Goal: Information Seeking & Learning: Learn about a topic

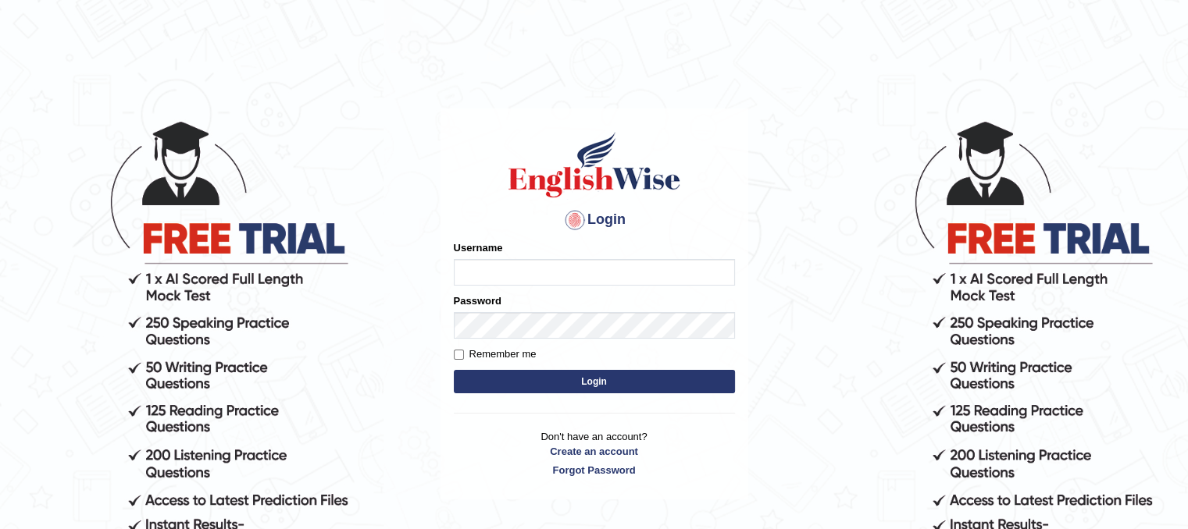
type input "PunamRijal"
click at [548, 384] on button "Login" at bounding box center [594, 381] width 281 height 23
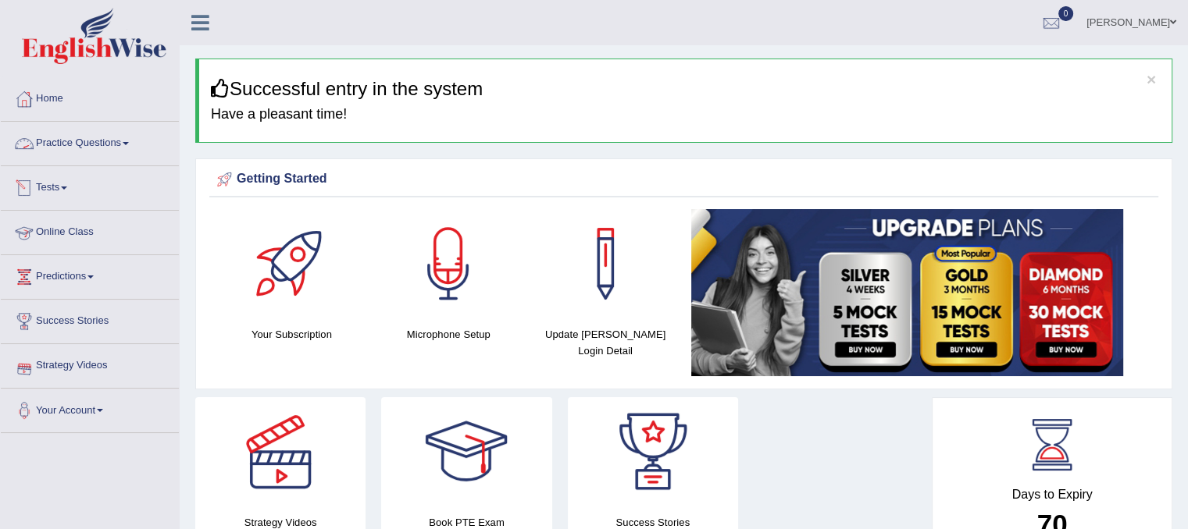
click at [53, 146] on link "Practice Questions" at bounding box center [90, 141] width 178 height 39
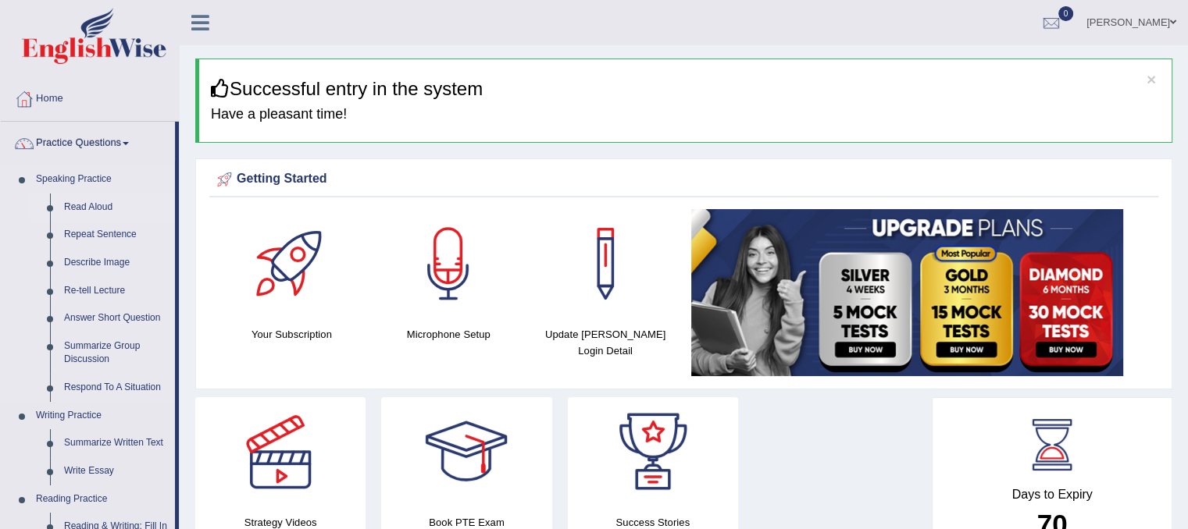
click at [94, 205] on link "Read Aloud" at bounding box center [116, 208] width 118 height 28
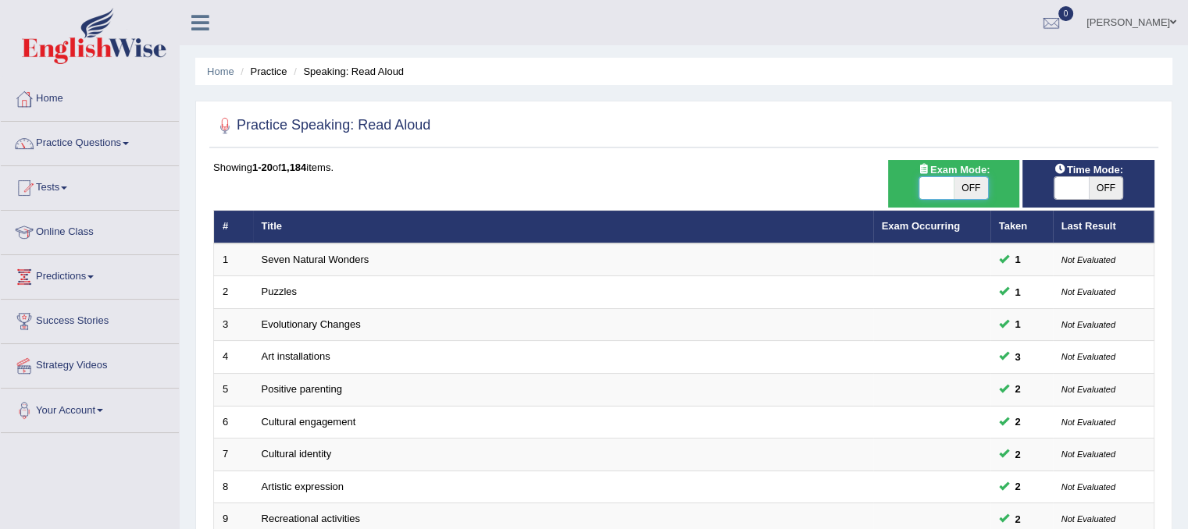
click at [926, 187] on span at bounding box center [936, 188] width 34 height 22
checkbox input "true"
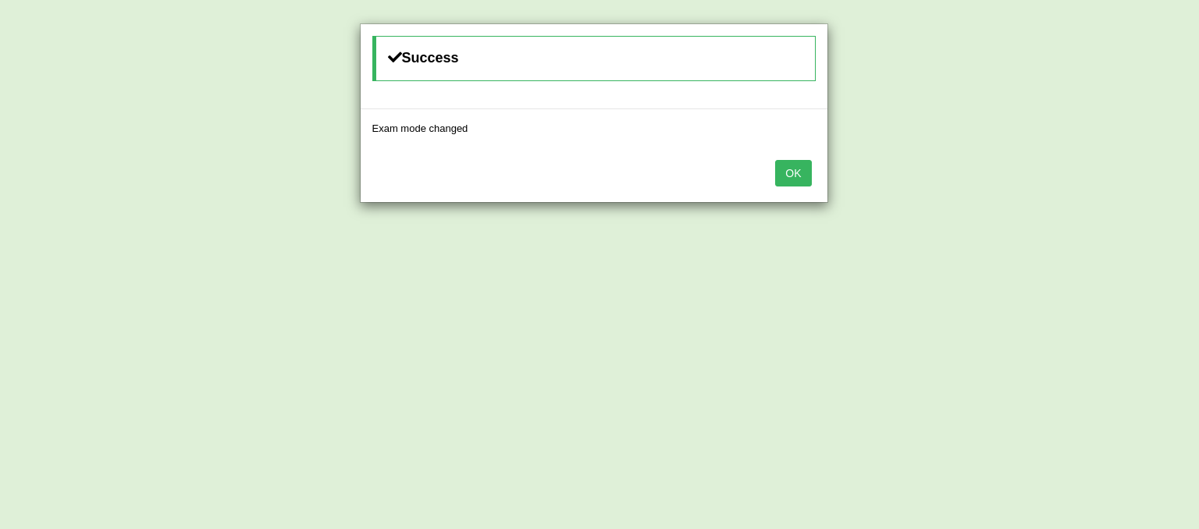
click at [809, 172] on button "OK" at bounding box center [793, 173] width 36 height 27
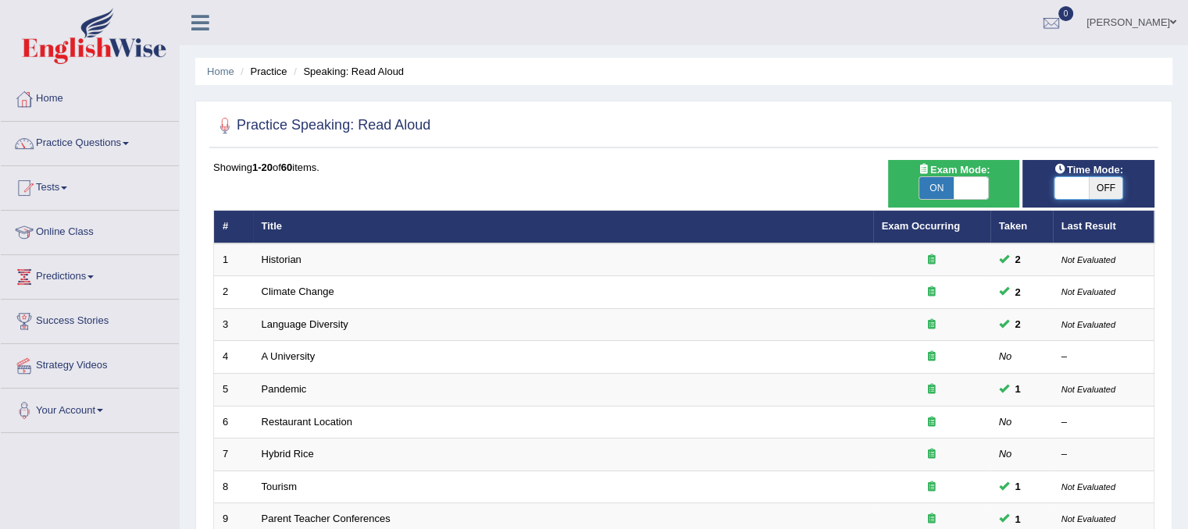
click at [1062, 185] on span at bounding box center [1071, 188] width 34 height 22
checkbox input "true"
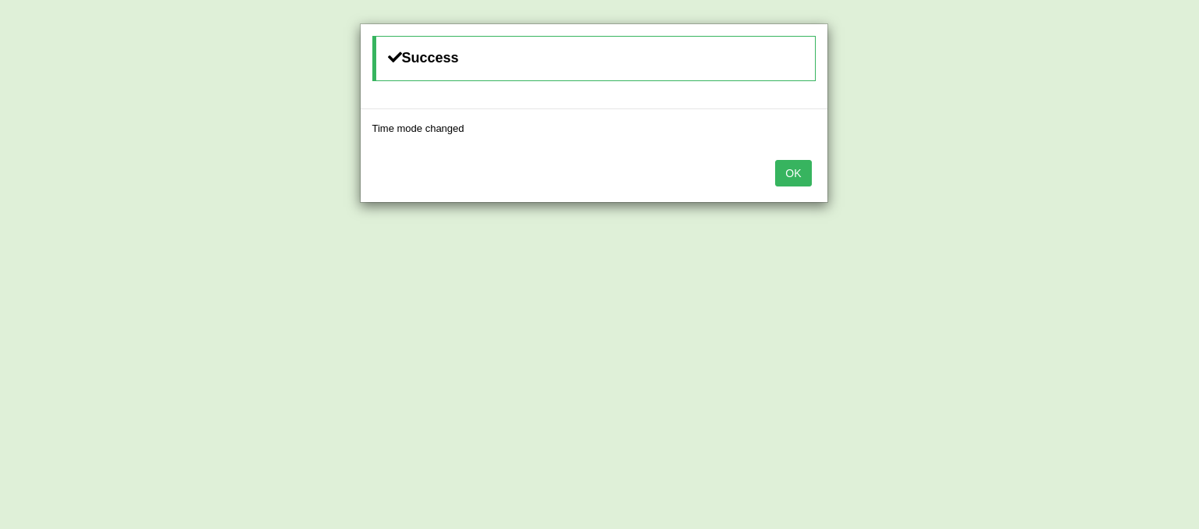
click at [807, 169] on button "OK" at bounding box center [793, 173] width 36 height 27
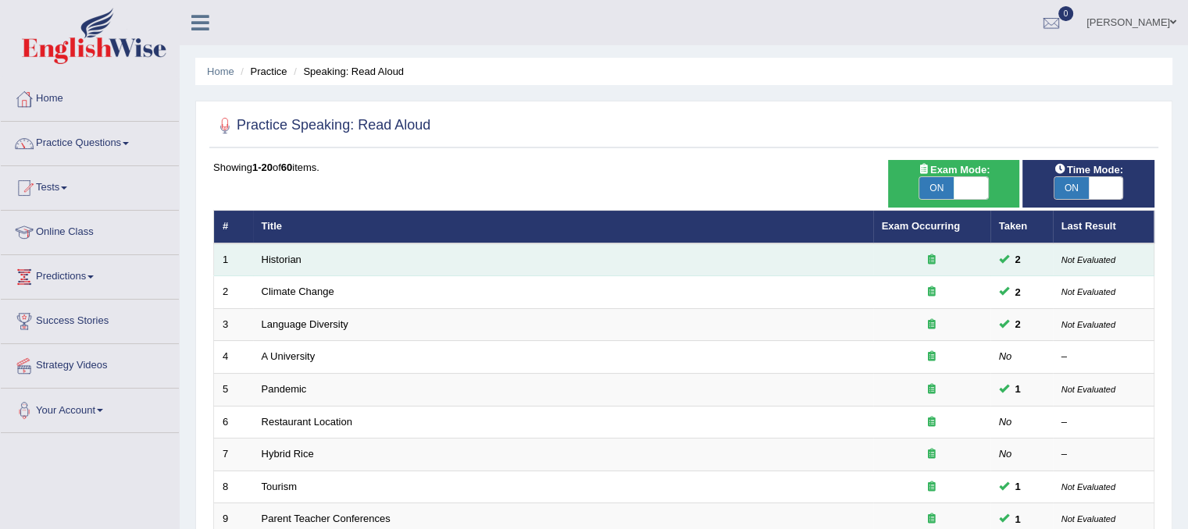
click at [278, 266] on td "Historian" at bounding box center [563, 260] width 620 height 33
click at [277, 257] on link "Historian" at bounding box center [282, 260] width 40 height 12
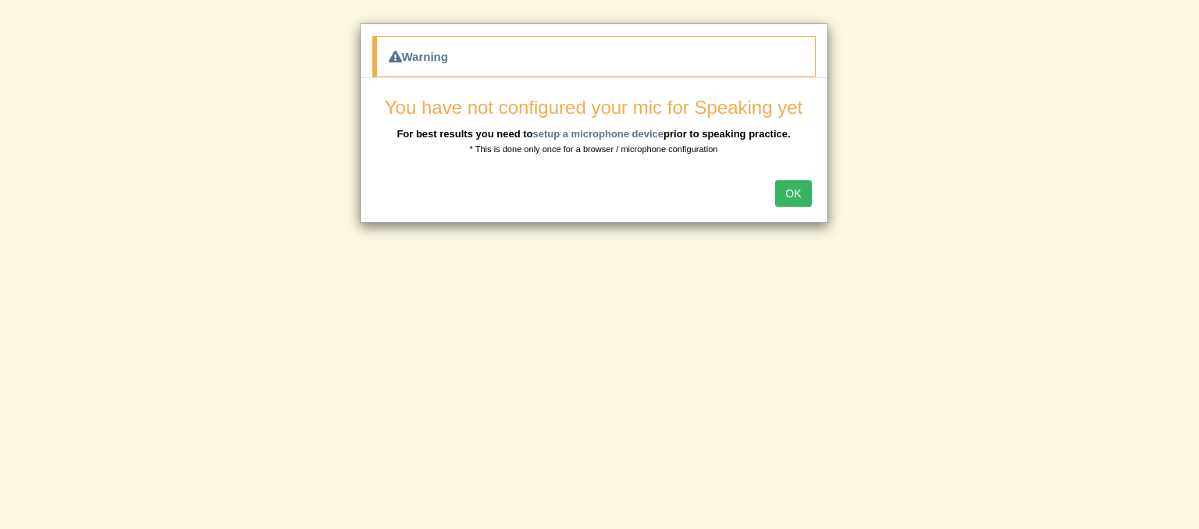
click at [793, 197] on button "OK" at bounding box center [793, 193] width 36 height 27
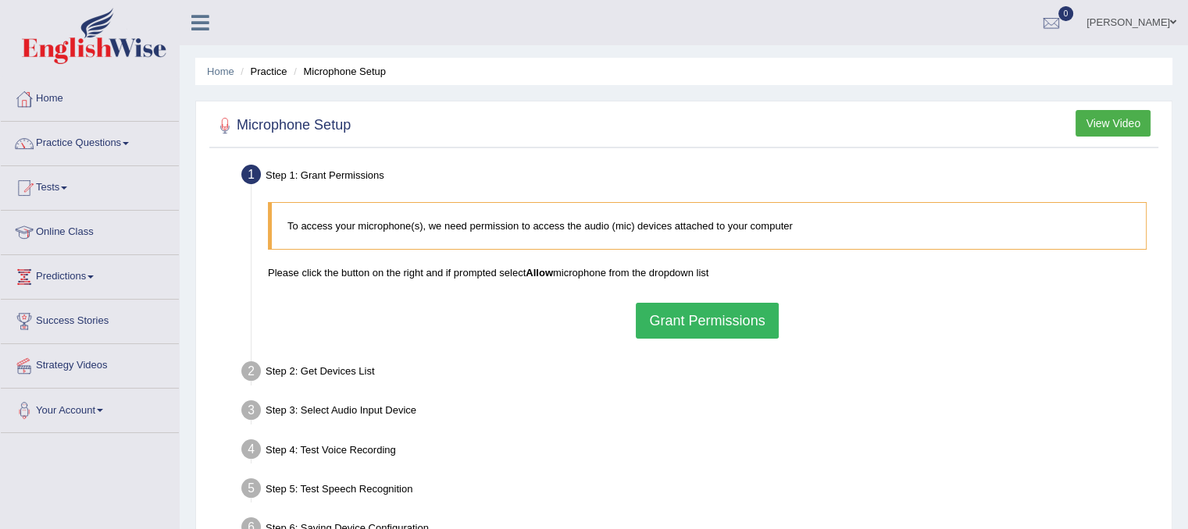
click at [740, 319] on button "Grant Permissions" at bounding box center [707, 321] width 142 height 36
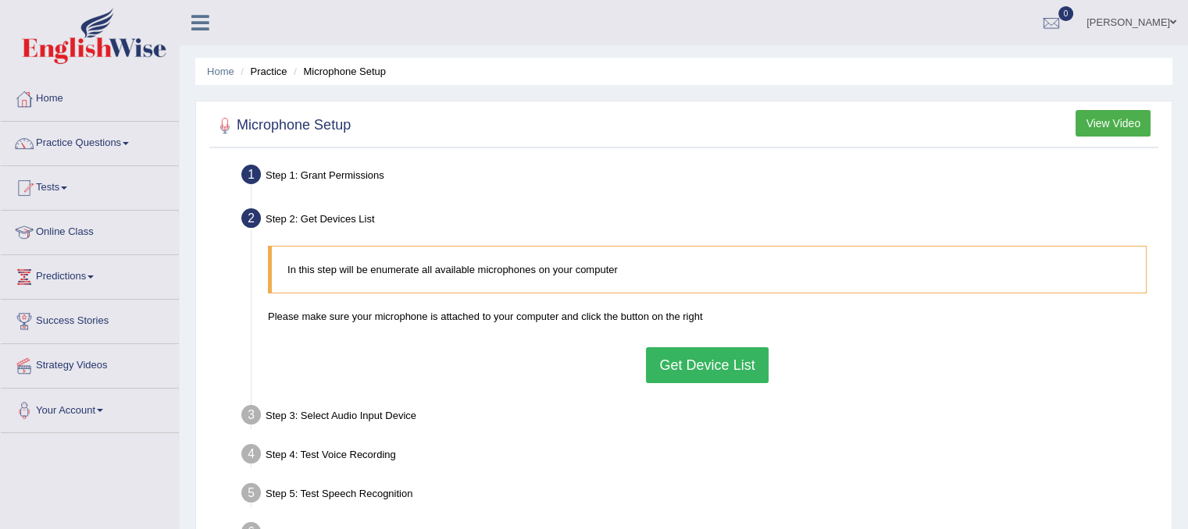
click at [676, 345] on div "In this step will be enumerate all available microphones on your computer Pleas…" at bounding box center [707, 314] width 894 height 152
click at [696, 366] on button "Get Device List" at bounding box center [707, 365] width 122 height 36
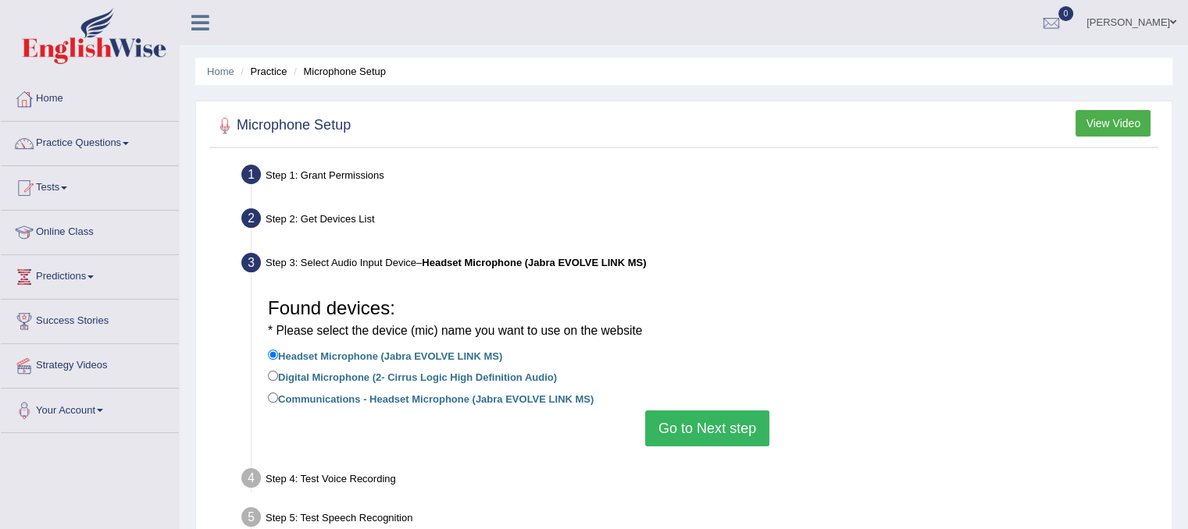
click at [696, 368] on ul "Headset Microphone (Jabra EVOLVE LINK MS) Digital Microphone (2- Cirrus Logic H…" at bounding box center [707, 378] width 878 height 63
click at [690, 429] on button "Go to Next step" at bounding box center [707, 429] width 124 height 36
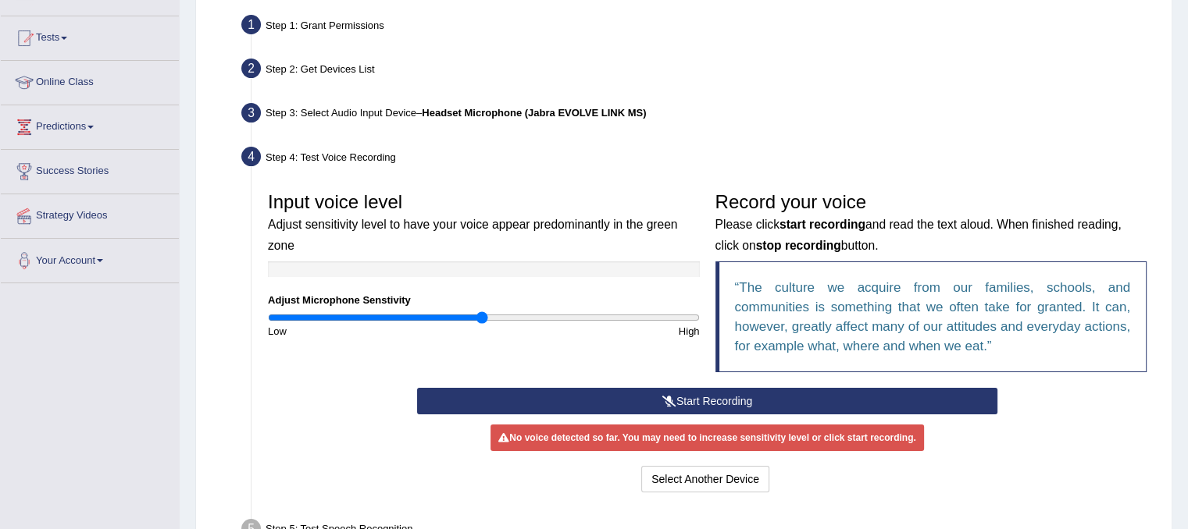
scroll to position [152, 0]
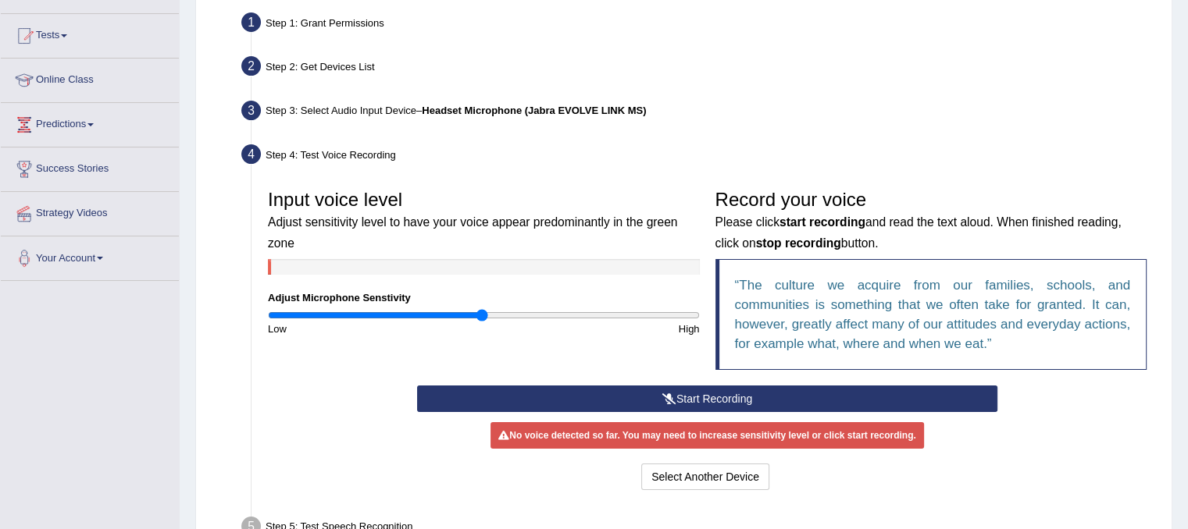
click at [698, 401] on button "Start Recording" at bounding box center [707, 399] width 580 height 27
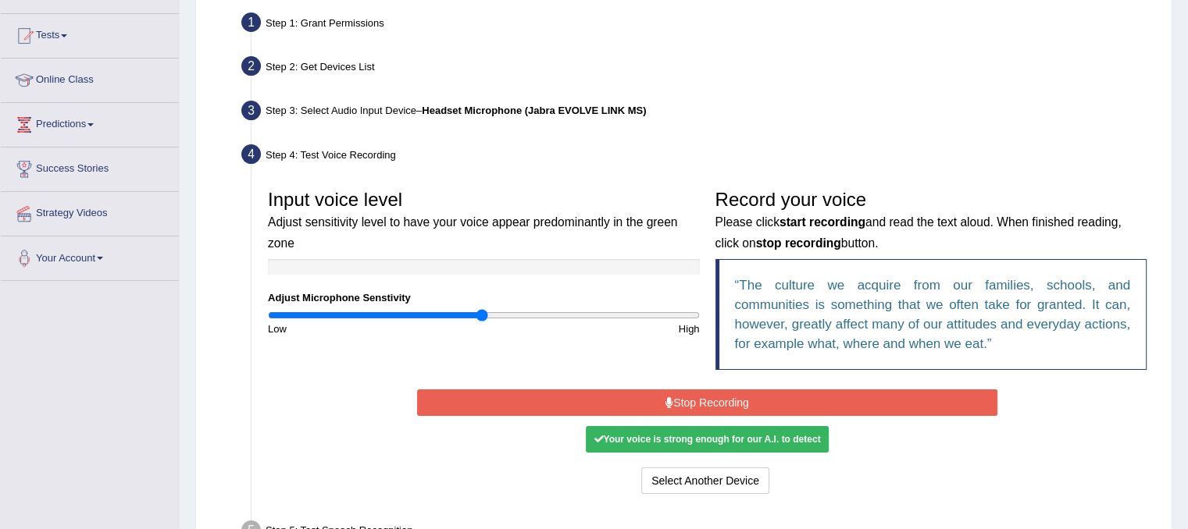
click at [698, 401] on button "Stop Recording" at bounding box center [707, 403] width 580 height 27
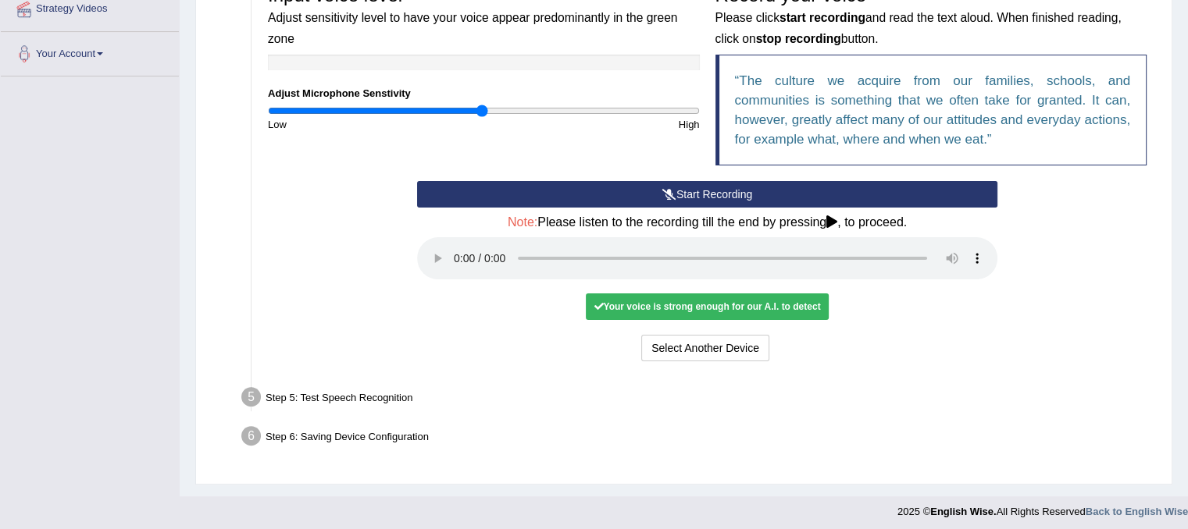
scroll to position [360, 0]
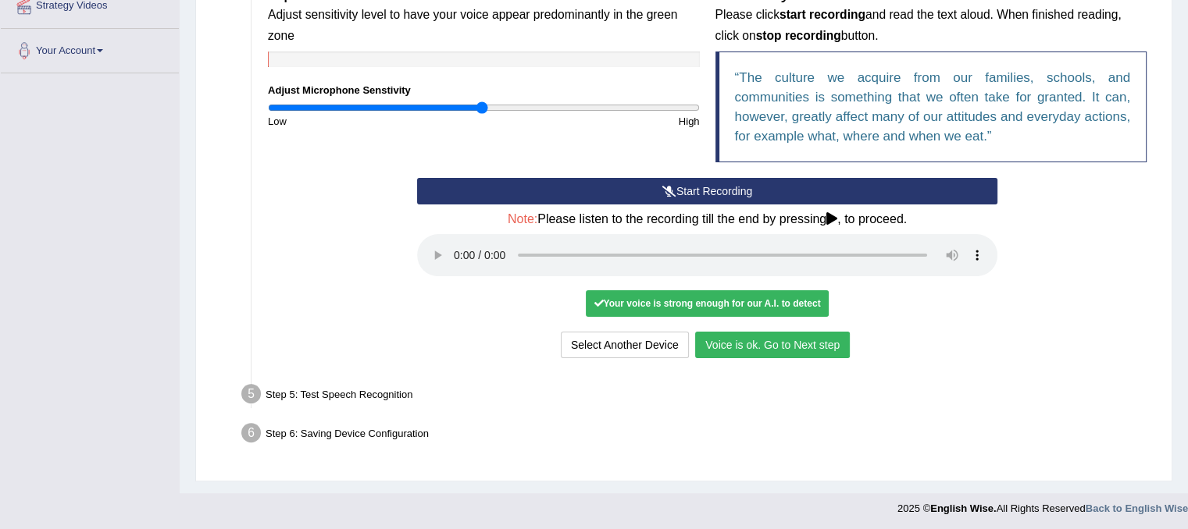
click at [789, 344] on button "Voice is ok. Go to Next step" at bounding box center [772, 345] width 155 height 27
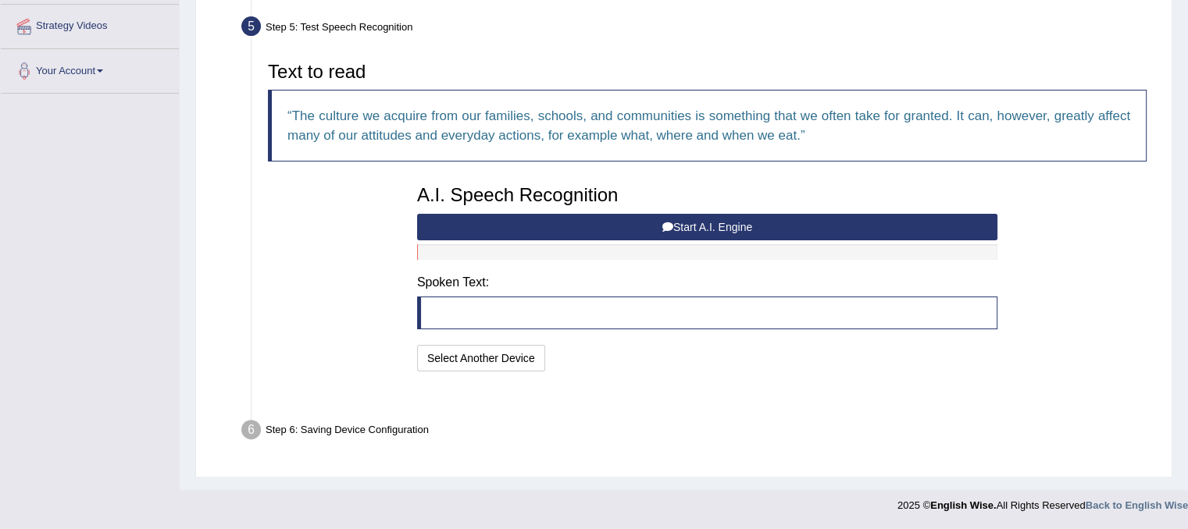
scroll to position [301, 0]
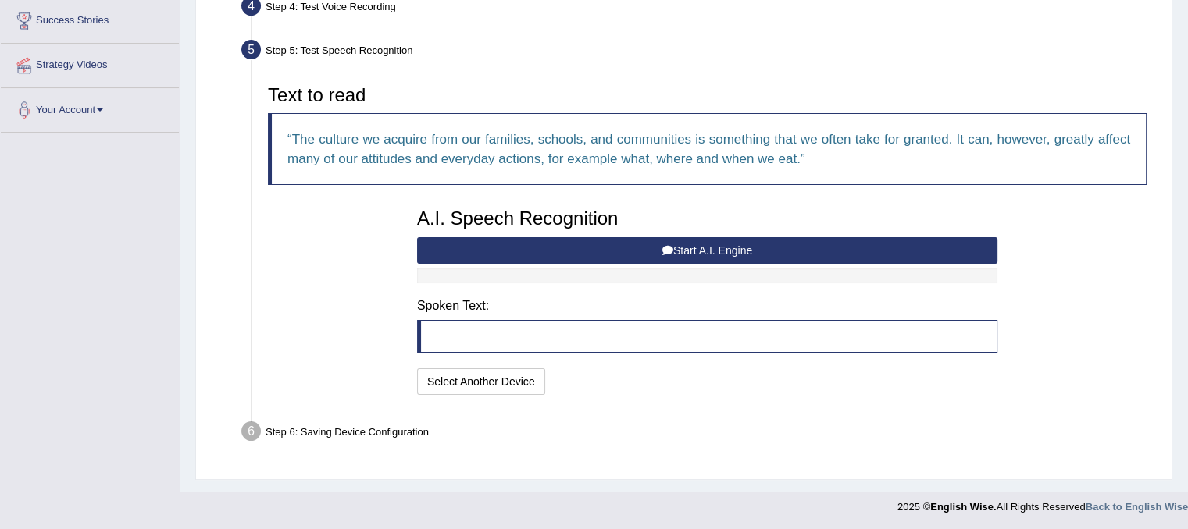
click at [508, 251] on button "Start A.I. Engine" at bounding box center [707, 250] width 580 height 27
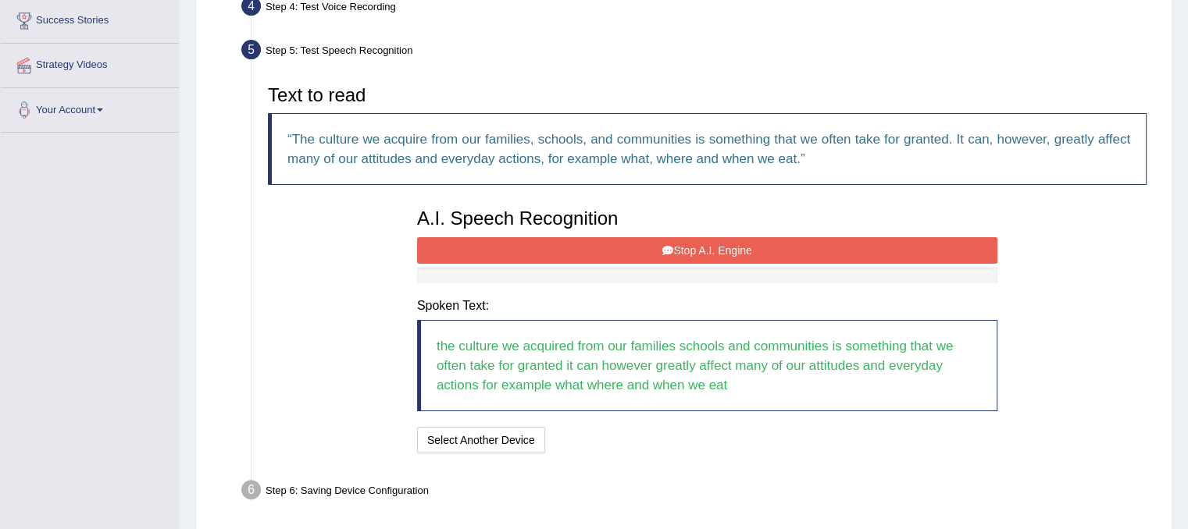
click at [508, 251] on button "Stop A.I. Engine" at bounding box center [707, 250] width 580 height 27
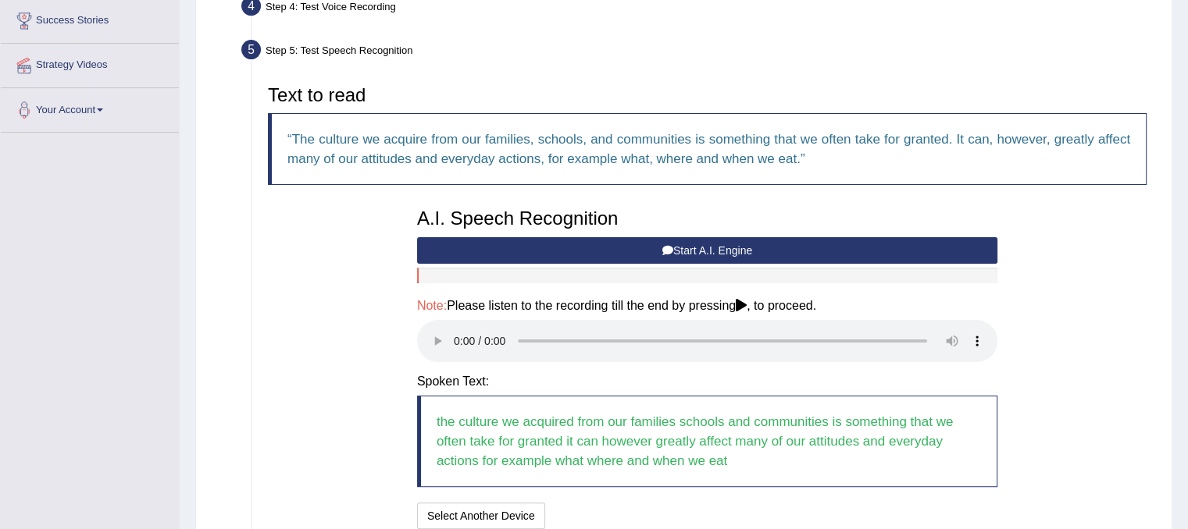
scroll to position [435, 0]
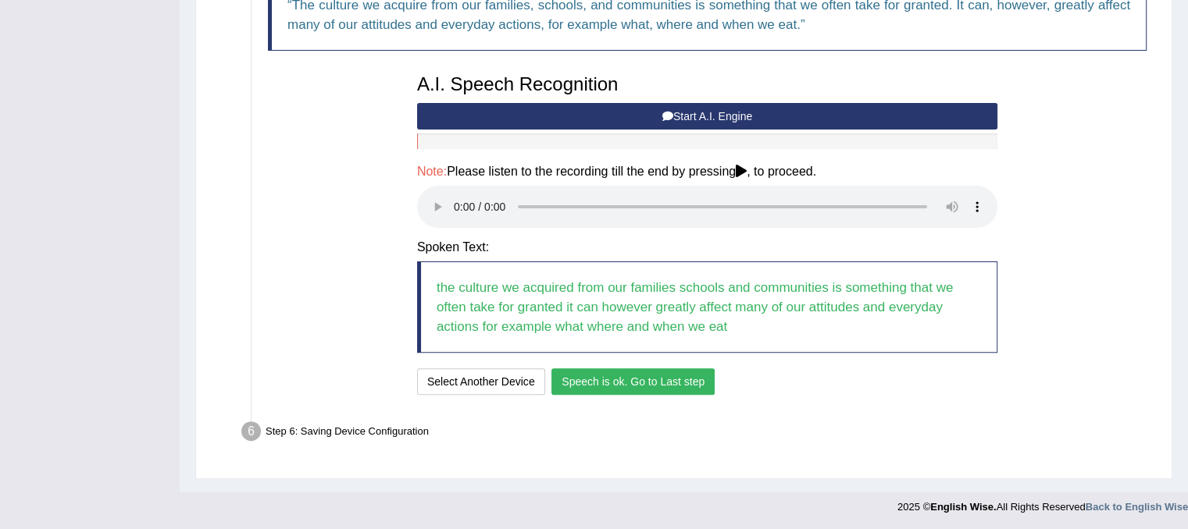
click at [629, 377] on button "Speech is ok. Go to Last step" at bounding box center [632, 382] width 163 height 27
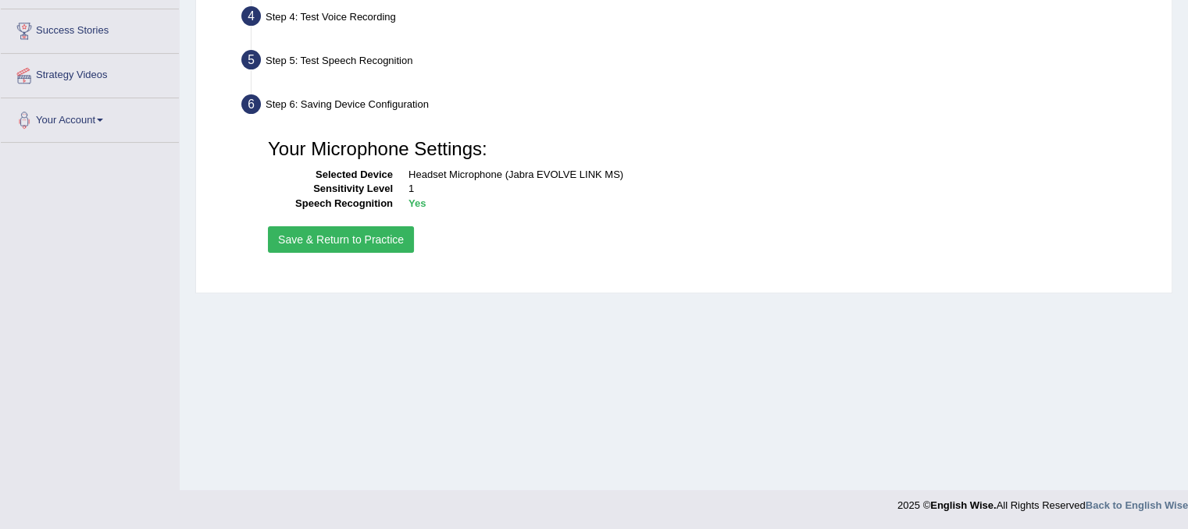
click at [331, 238] on button "Save & Return to Practice" at bounding box center [341, 239] width 146 height 27
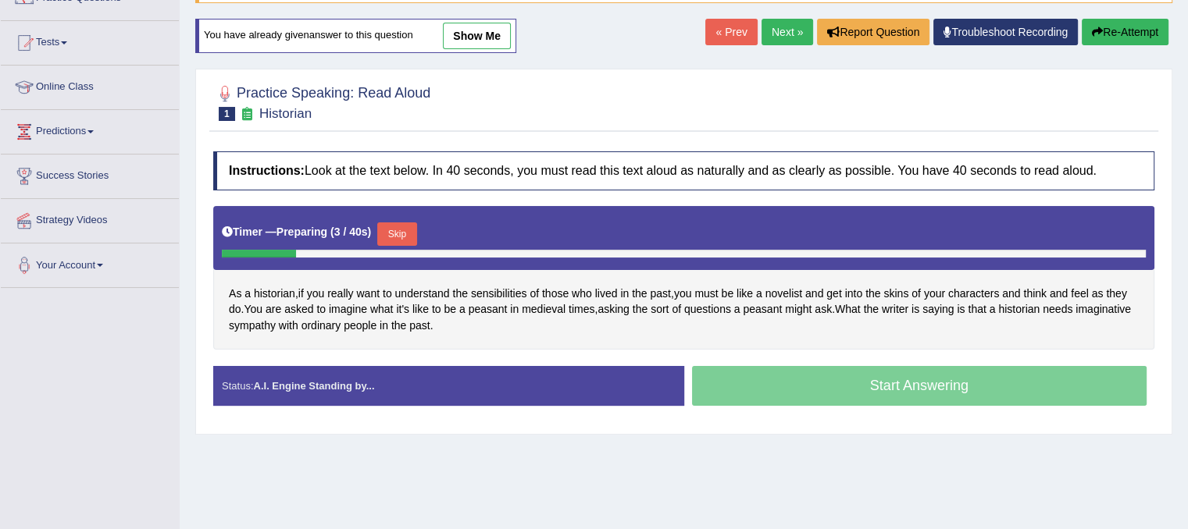
scroll to position [156, 0]
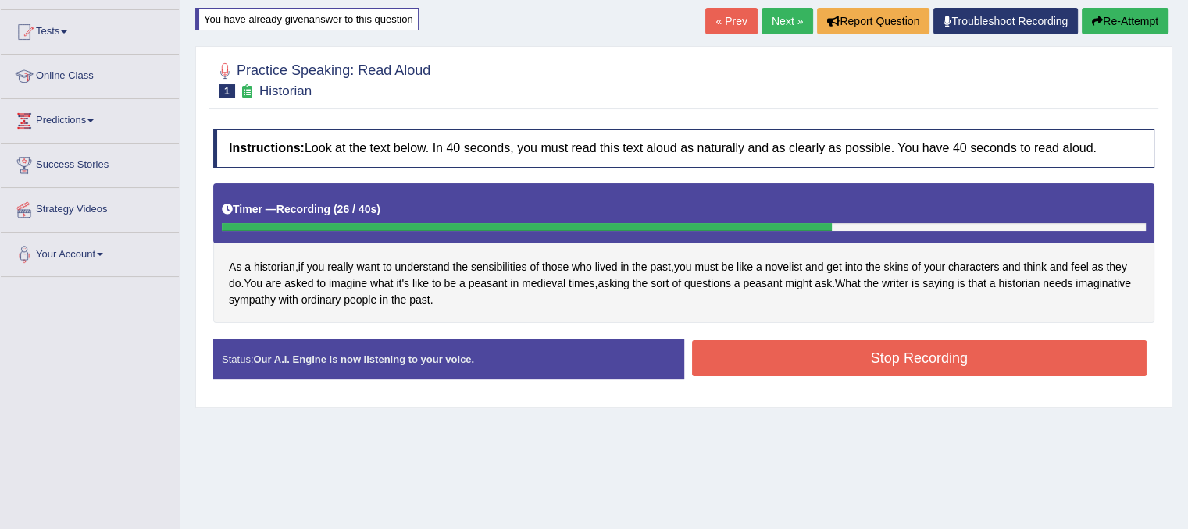
click at [800, 364] on button "Stop Recording" at bounding box center [919, 358] width 455 height 36
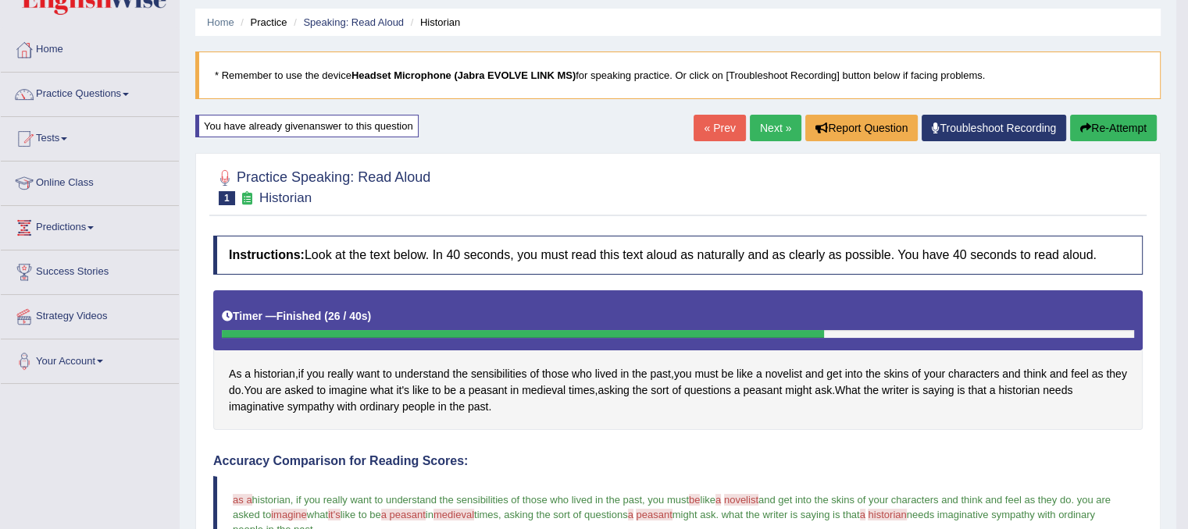
scroll to position [0, 0]
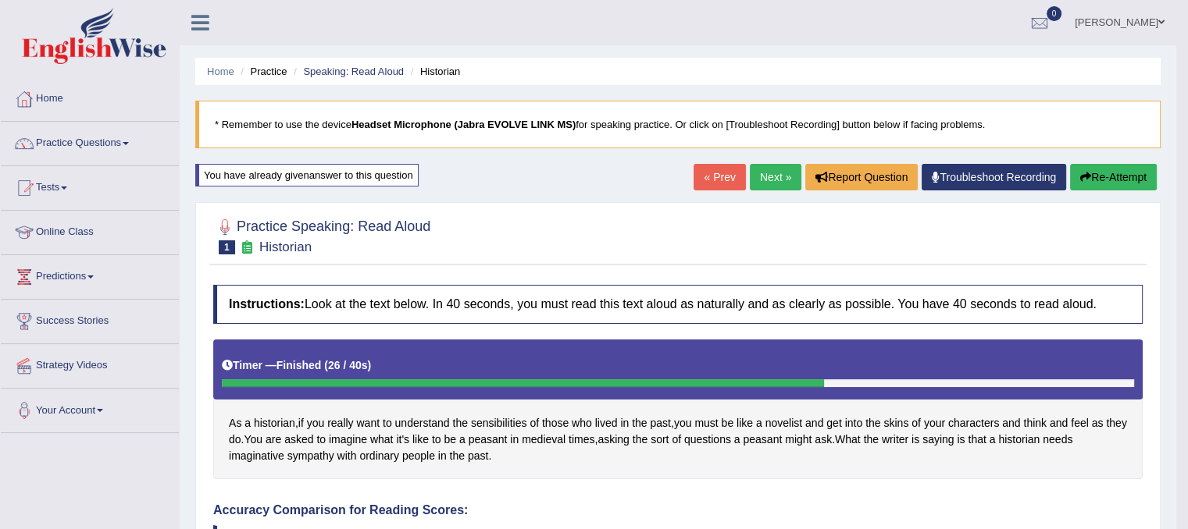
click at [772, 174] on link "Next »" at bounding box center [776, 177] width 52 height 27
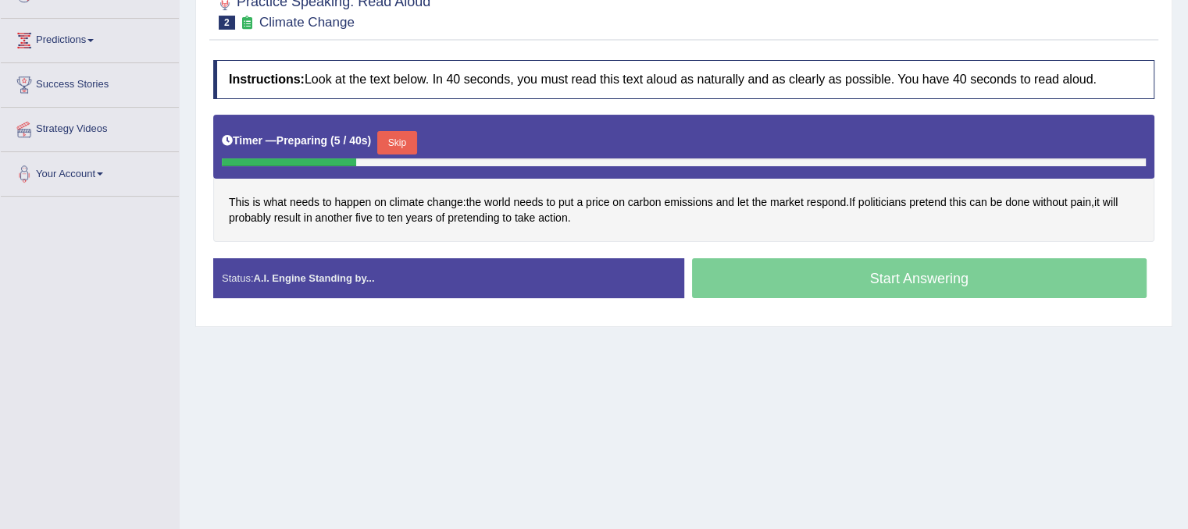
scroll to position [259, 0]
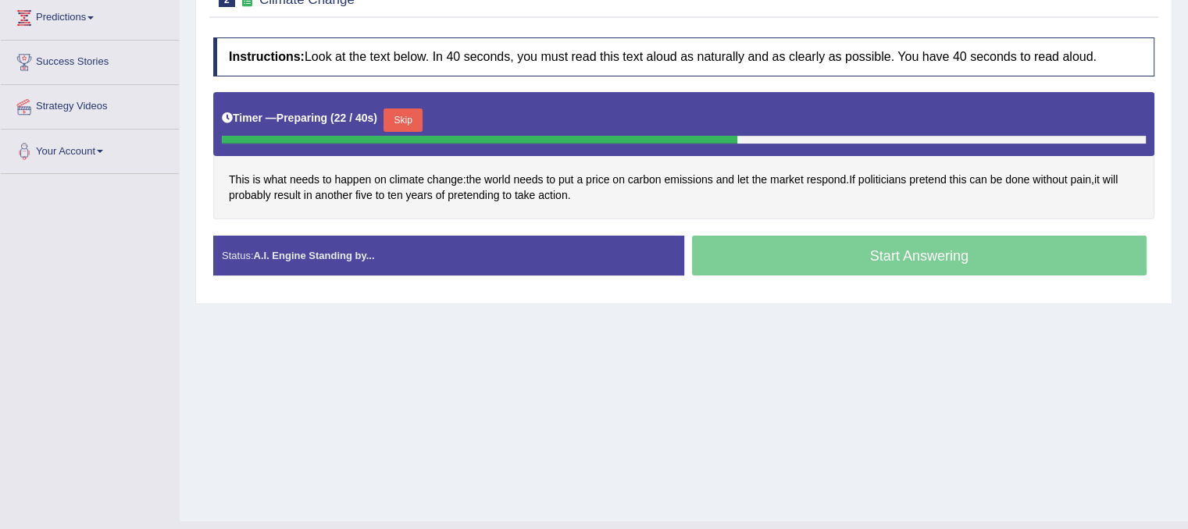
click at [406, 116] on button "Skip" at bounding box center [402, 120] width 39 height 23
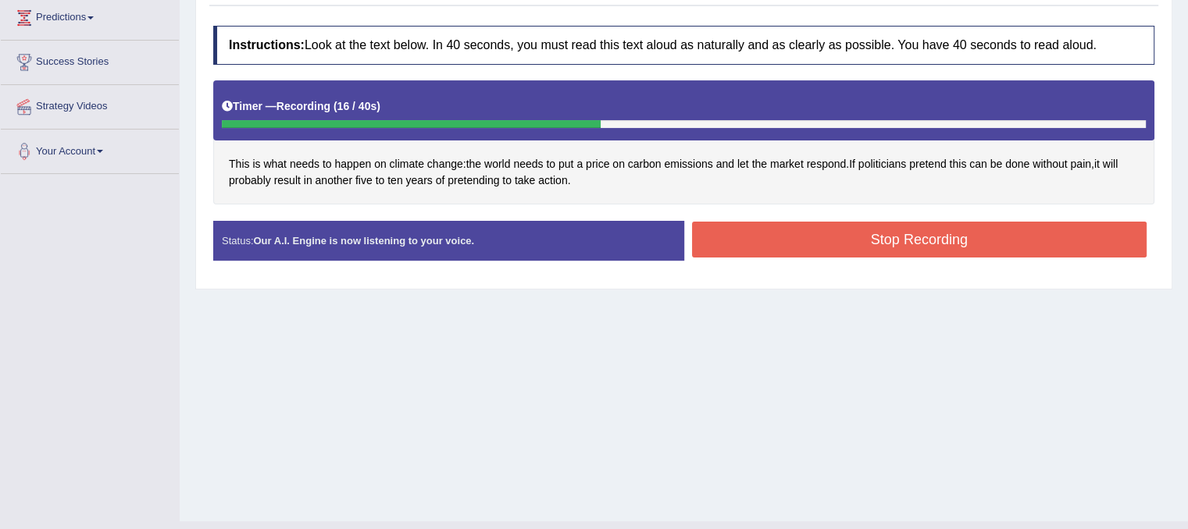
click at [819, 251] on button "Stop Recording" at bounding box center [919, 240] width 455 height 36
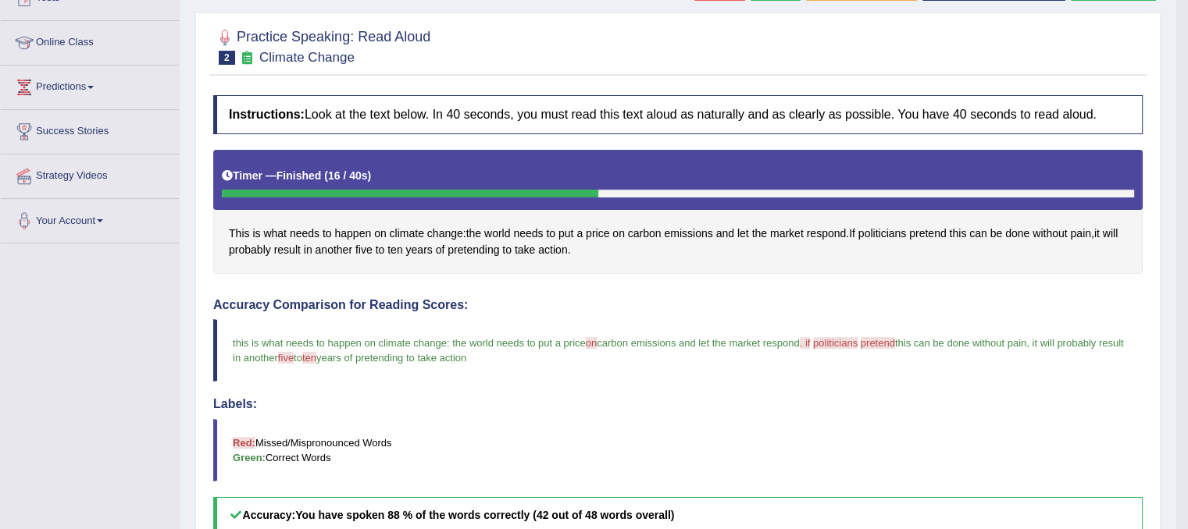
scroll to position [72, 0]
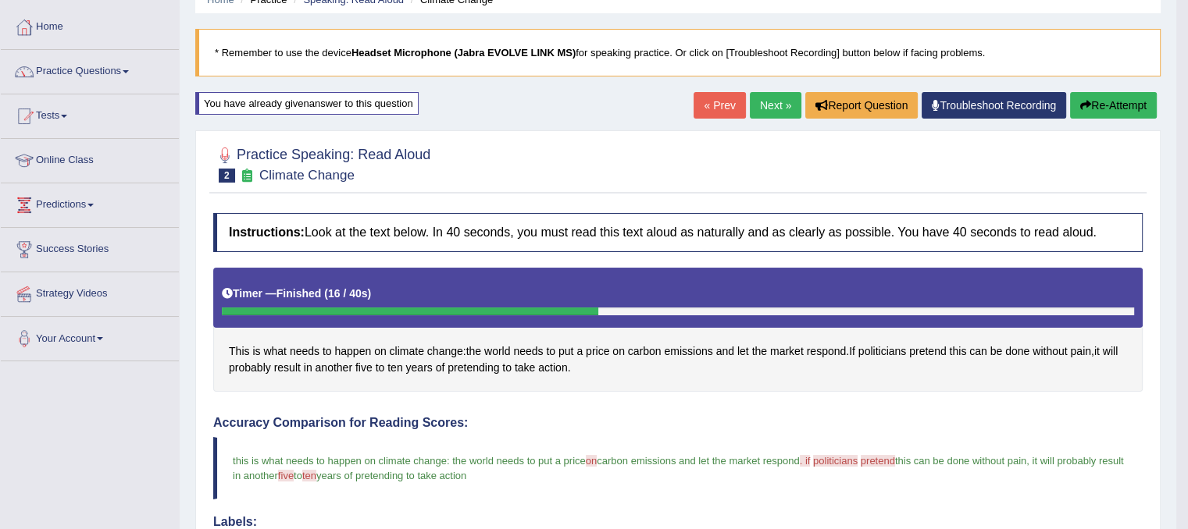
click at [1089, 107] on button "Re-Attempt" at bounding box center [1113, 105] width 87 height 27
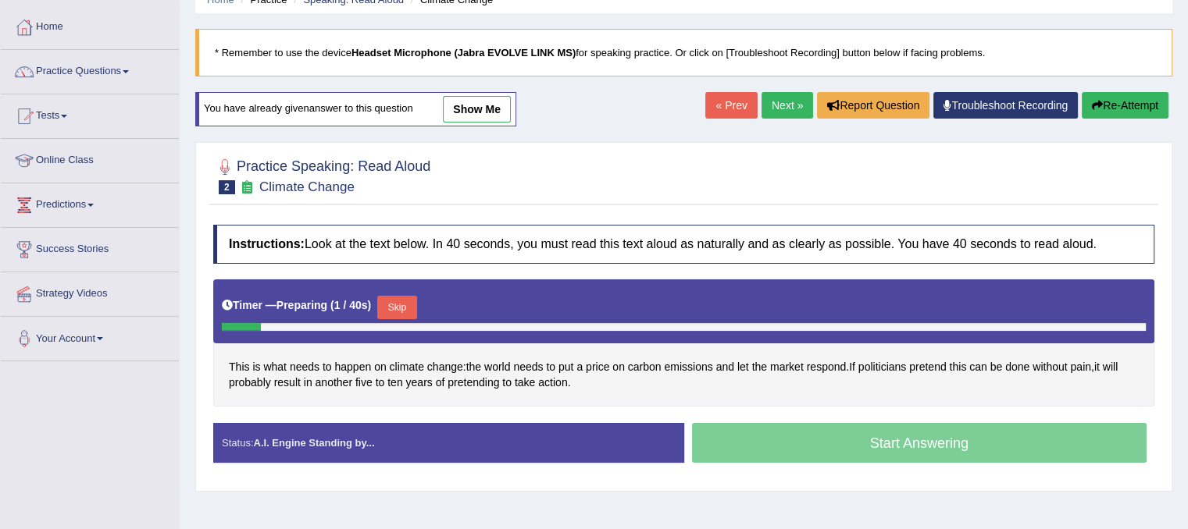
click at [406, 304] on button "Skip" at bounding box center [396, 307] width 39 height 23
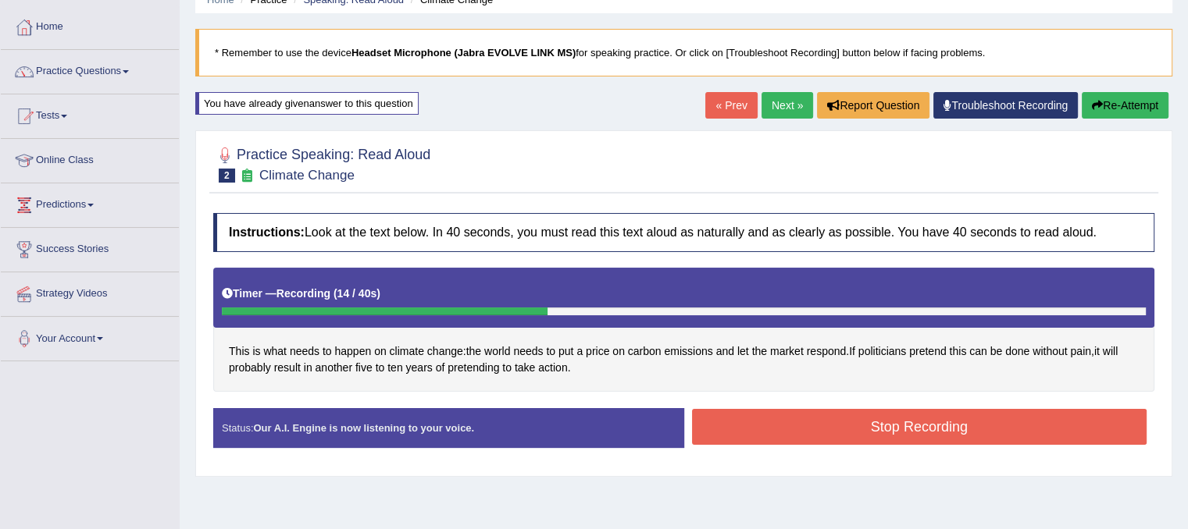
click at [743, 419] on button "Stop Recording" at bounding box center [919, 427] width 455 height 36
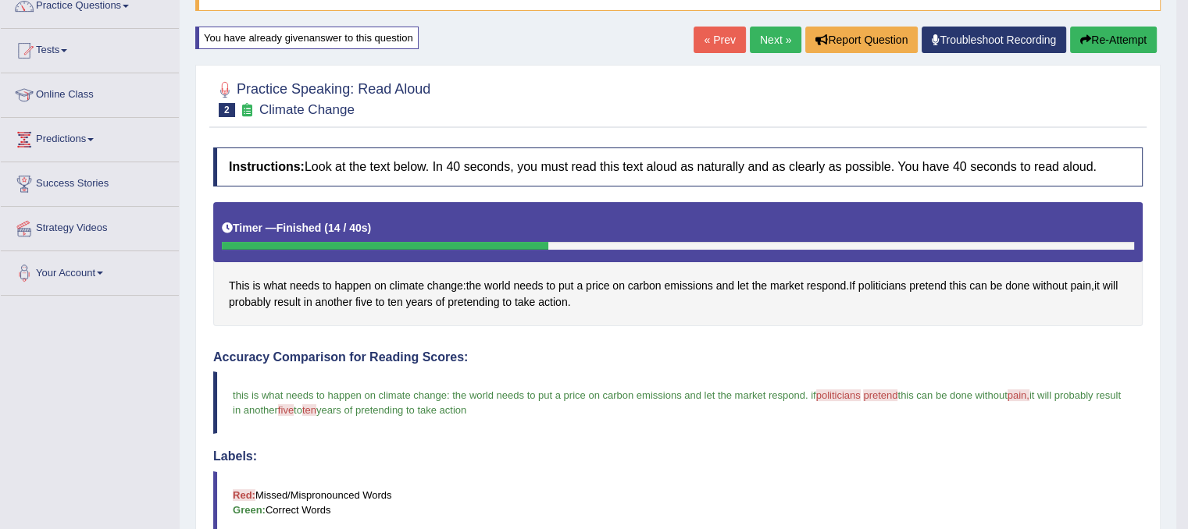
scroll to position [137, 0]
click at [779, 39] on link "Next »" at bounding box center [776, 40] width 52 height 27
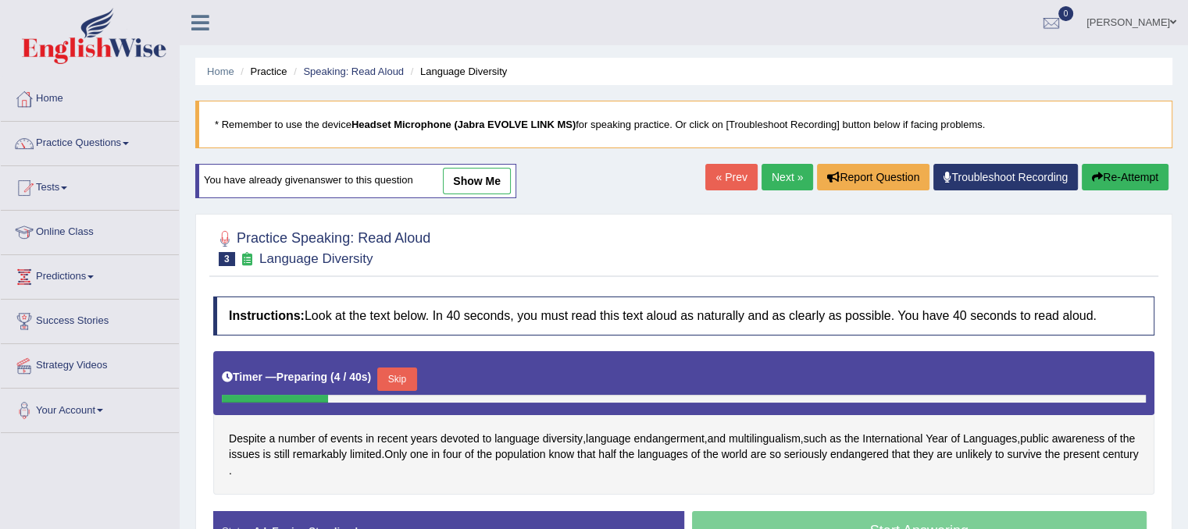
click at [476, 172] on link "show me" at bounding box center [477, 181] width 68 height 27
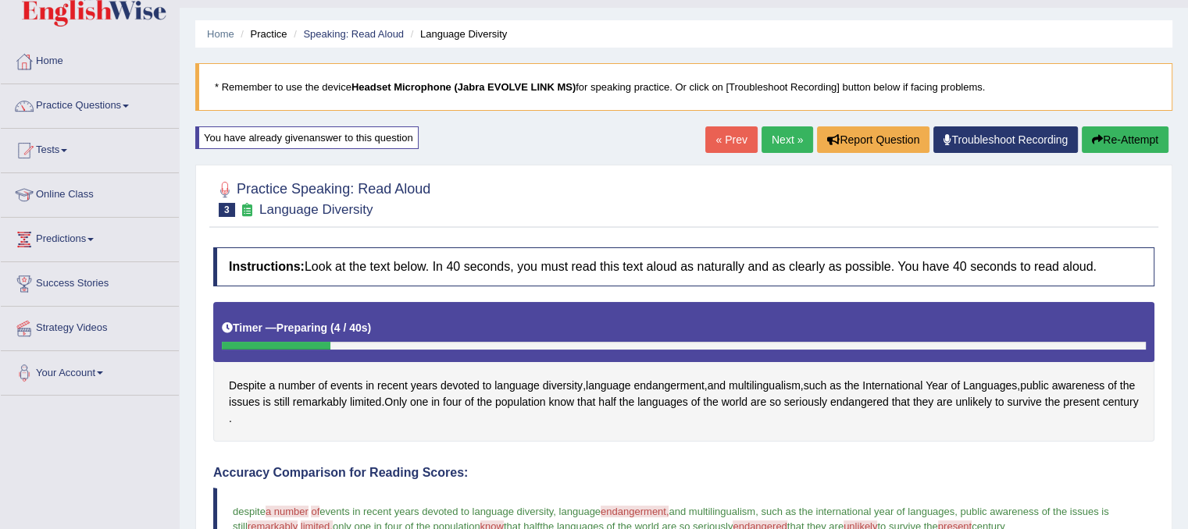
scroll to position [28, 0]
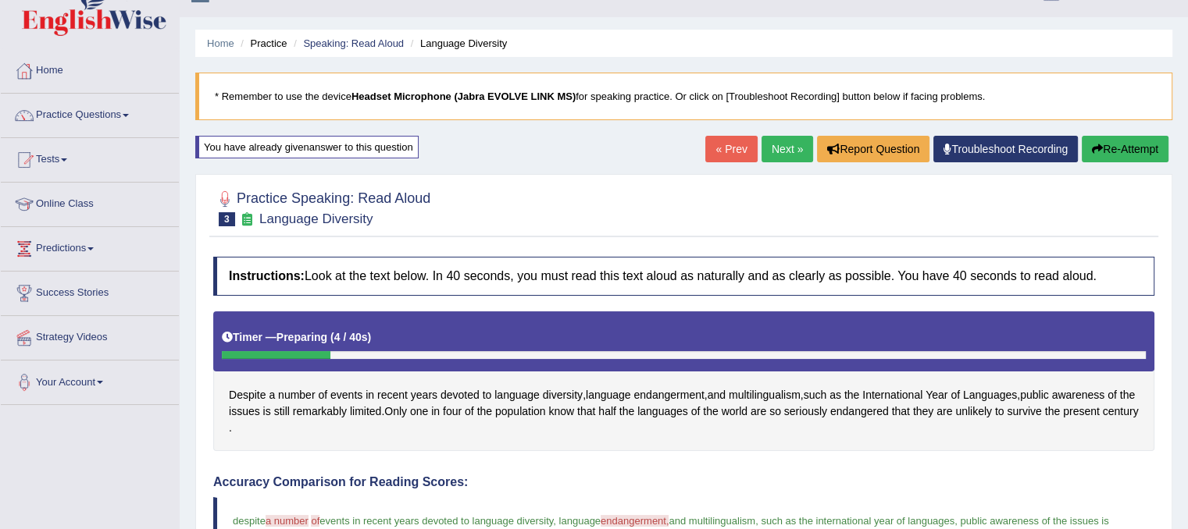
click at [1097, 137] on button "Re-Attempt" at bounding box center [1124, 149] width 87 height 27
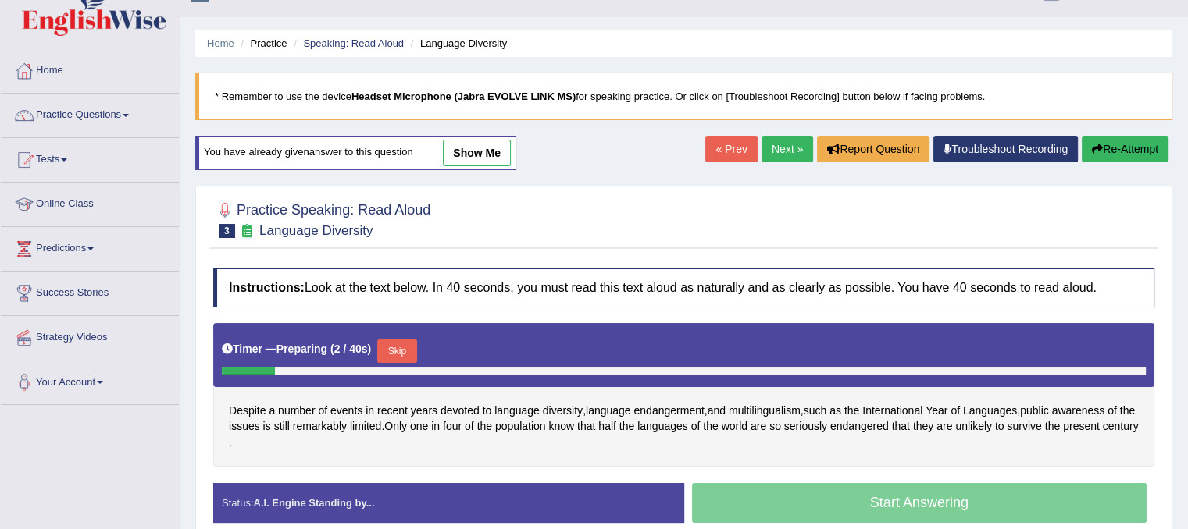
click at [403, 345] on button "Skip" at bounding box center [396, 351] width 39 height 23
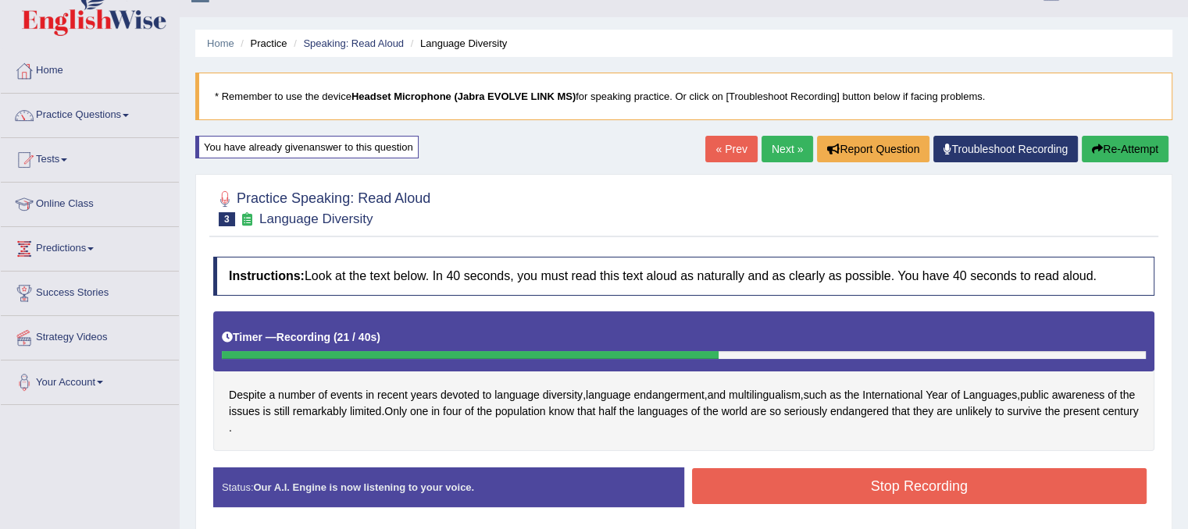
click at [758, 490] on button "Stop Recording" at bounding box center [919, 487] width 455 height 36
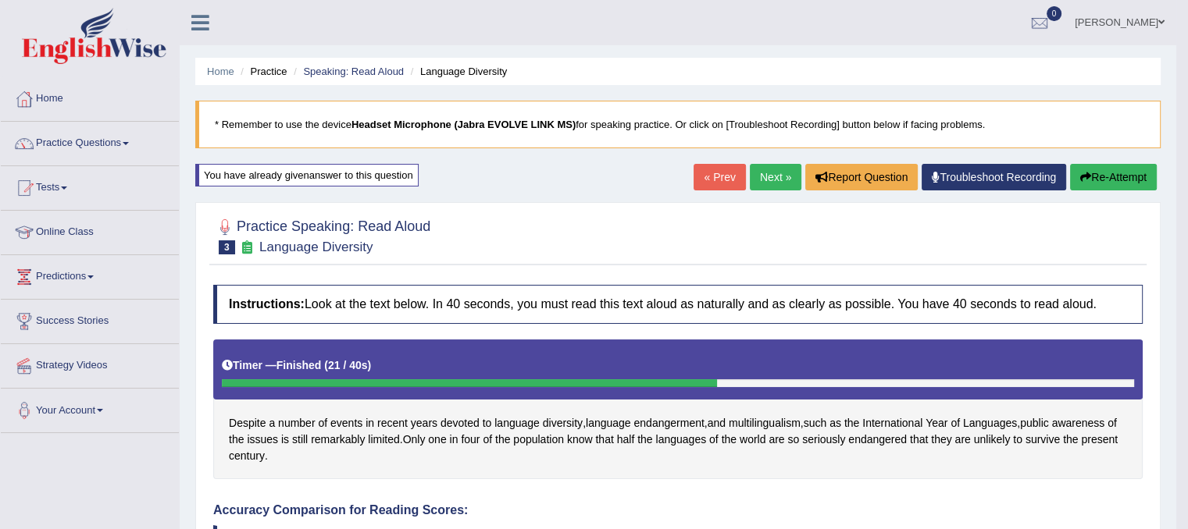
click at [757, 174] on link "Next »" at bounding box center [776, 177] width 52 height 27
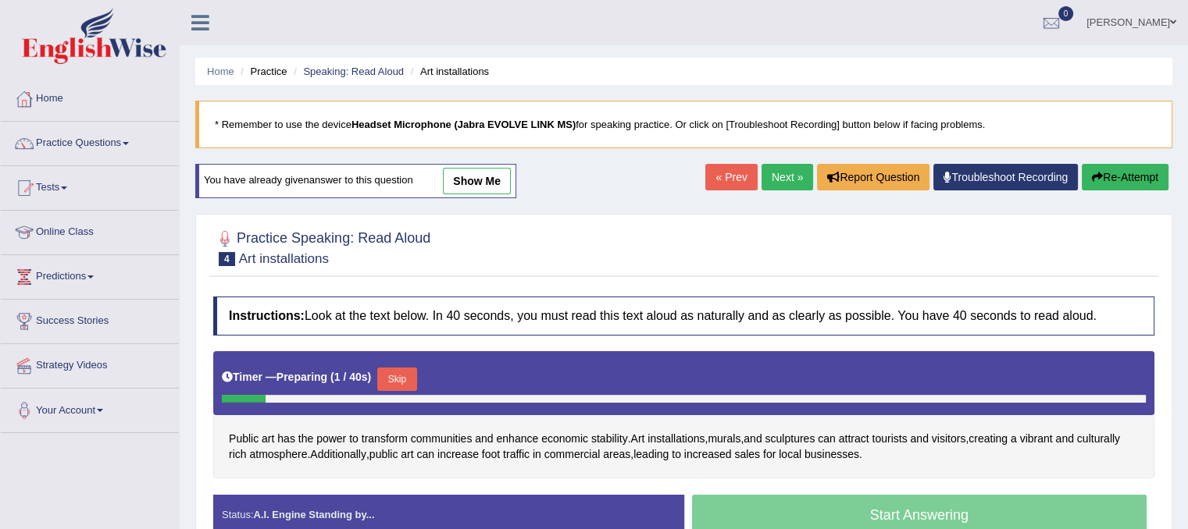
click at [497, 186] on link "show me" at bounding box center [477, 181] width 68 height 27
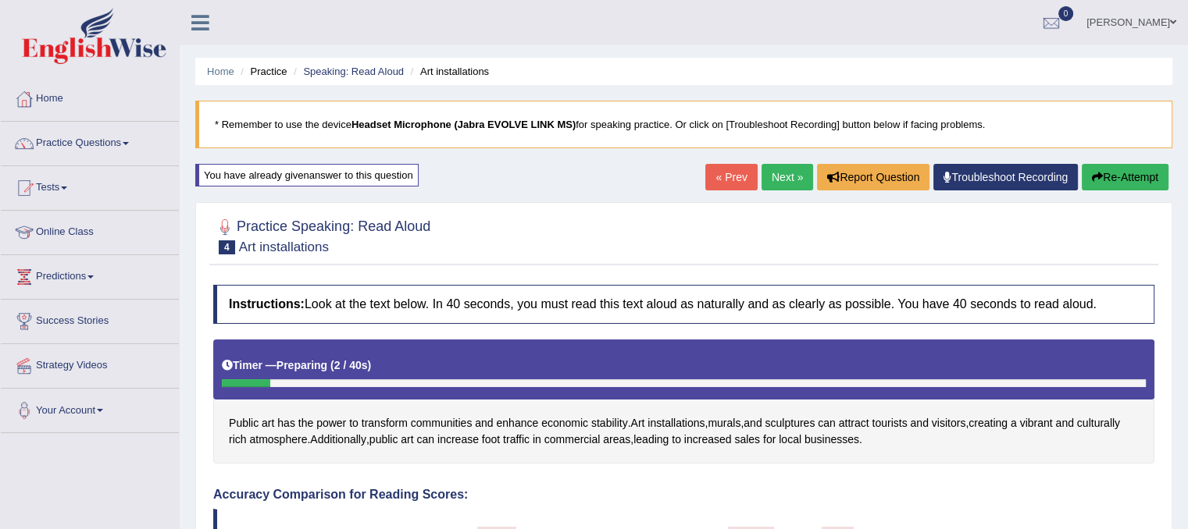
click at [1118, 172] on button "Re-Attempt" at bounding box center [1124, 177] width 87 height 27
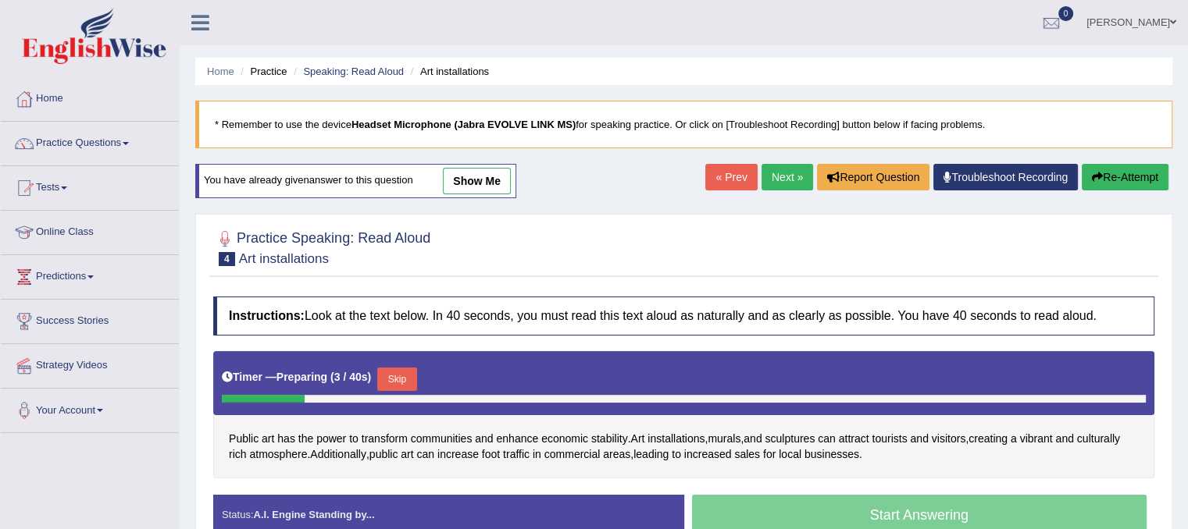
click at [409, 385] on button "Skip" at bounding box center [396, 379] width 39 height 23
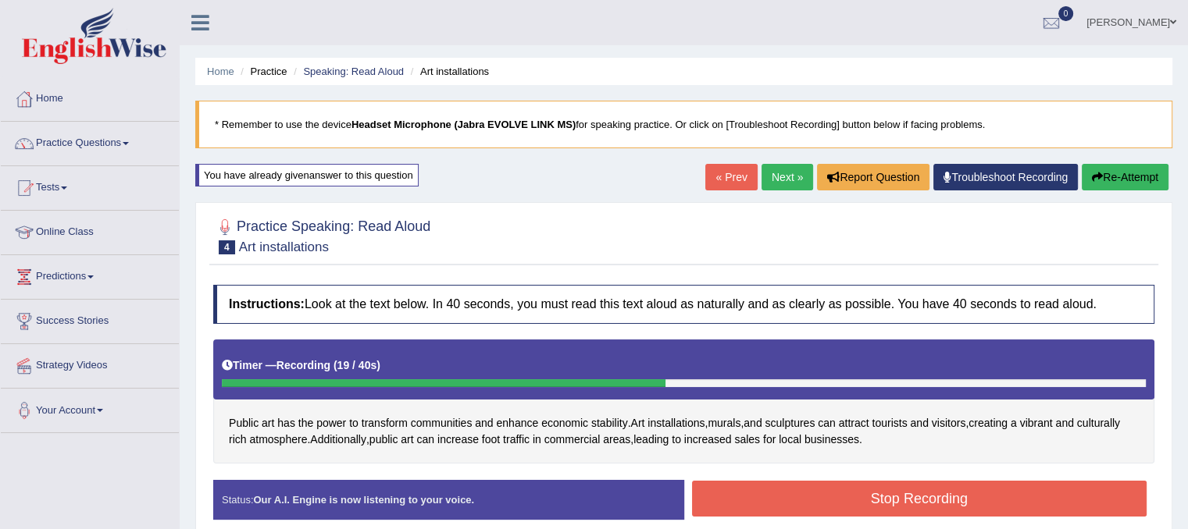
click at [898, 493] on button "Stop Recording" at bounding box center [919, 499] width 455 height 36
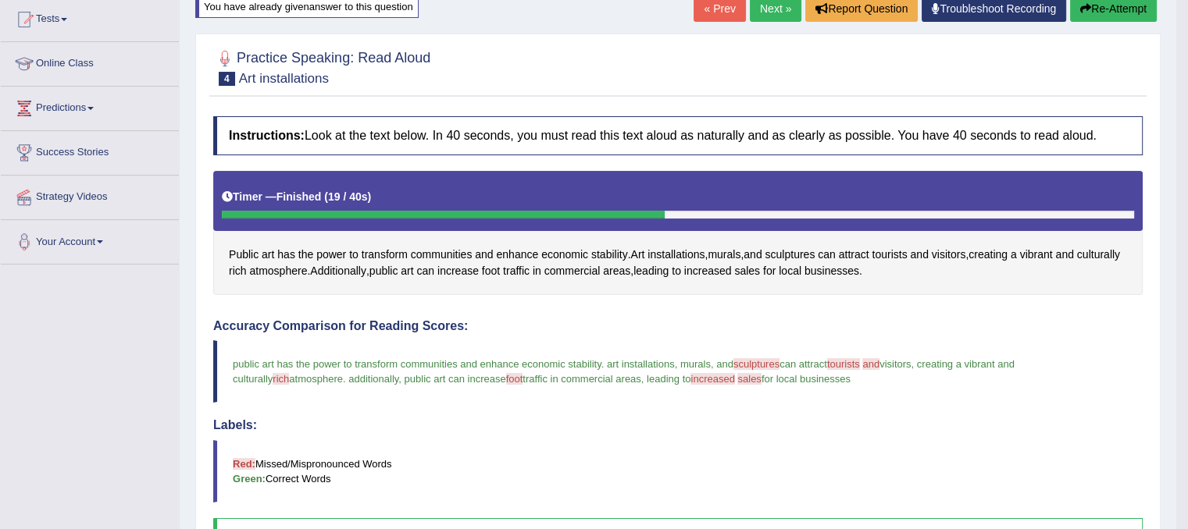
scroll to position [106, 0]
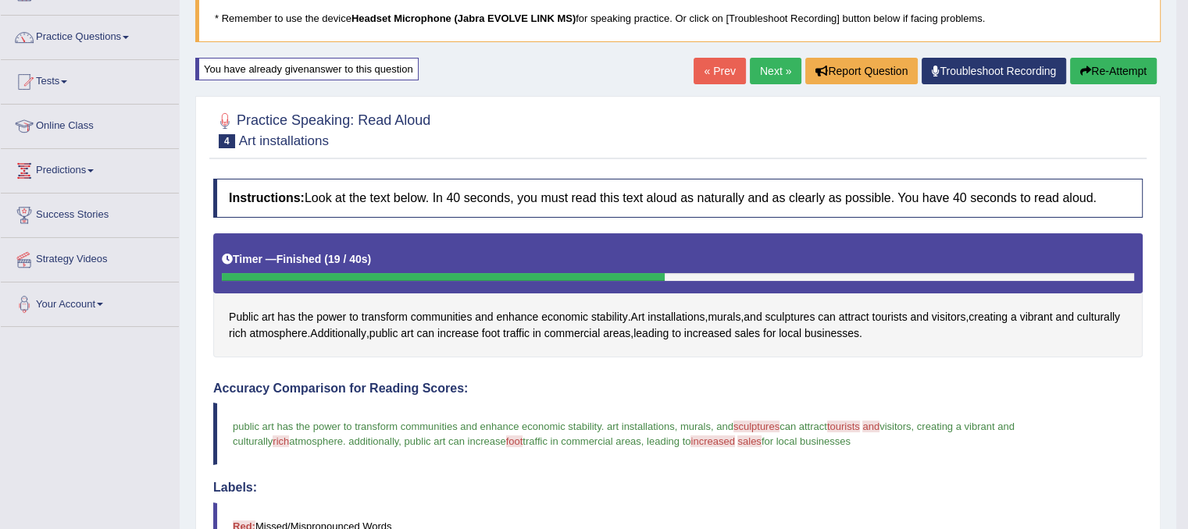
click at [1143, 60] on button "Re-Attempt" at bounding box center [1113, 71] width 87 height 27
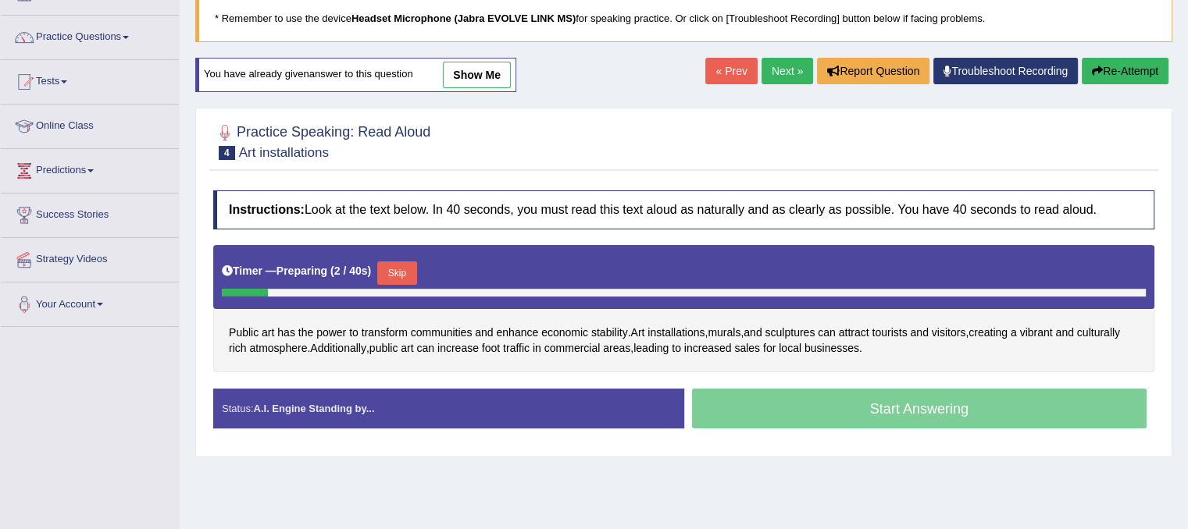
click at [413, 276] on button "Skip" at bounding box center [396, 273] width 39 height 23
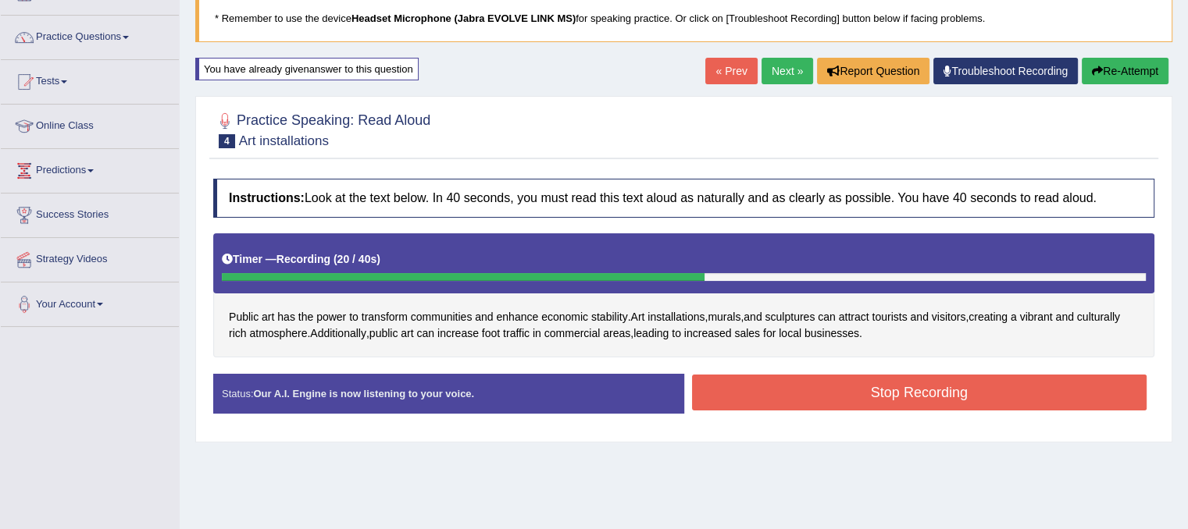
click at [837, 387] on button "Stop Recording" at bounding box center [919, 393] width 455 height 36
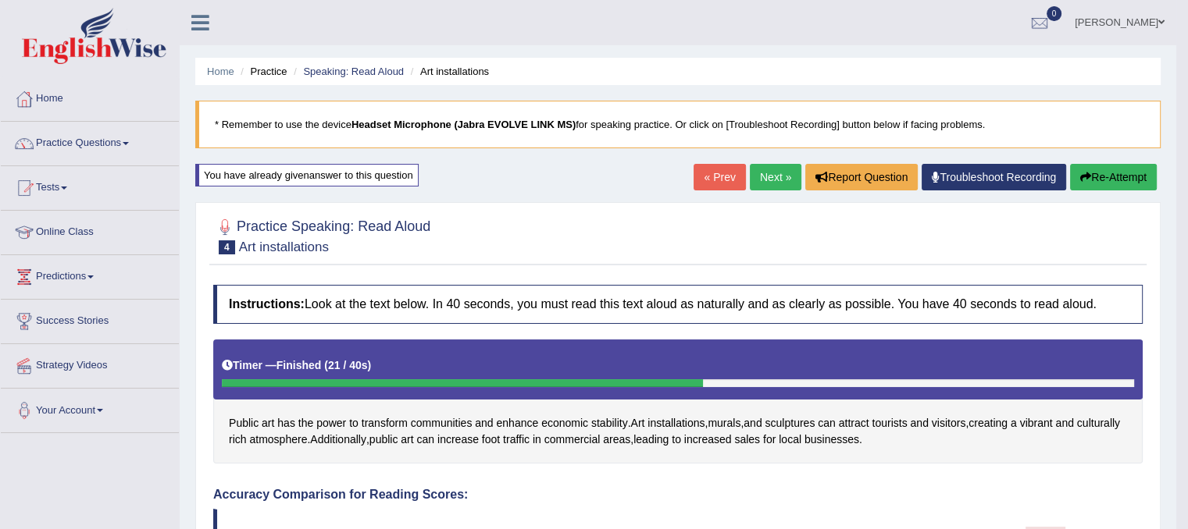
click at [760, 173] on link "Next »" at bounding box center [776, 177] width 52 height 27
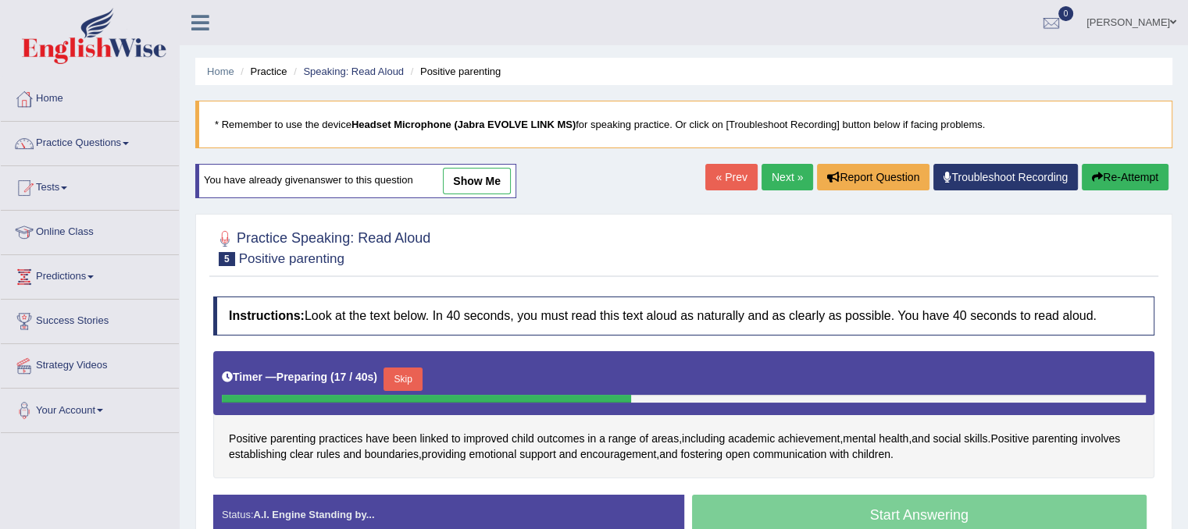
click at [403, 379] on button "Skip" at bounding box center [402, 379] width 39 height 23
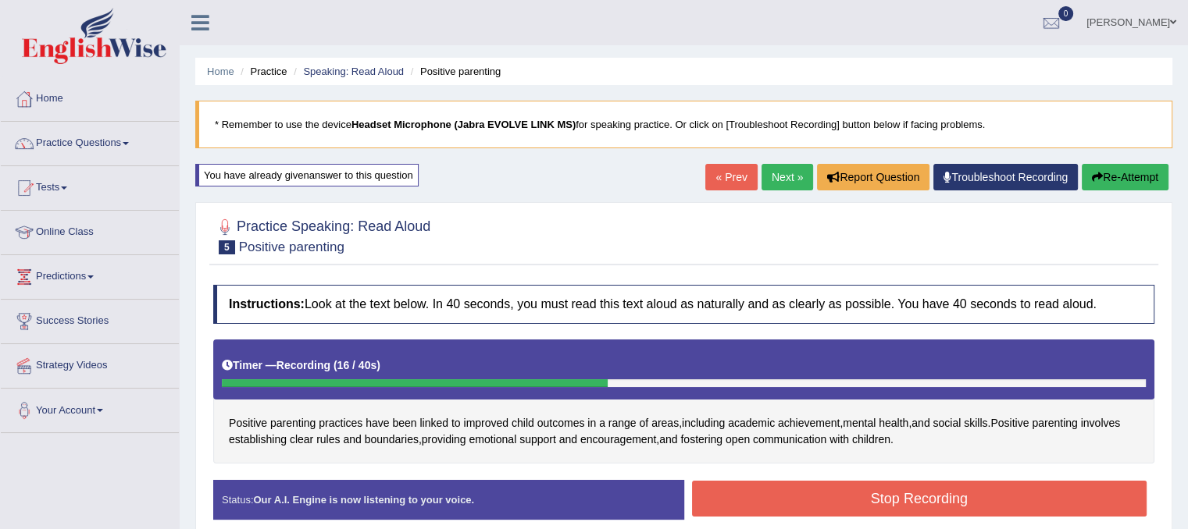
click at [893, 504] on button "Stop Recording" at bounding box center [919, 499] width 455 height 36
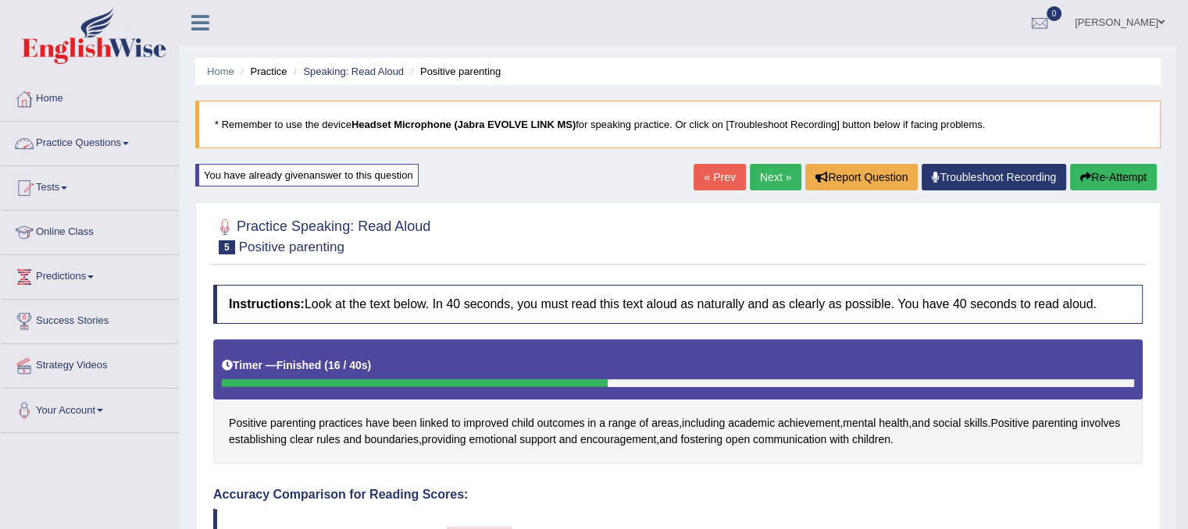
click at [123, 142] on link "Practice Questions" at bounding box center [90, 141] width 178 height 39
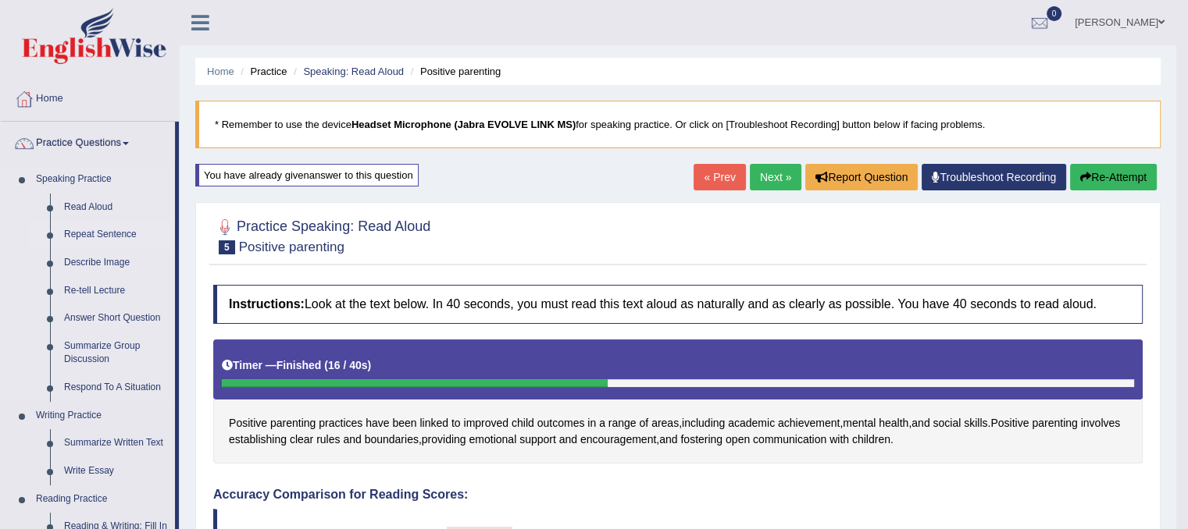
click at [118, 235] on link "Repeat Sentence" at bounding box center [116, 235] width 118 height 28
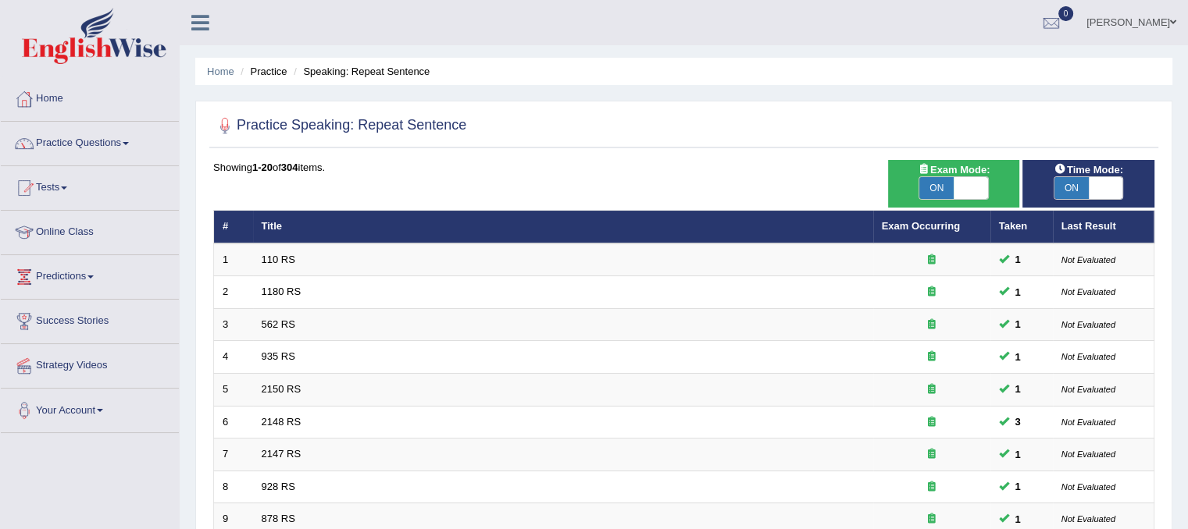
click at [284, 98] on div "Home Practice Speaking: Repeat Sentence Practice Speaking: Repeat Sentence Time…" at bounding box center [684, 497] width 1008 height 995
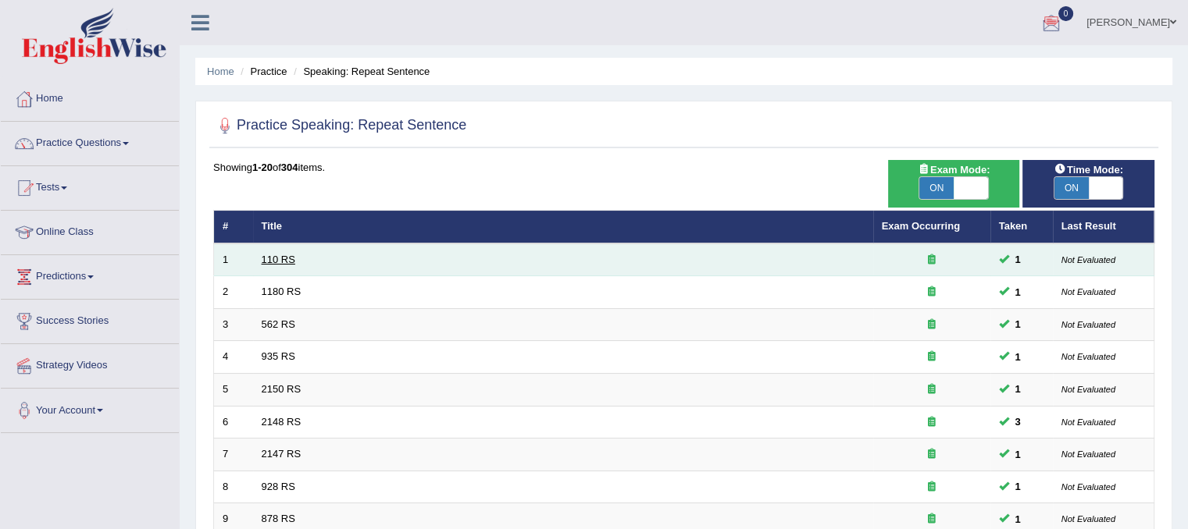
click at [289, 255] on link "110 RS" at bounding box center [279, 260] width 34 height 12
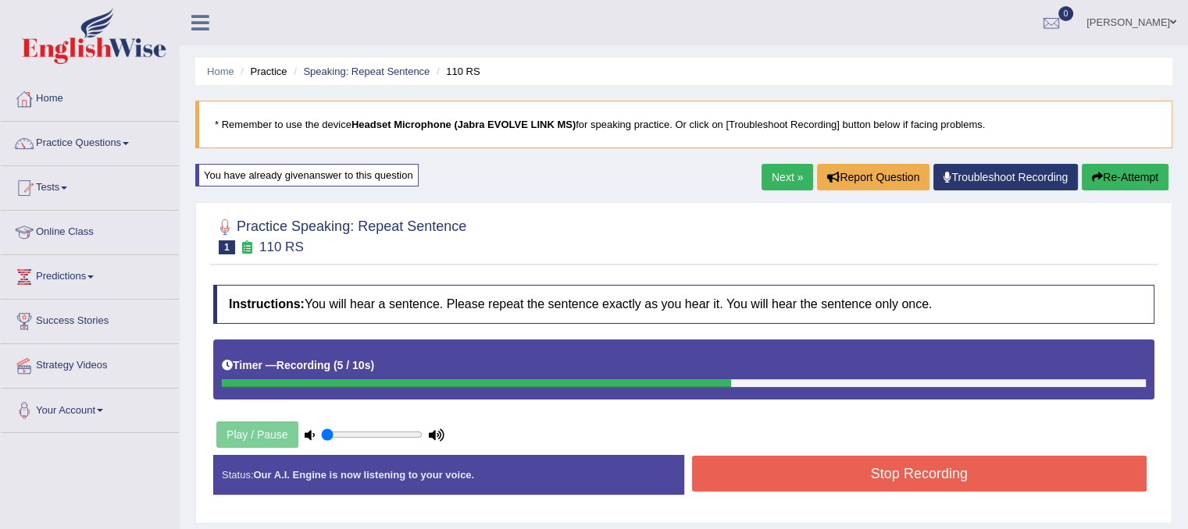
click at [751, 486] on button "Stop Recording" at bounding box center [919, 474] width 455 height 36
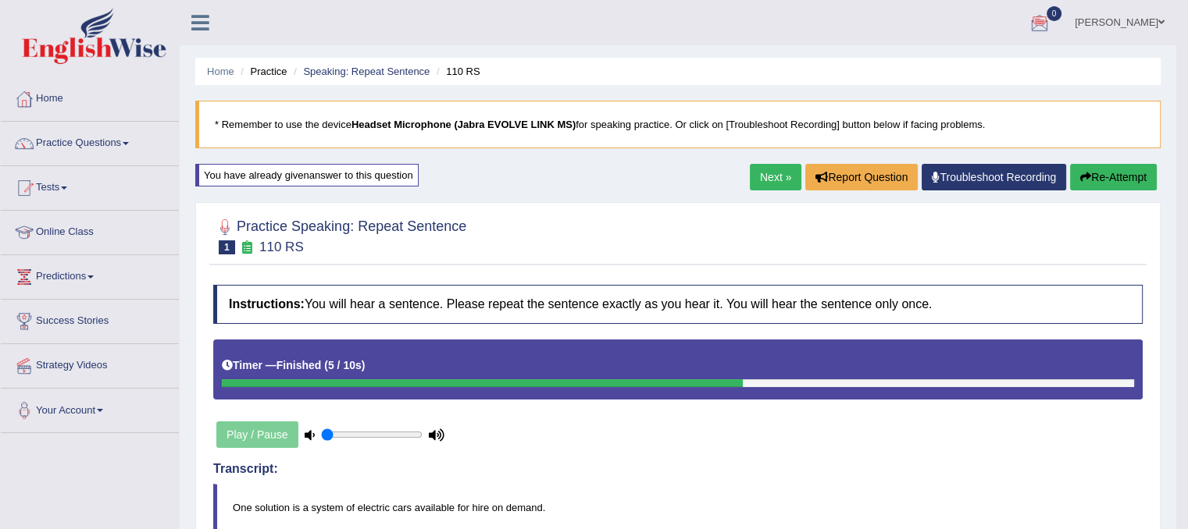
click at [776, 178] on link "Next »" at bounding box center [776, 177] width 52 height 27
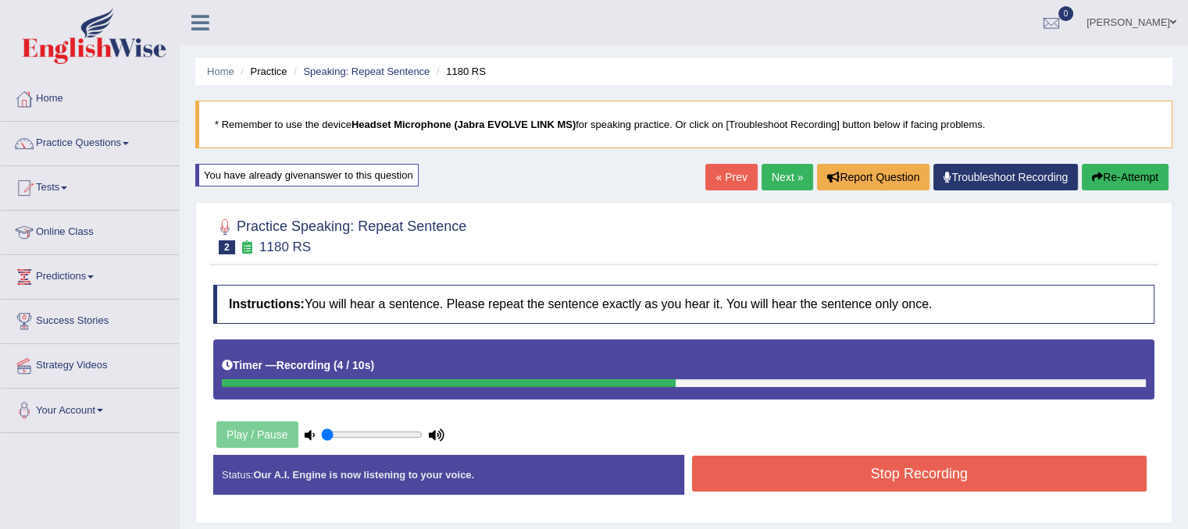
click at [743, 479] on button "Stop Recording" at bounding box center [919, 474] width 455 height 36
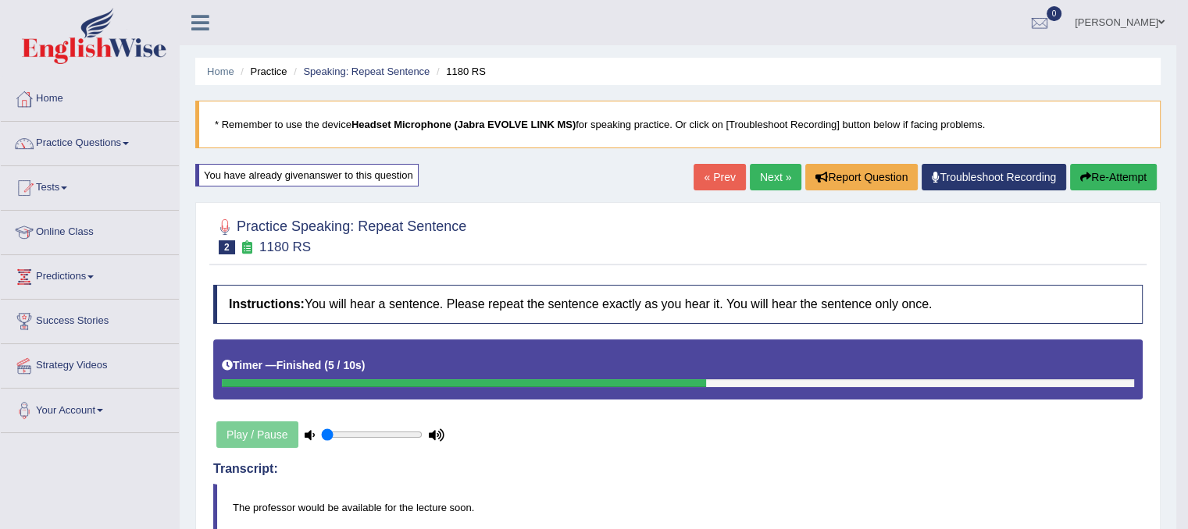
click at [769, 176] on link "Next »" at bounding box center [776, 177] width 52 height 27
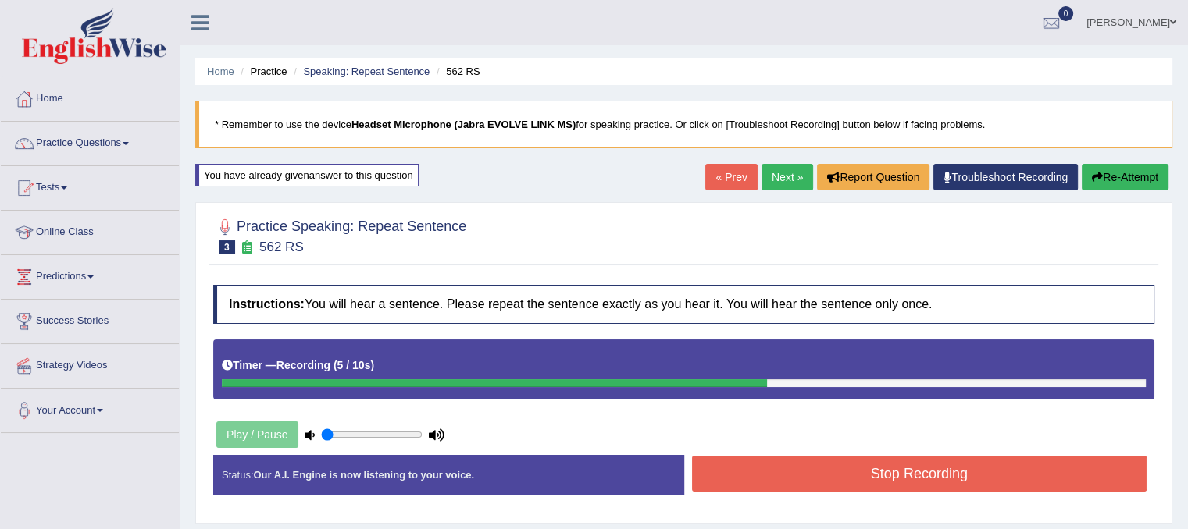
click at [710, 485] on button "Stop Recording" at bounding box center [919, 474] width 455 height 36
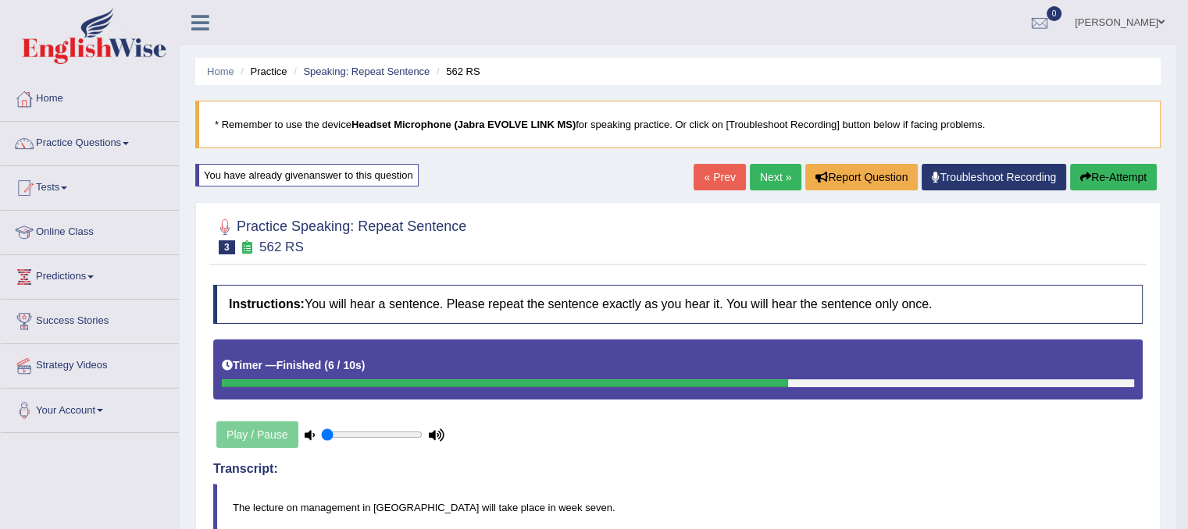
click at [766, 169] on link "Next »" at bounding box center [776, 177] width 52 height 27
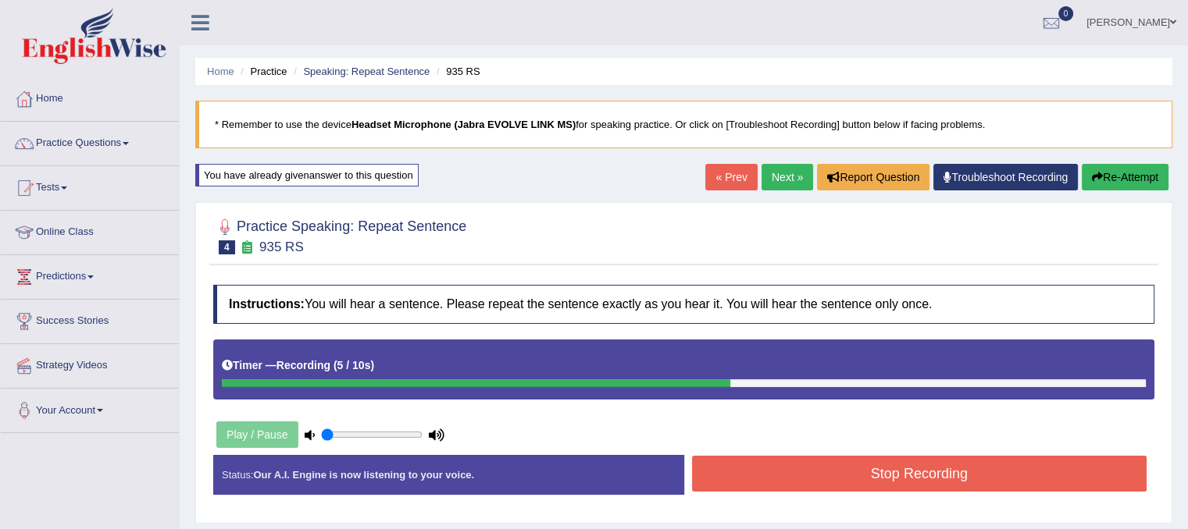
click at [764, 474] on button "Stop Recording" at bounding box center [919, 474] width 455 height 36
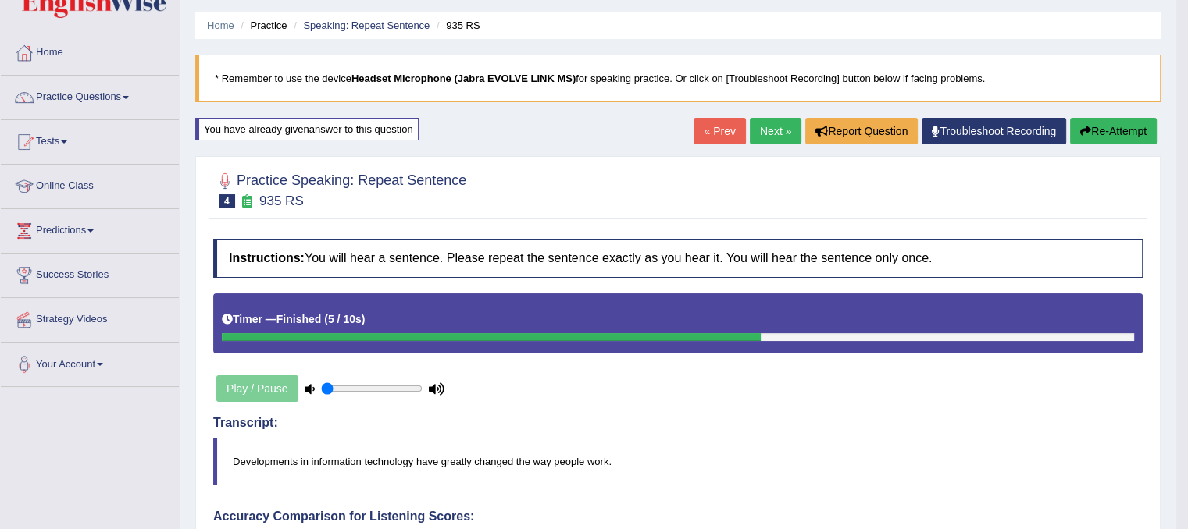
scroll to position [38, 0]
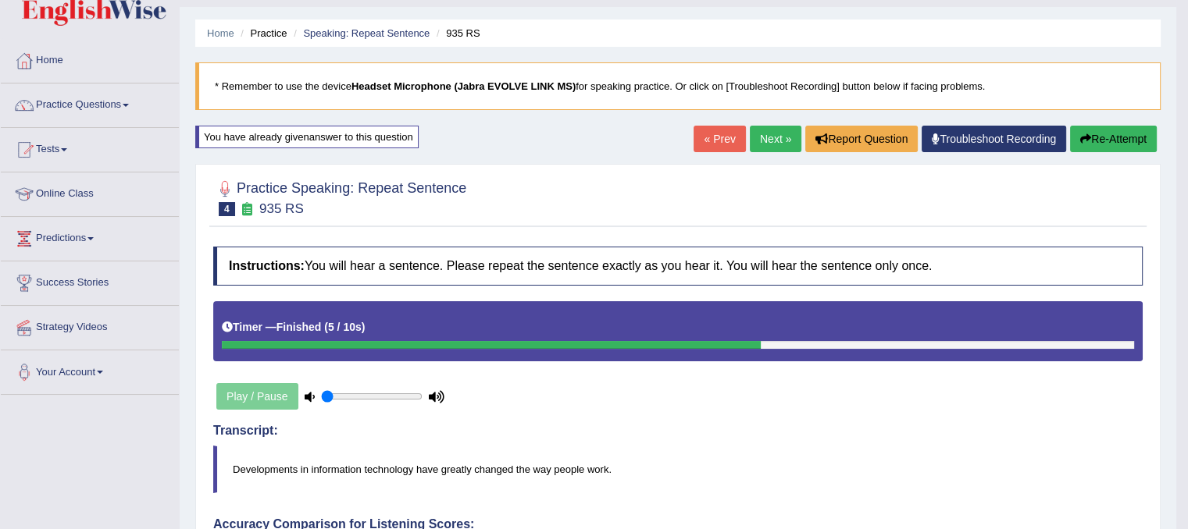
click at [1096, 134] on button "Re-Attempt" at bounding box center [1113, 139] width 87 height 27
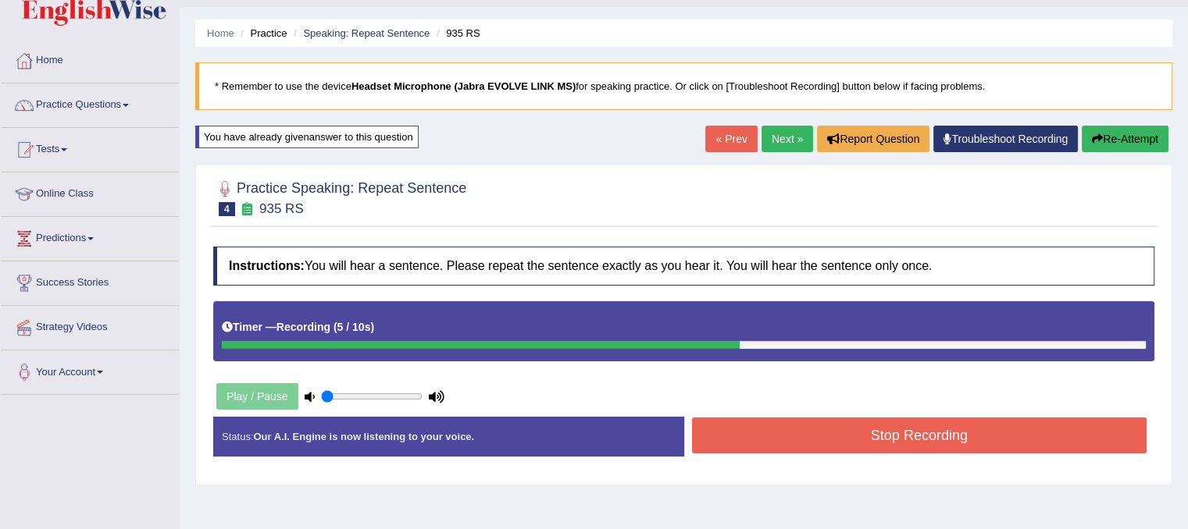
click at [770, 438] on button "Stop Recording" at bounding box center [919, 436] width 455 height 36
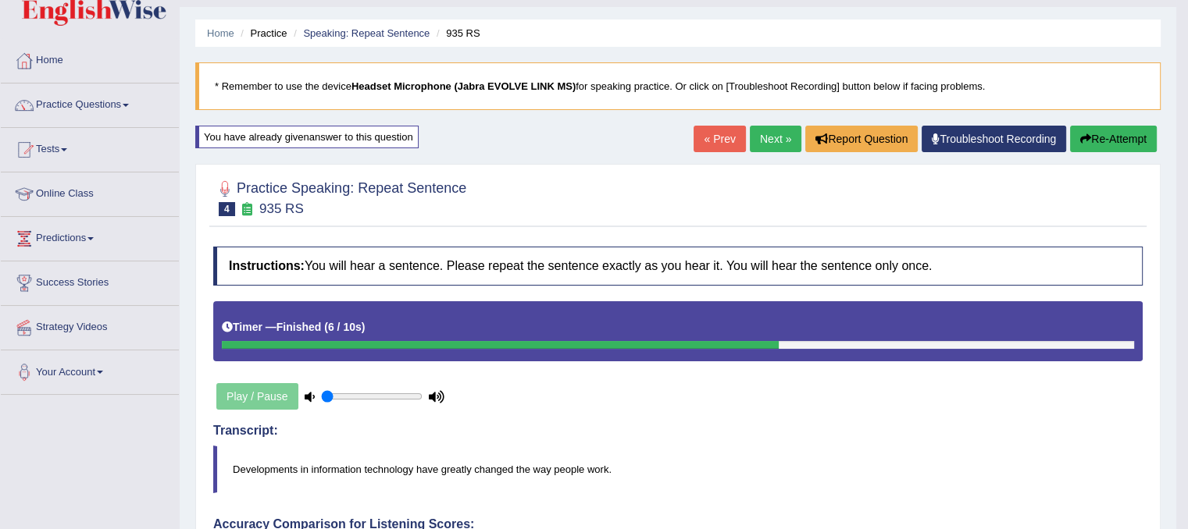
click at [764, 132] on link "Next »" at bounding box center [776, 139] width 52 height 27
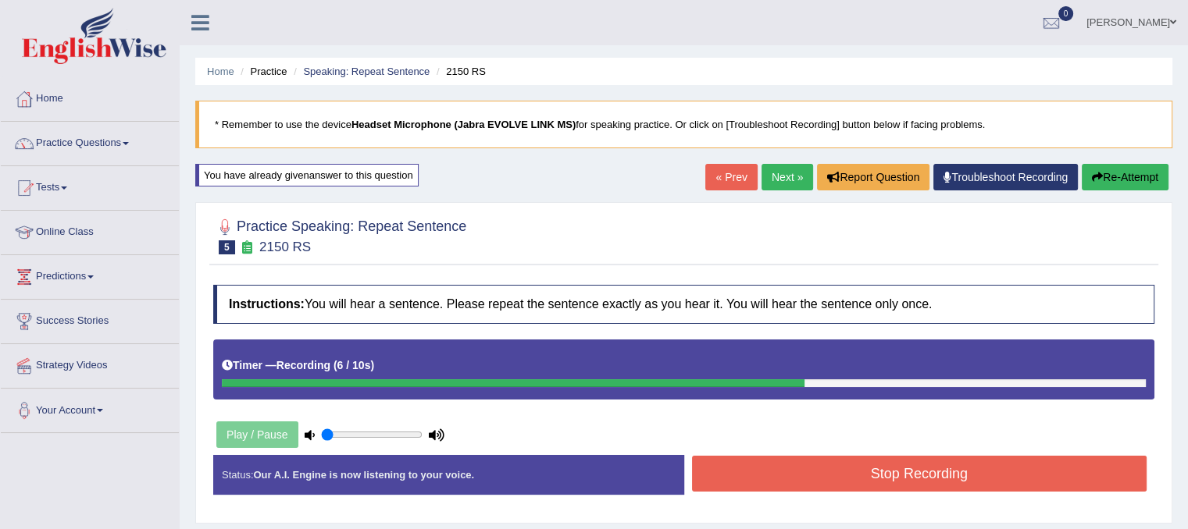
click at [882, 460] on button "Stop Recording" at bounding box center [919, 474] width 455 height 36
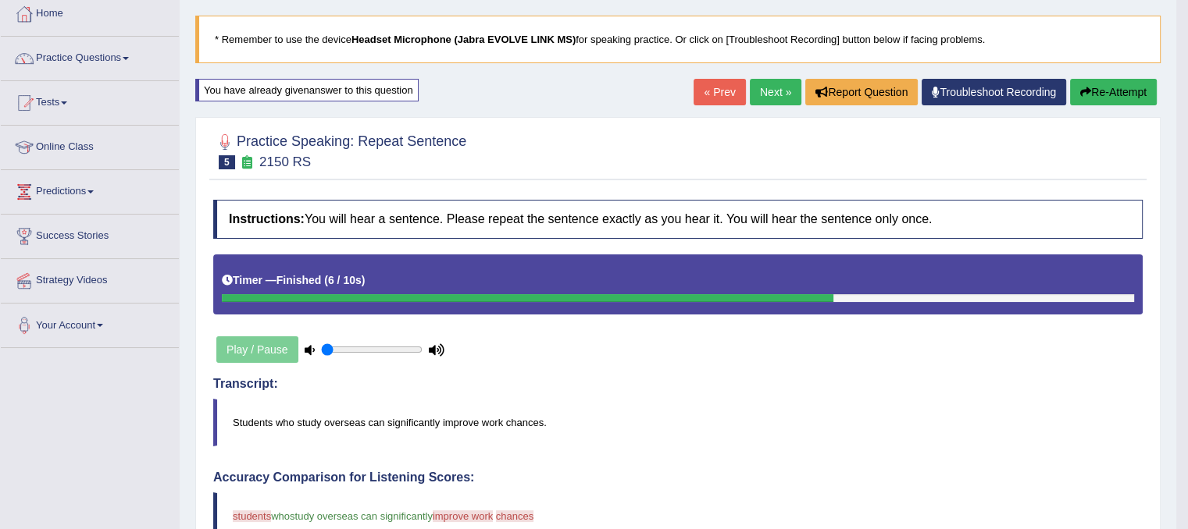
scroll to position [84, 0]
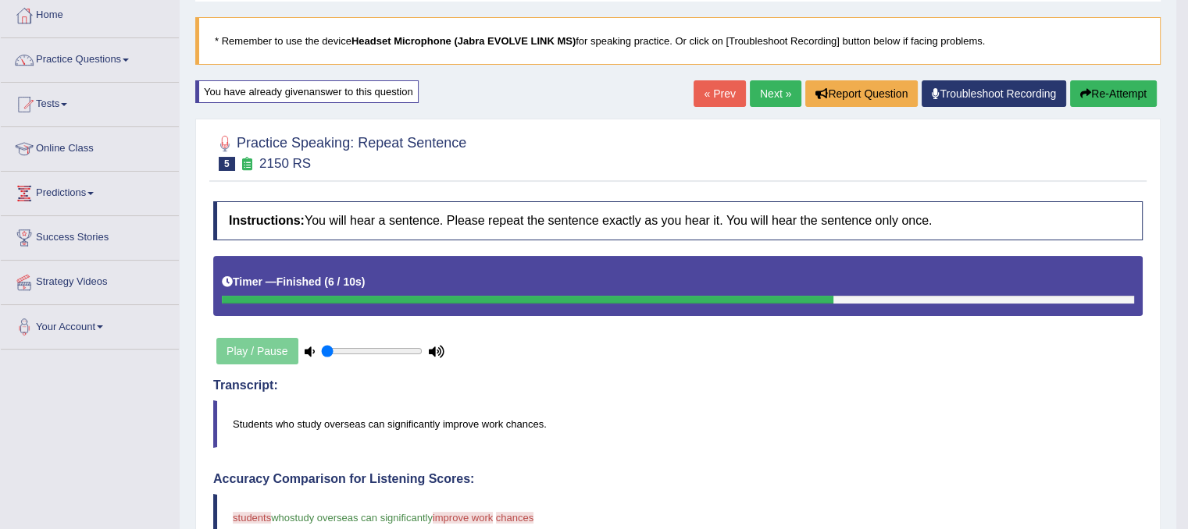
click at [778, 92] on link "Next »" at bounding box center [776, 93] width 52 height 27
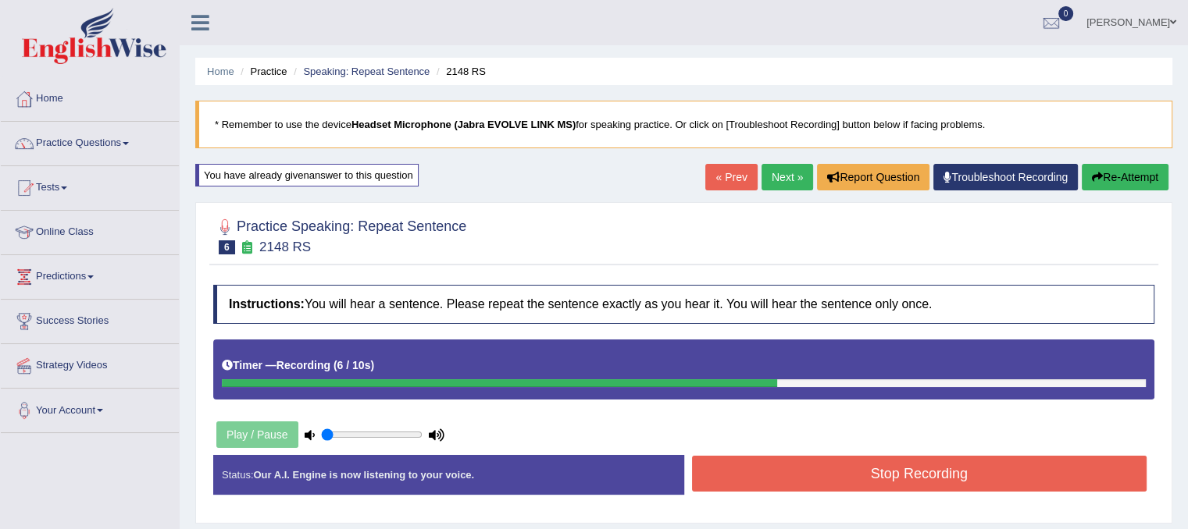
click at [722, 476] on button "Stop Recording" at bounding box center [919, 474] width 455 height 36
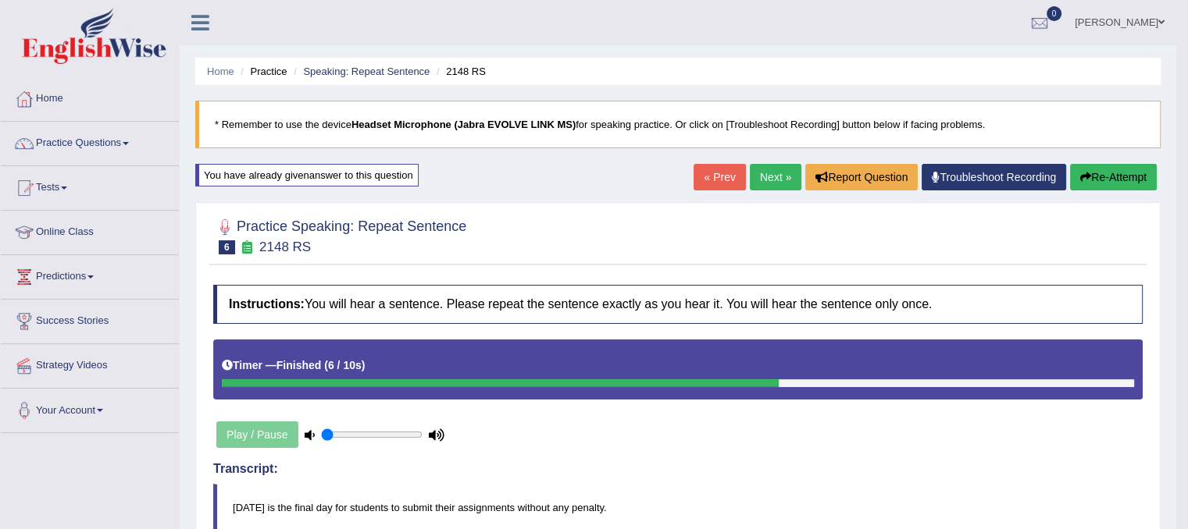
click at [761, 172] on link "Next »" at bounding box center [776, 177] width 52 height 27
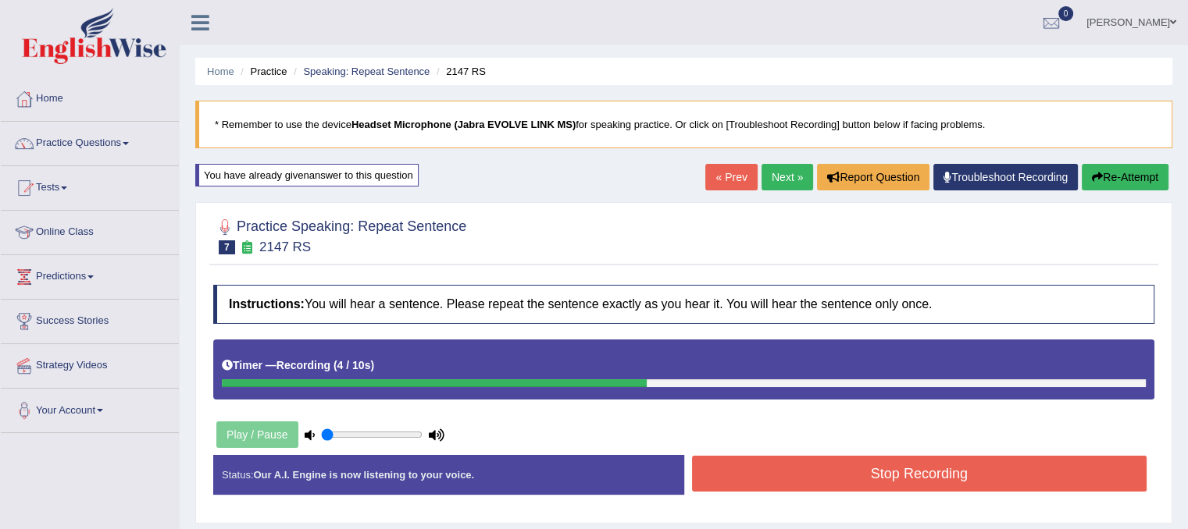
click at [834, 478] on button "Stop Recording" at bounding box center [919, 474] width 455 height 36
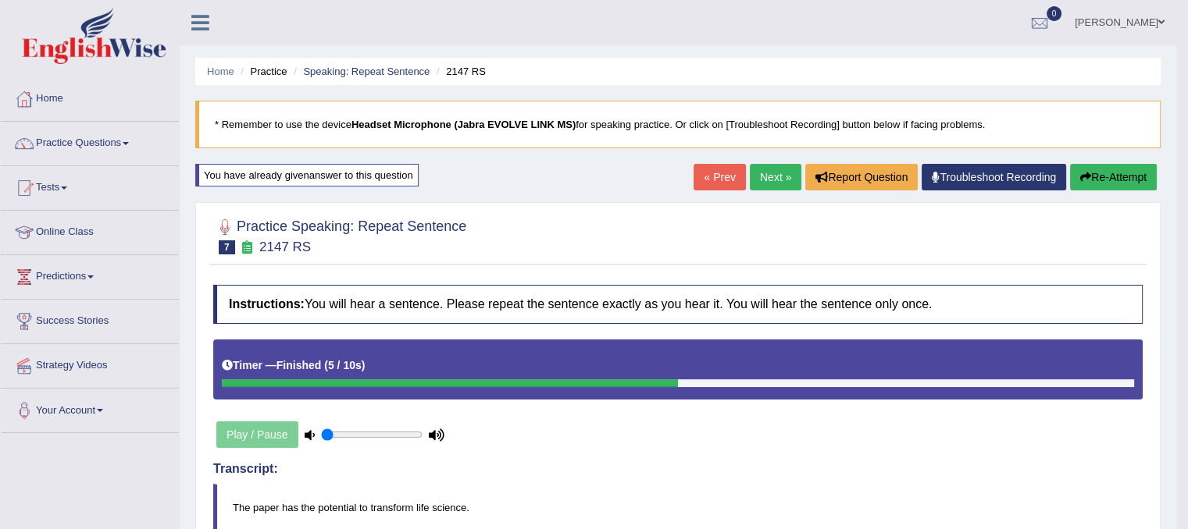
click at [777, 173] on link "Next »" at bounding box center [776, 177] width 52 height 27
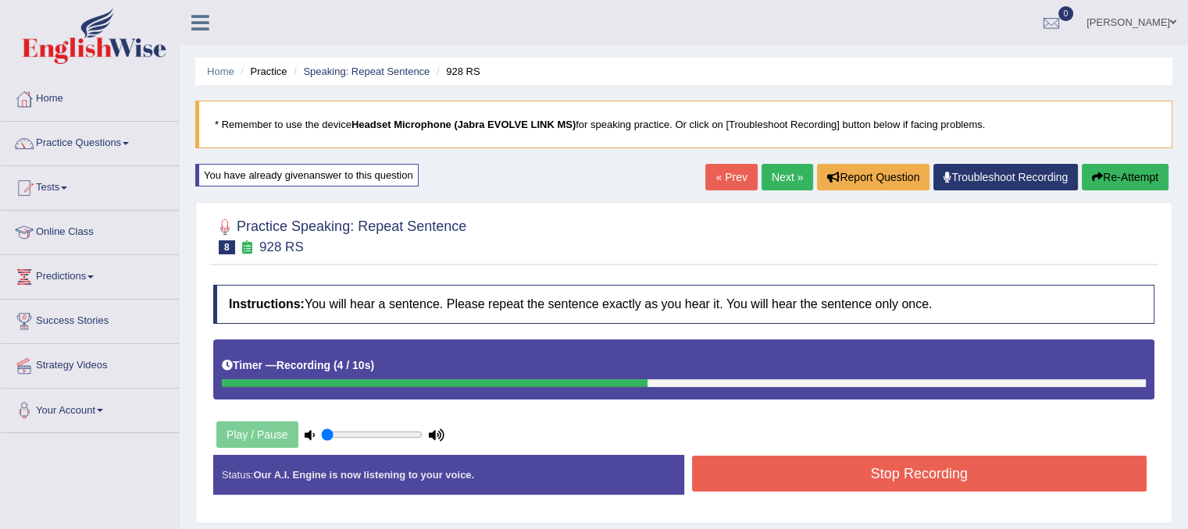
click at [900, 476] on button "Stop Recording" at bounding box center [919, 474] width 455 height 36
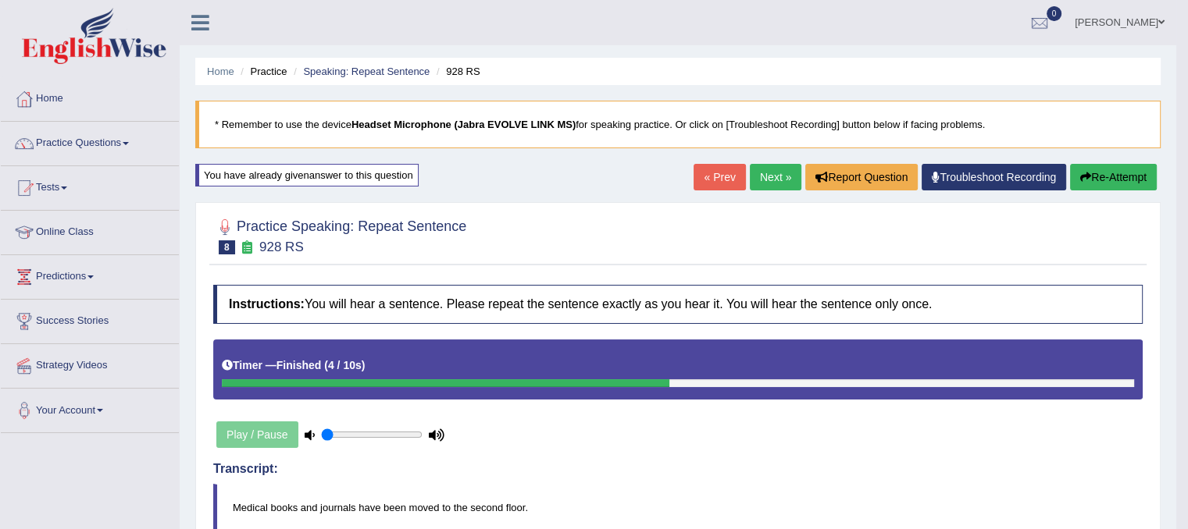
click at [768, 175] on link "Next »" at bounding box center [776, 177] width 52 height 27
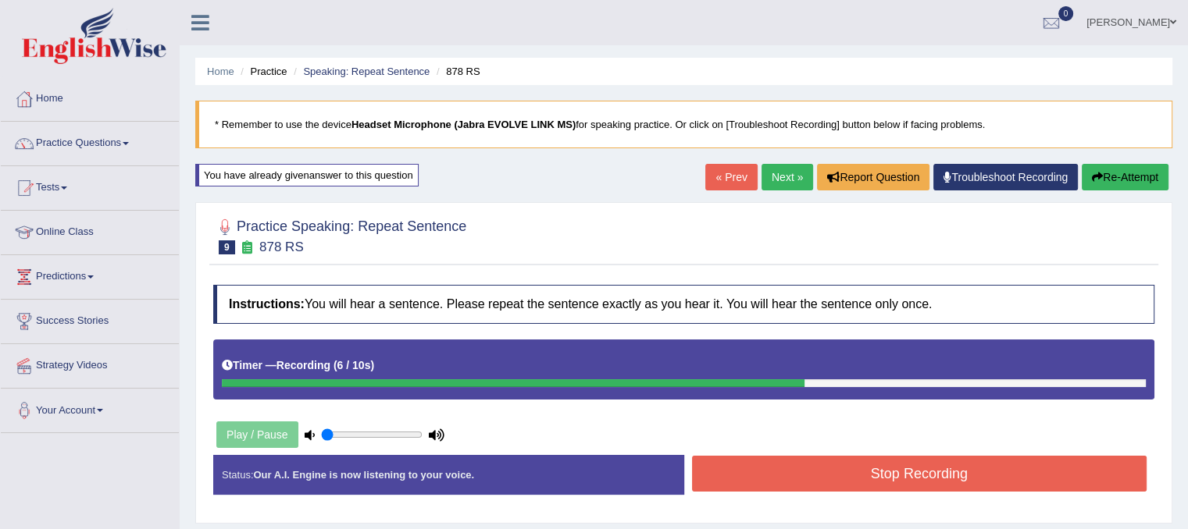
click at [999, 480] on button "Stop Recording" at bounding box center [919, 474] width 455 height 36
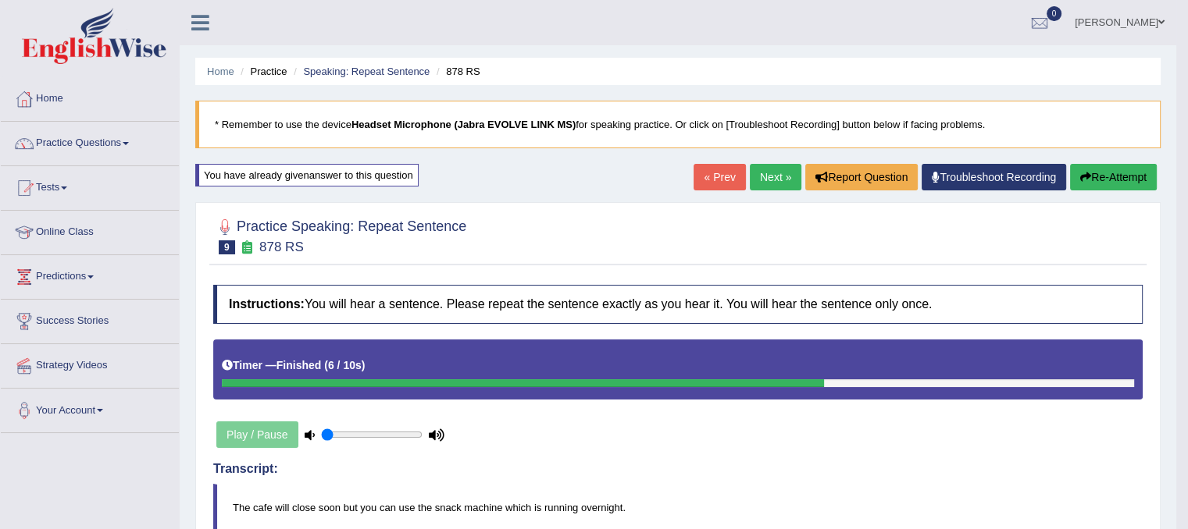
click at [775, 166] on link "Next »" at bounding box center [776, 177] width 52 height 27
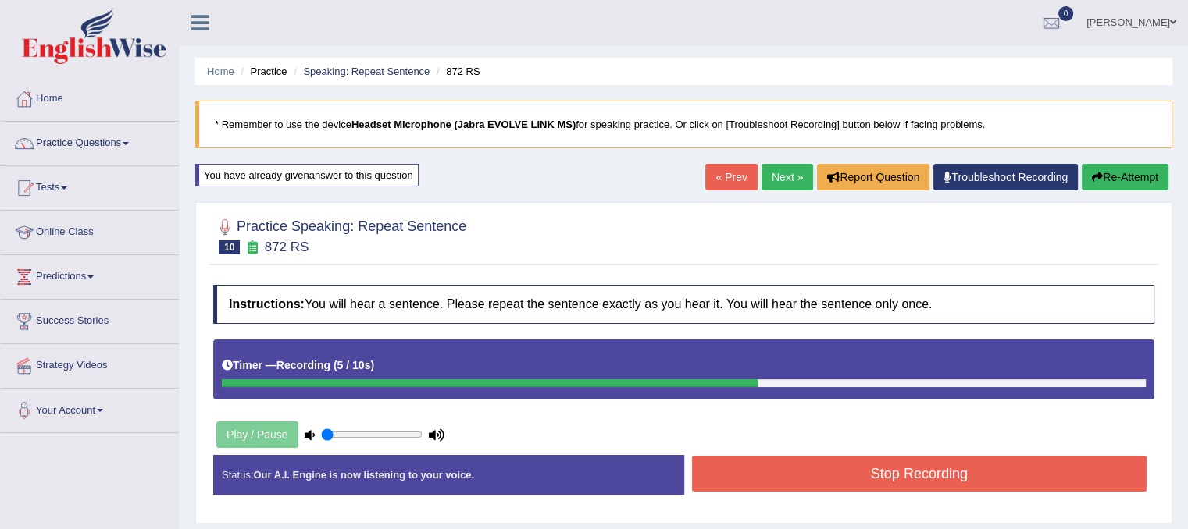
click at [1099, 180] on icon "button" at bounding box center [1097, 177] width 11 height 11
click at [982, 479] on button "Stop Recording" at bounding box center [919, 474] width 455 height 36
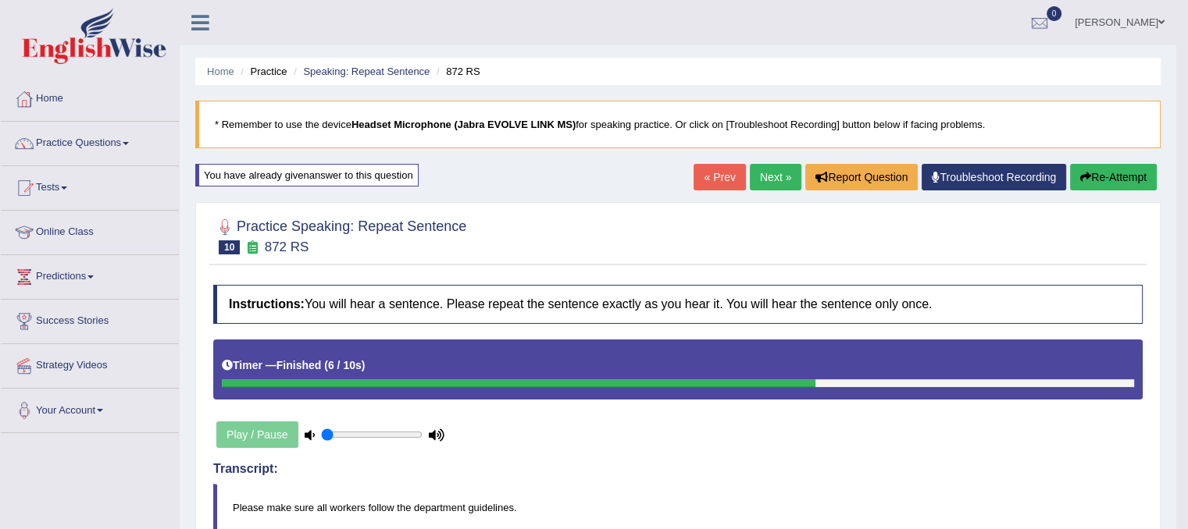
click at [774, 165] on link "Next »" at bounding box center [776, 177] width 52 height 27
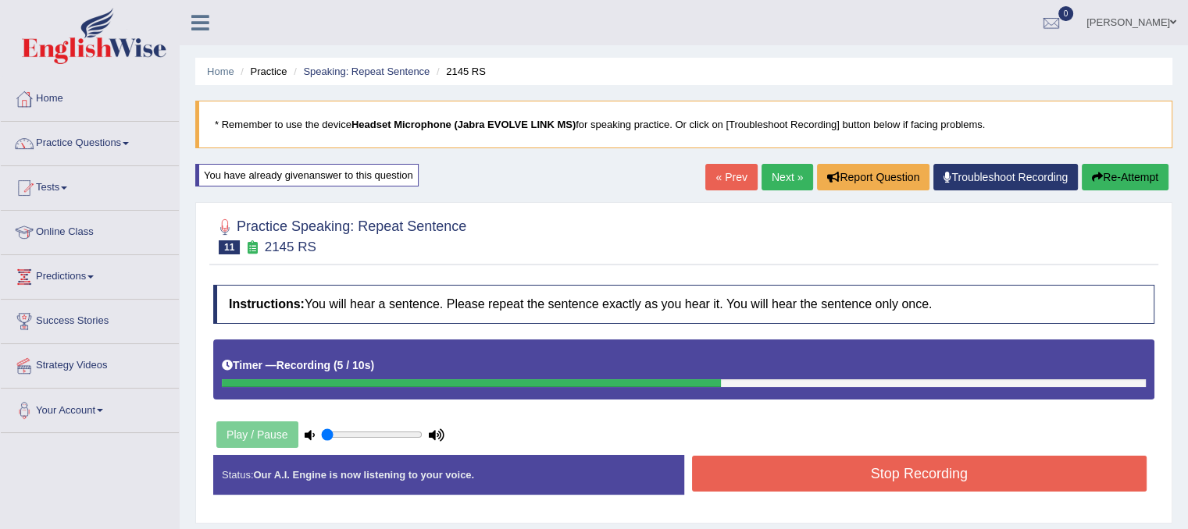
click at [836, 465] on button "Stop Recording" at bounding box center [919, 474] width 455 height 36
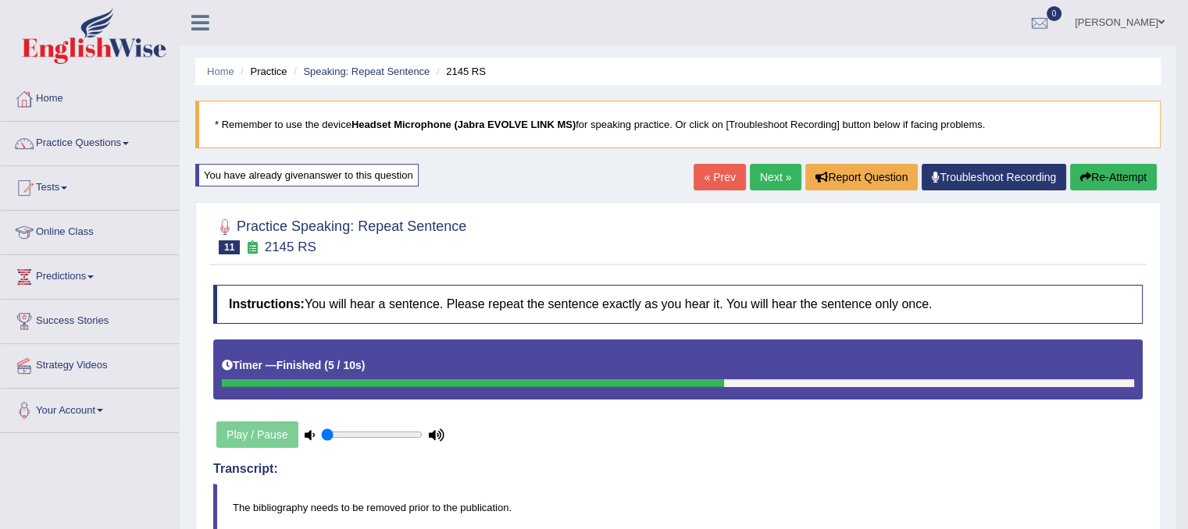
click at [768, 179] on link "Next »" at bounding box center [776, 177] width 52 height 27
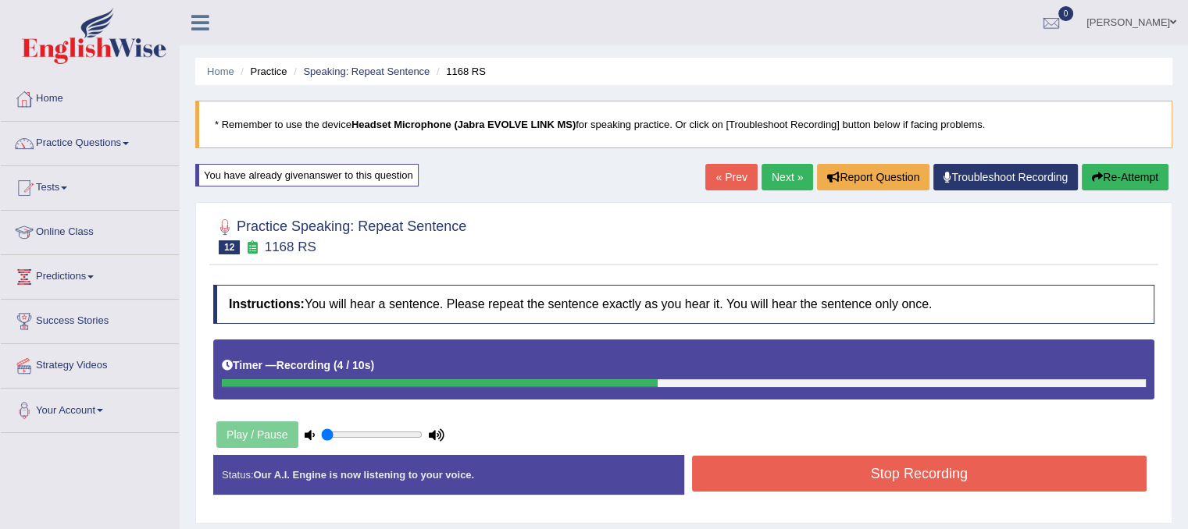
click at [846, 483] on button "Stop Recording" at bounding box center [919, 474] width 455 height 36
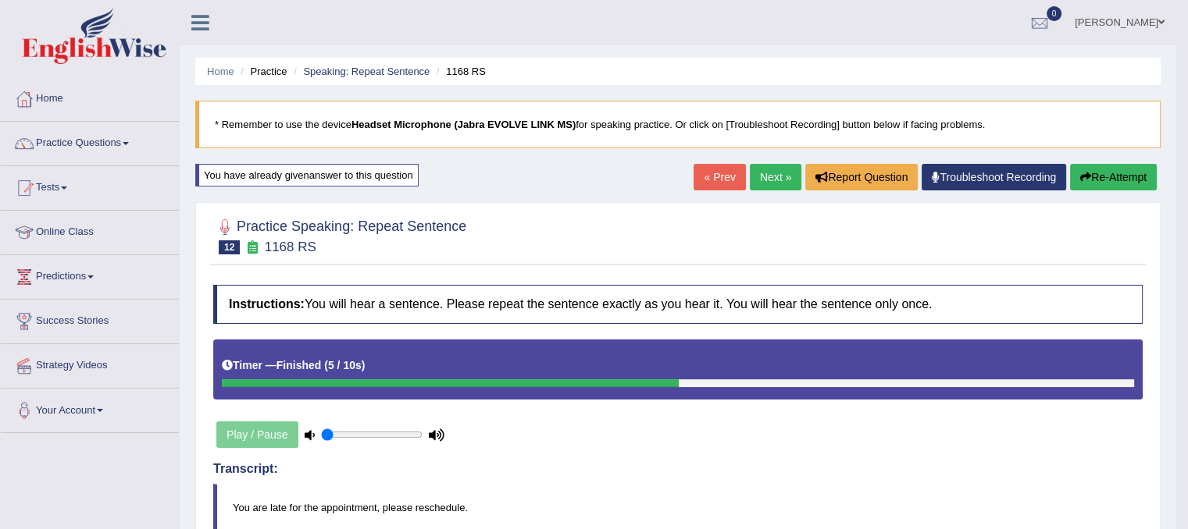
click at [768, 179] on link "Next »" at bounding box center [776, 177] width 52 height 27
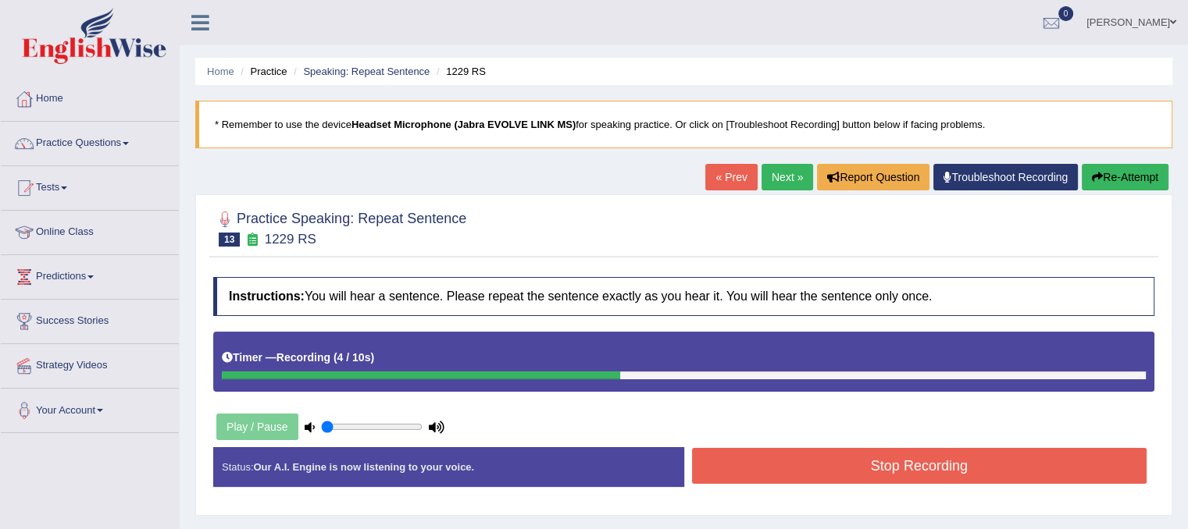
click at [821, 469] on button "Stop Recording" at bounding box center [919, 466] width 455 height 36
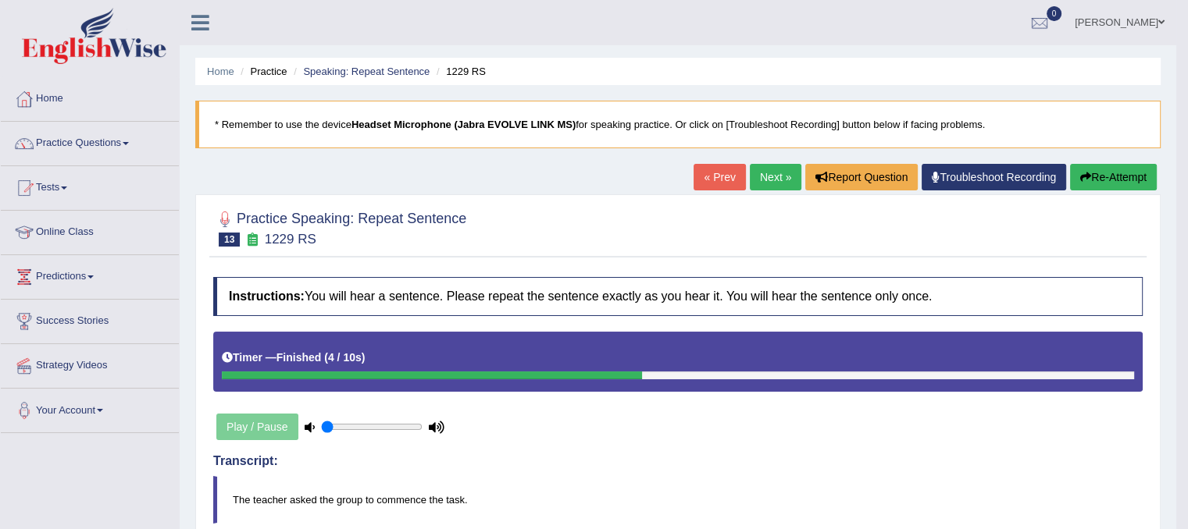
click at [761, 167] on link "Next »" at bounding box center [776, 177] width 52 height 27
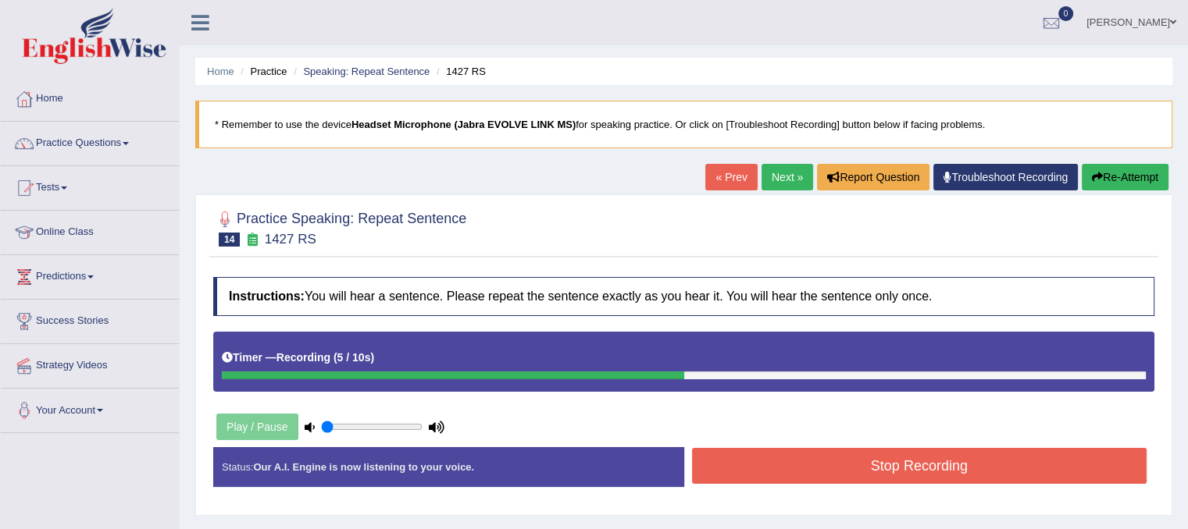
click at [1117, 178] on button "Re-Attempt" at bounding box center [1124, 177] width 87 height 27
click at [772, 457] on button "Stop Recording" at bounding box center [919, 466] width 455 height 36
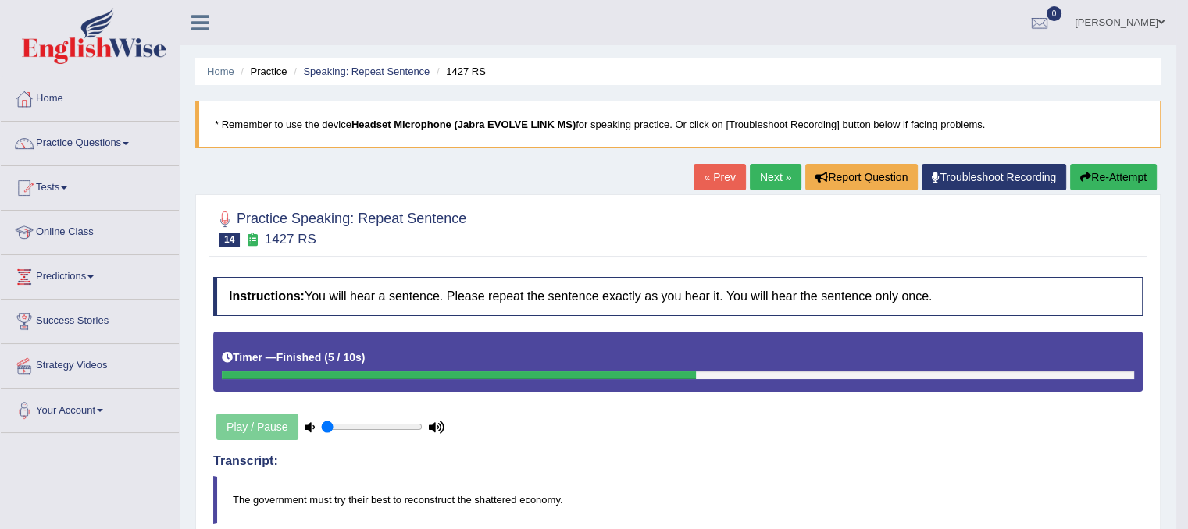
click at [765, 168] on link "Next »" at bounding box center [776, 177] width 52 height 27
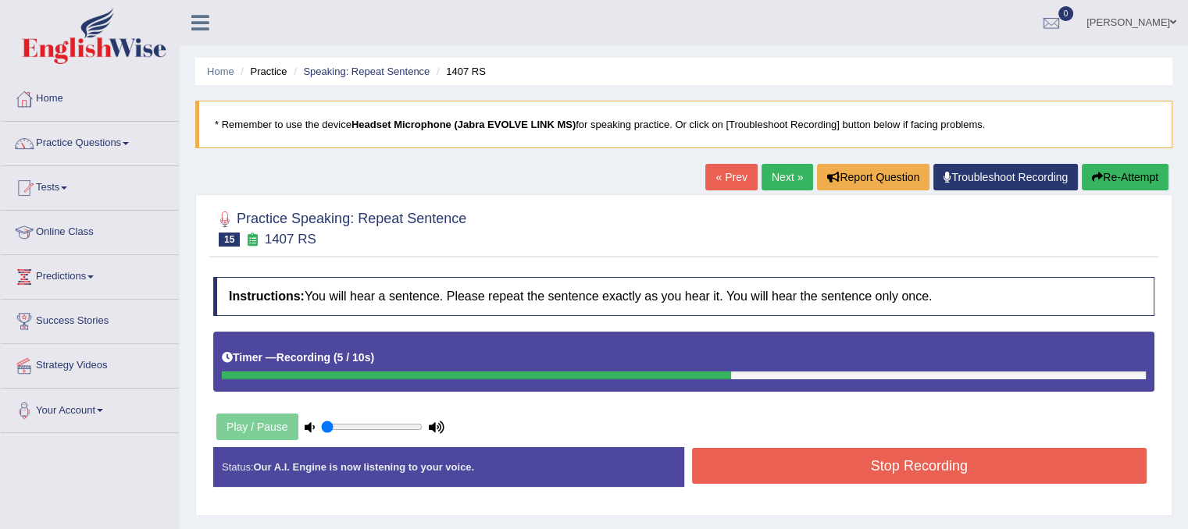
click at [970, 469] on button "Stop Recording" at bounding box center [919, 466] width 455 height 36
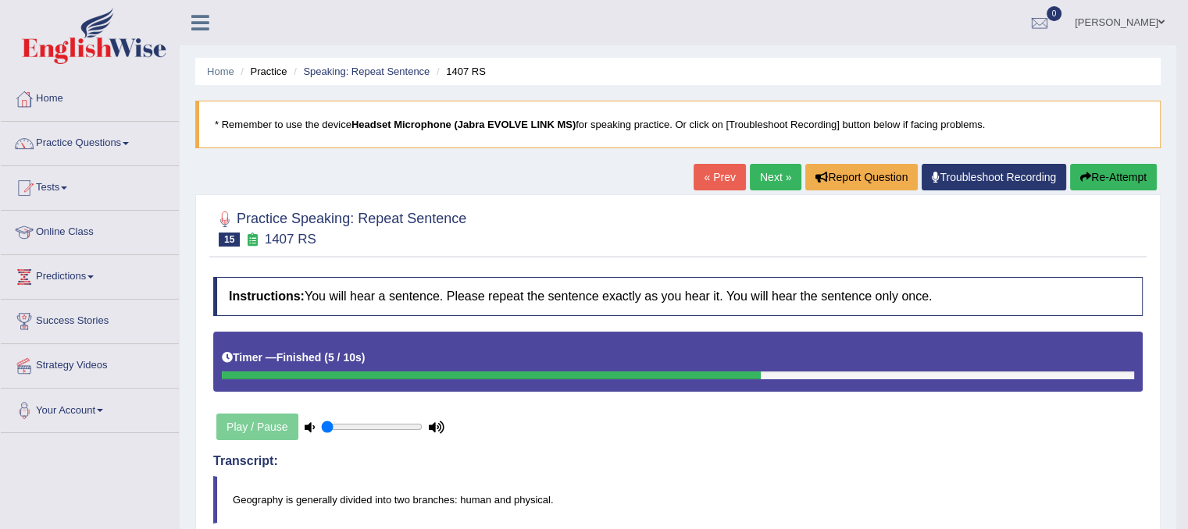
click at [1119, 178] on button "Re-Attempt" at bounding box center [1113, 177] width 87 height 27
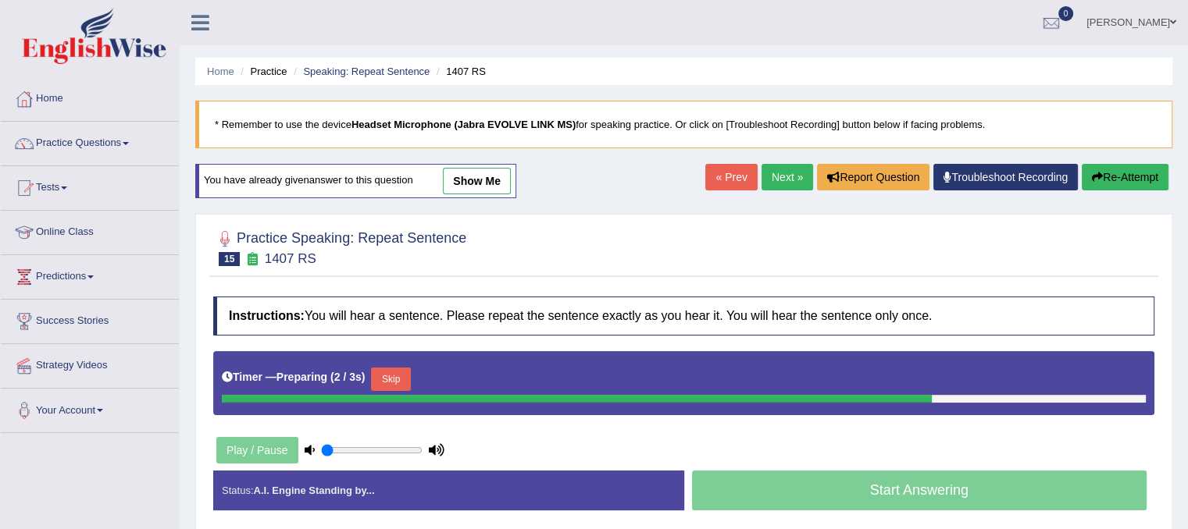
click at [653, 170] on div "Home Practice Speaking: Repeat Sentence 1407 RS * Remember to use the device He…" at bounding box center [684, 390] width 1008 height 781
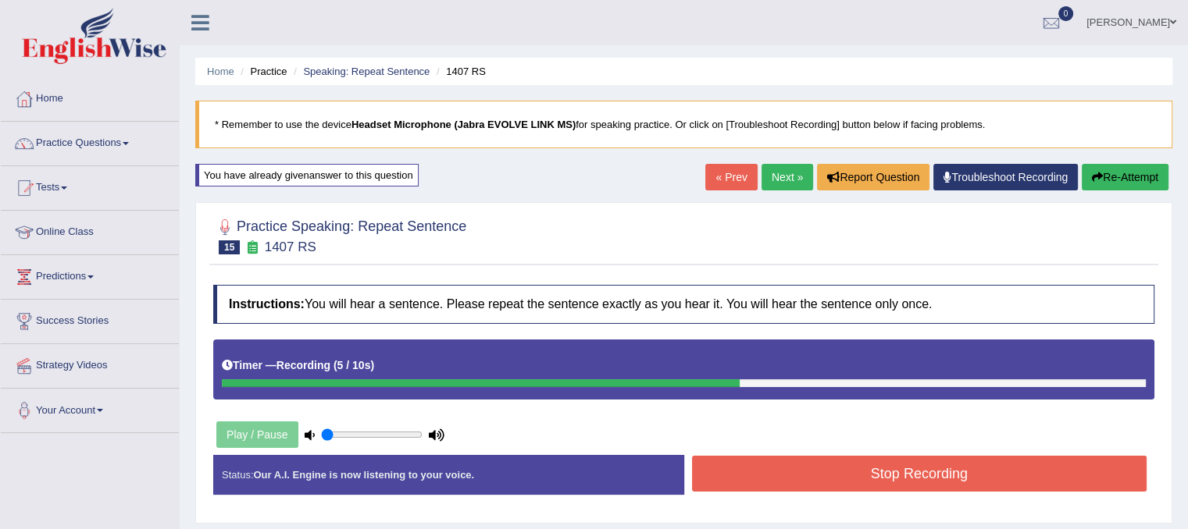
click at [766, 485] on button "Stop Recording" at bounding box center [919, 474] width 455 height 36
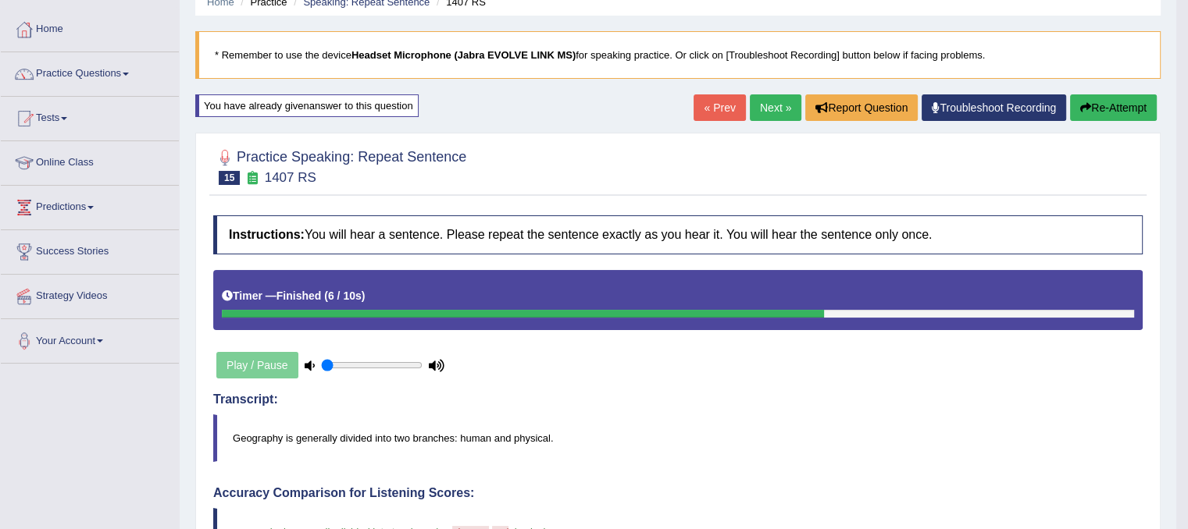
scroll to position [31, 0]
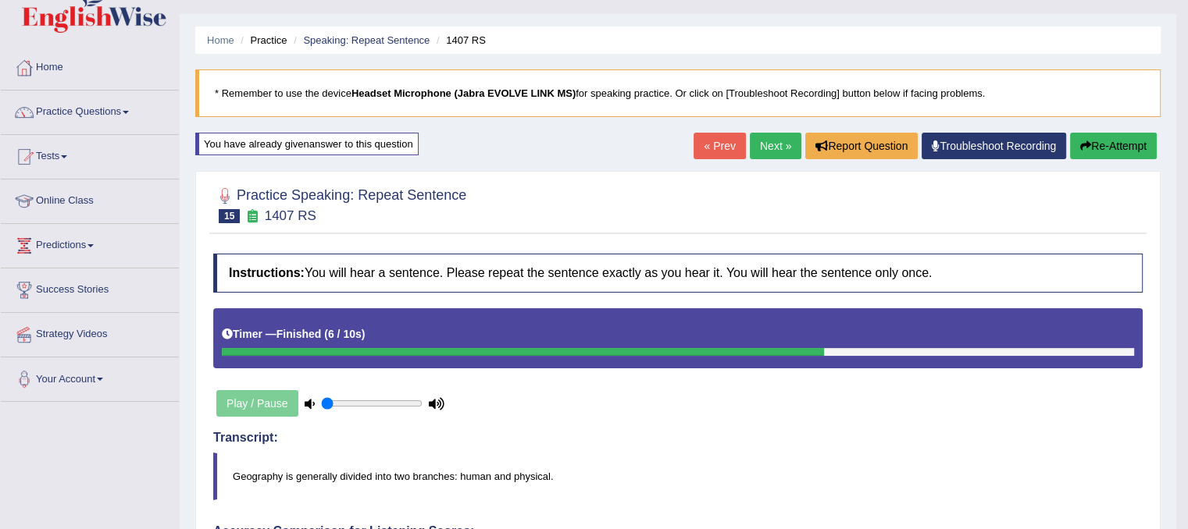
click at [768, 133] on link "Next »" at bounding box center [776, 146] width 52 height 27
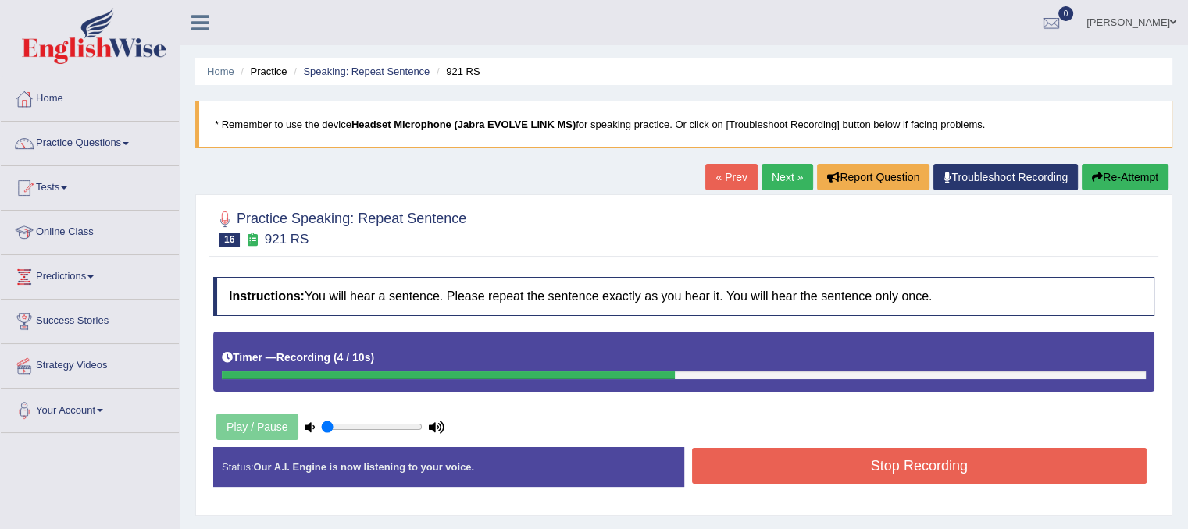
click at [719, 462] on button "Stop Recording" at bounding box center [919, 466] width 455 height 36
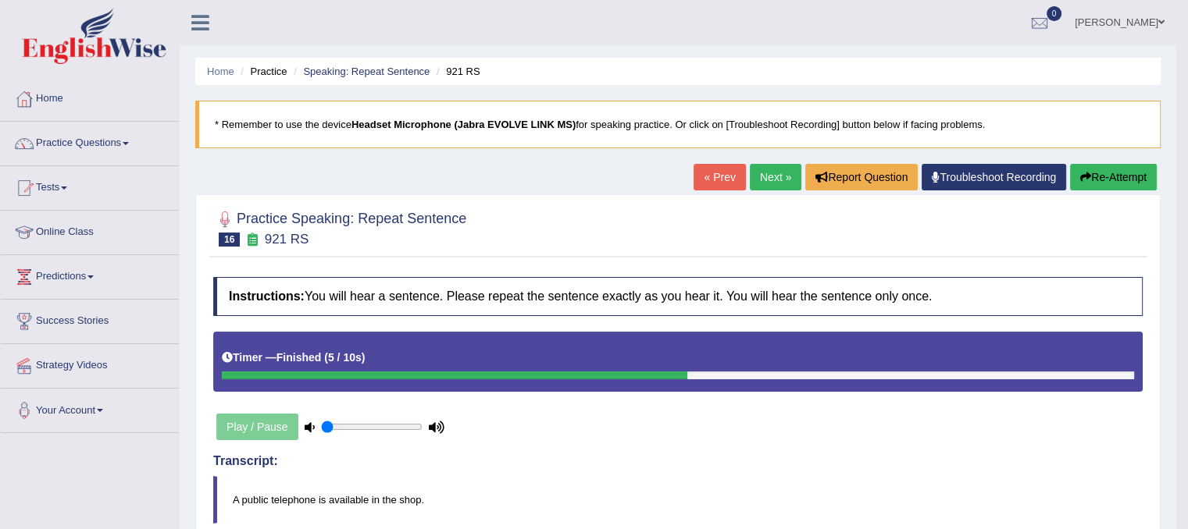
click at [772, 164] on link "Next »" at bounding box center [776, 177] width 52 height 27
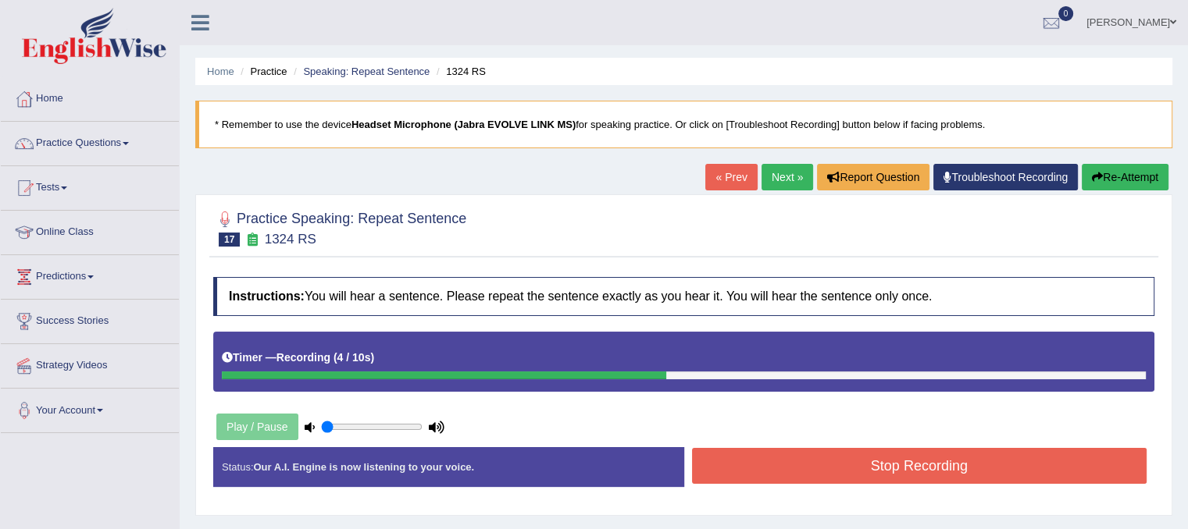
click at [904, 459] on button "Stop Recording" at bounding box center [919, 466] width 455 height 36
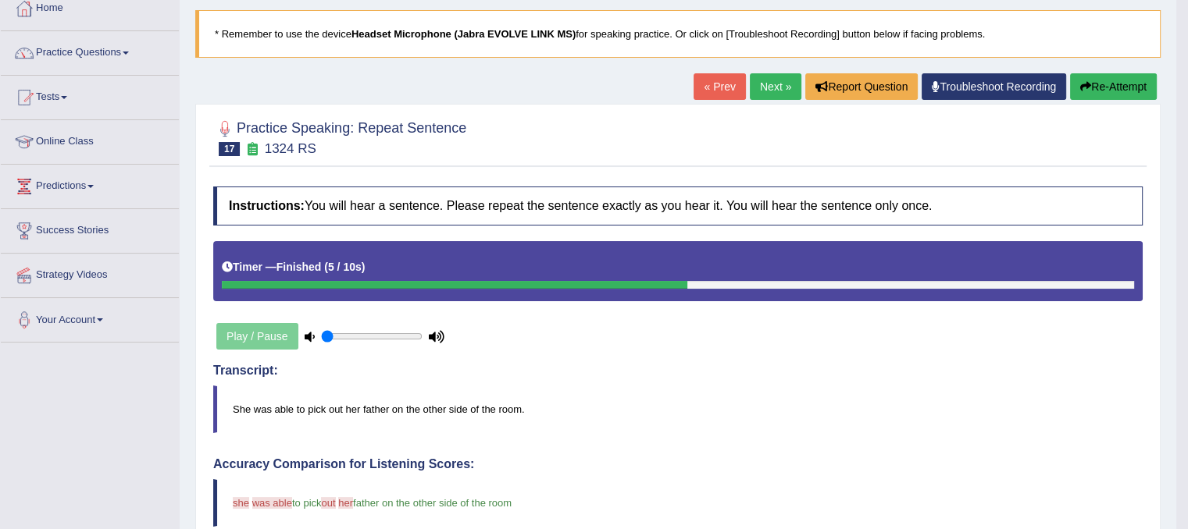
scroll to position [89, 0]
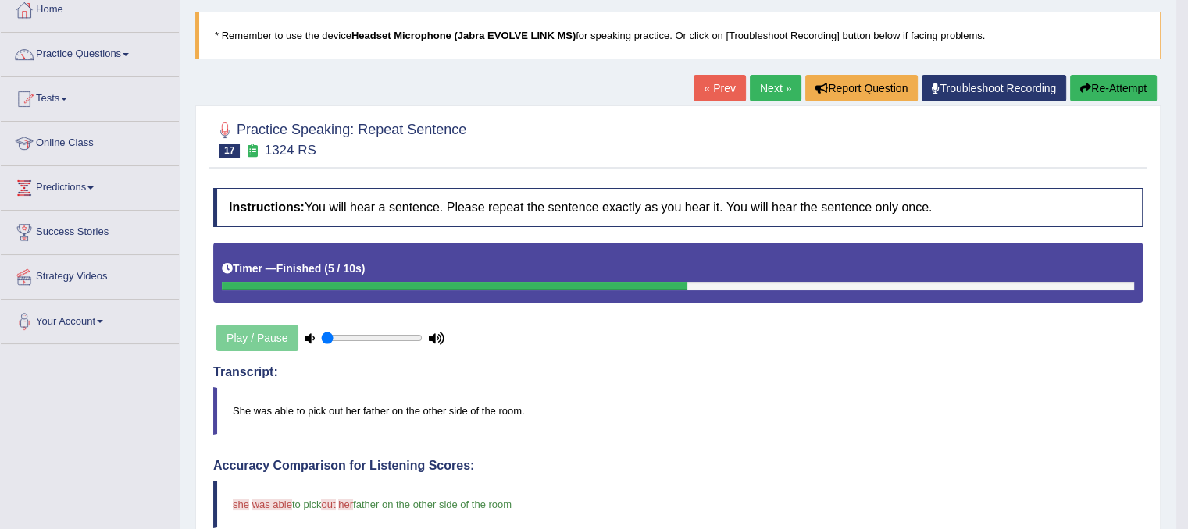
click at [777, 87] on link "Next »" at bounding box center [776, 88] width 52 height 27
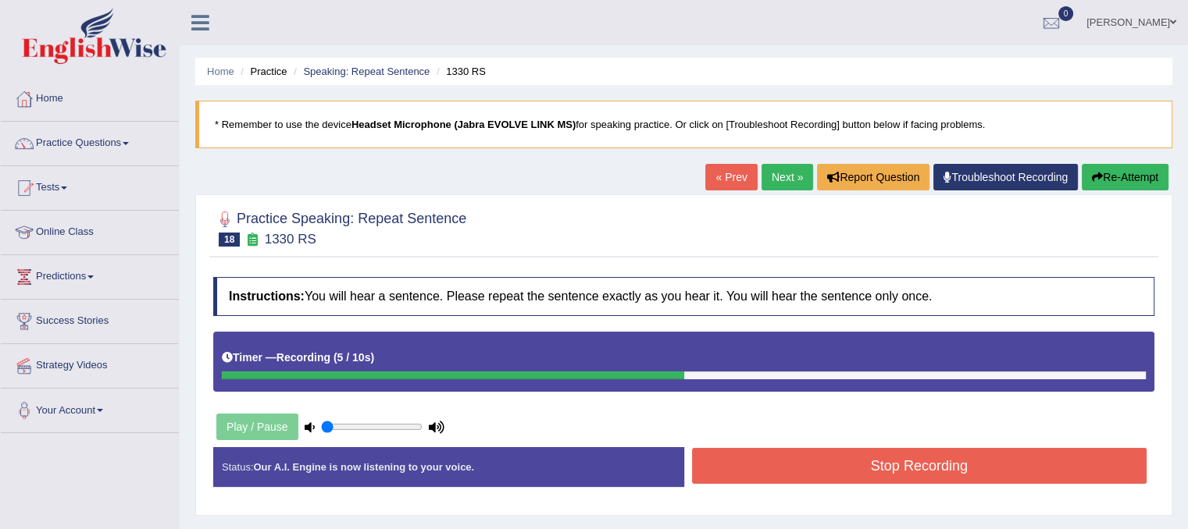
click at [860, 472] on button "Stop Recording" at bounding box center [919, 466] width 455 height 36
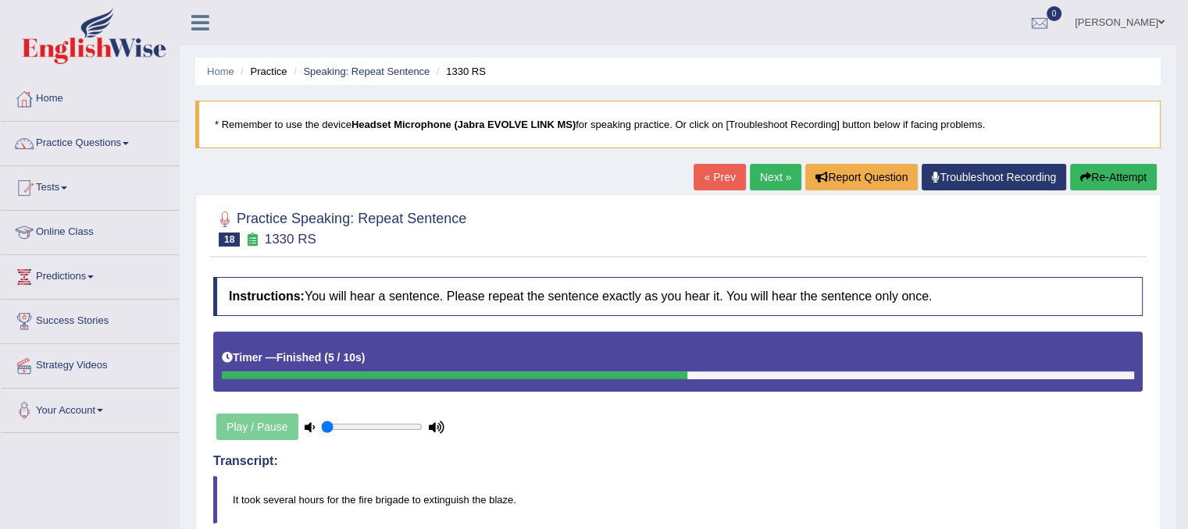
click at [1101, 177] on button "Re-Attempt" at bounding box center [1113, 177] width 87 height 27
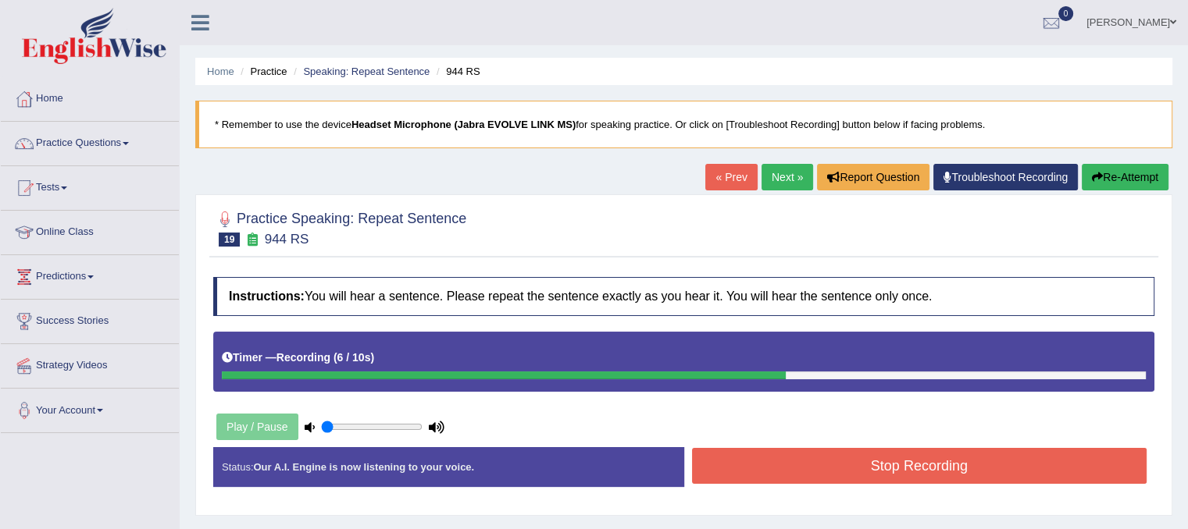
click at [835, 460] on button "Stop Recording" at bounding box center [919, 466] width 455 height 36
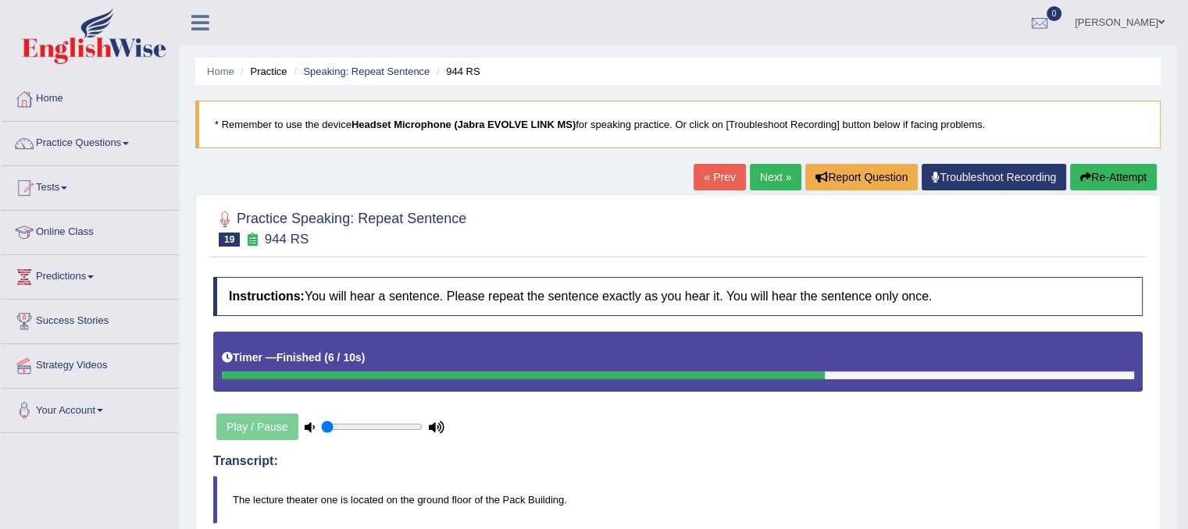
click at [750, 177] on link "Next »" at bounding box center [776, 177] width 52 height 27
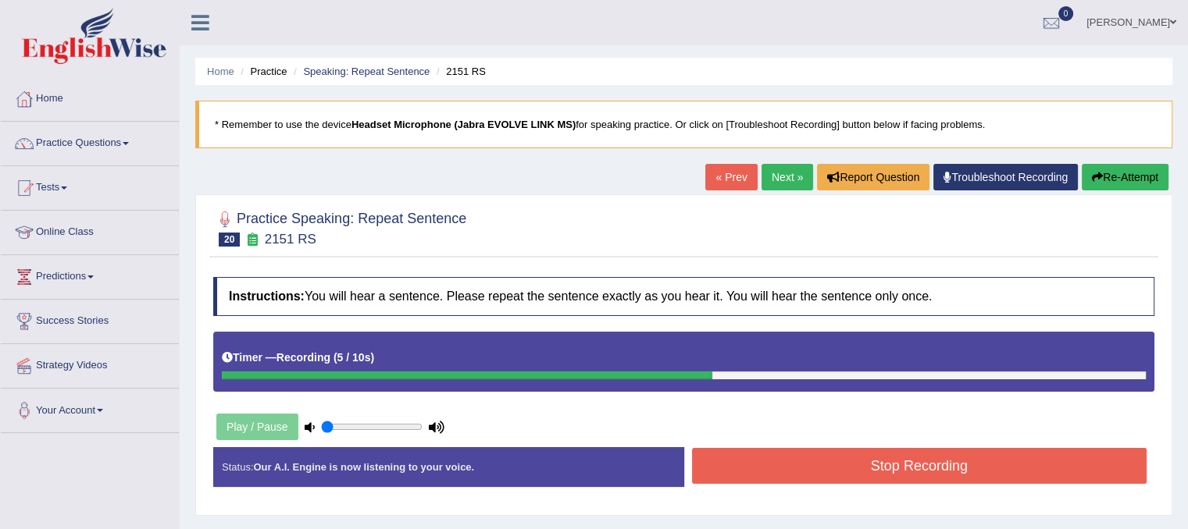
click at [817, 475] on button "Stop Recording" at bounding box center [919, 466] width 455 height 36
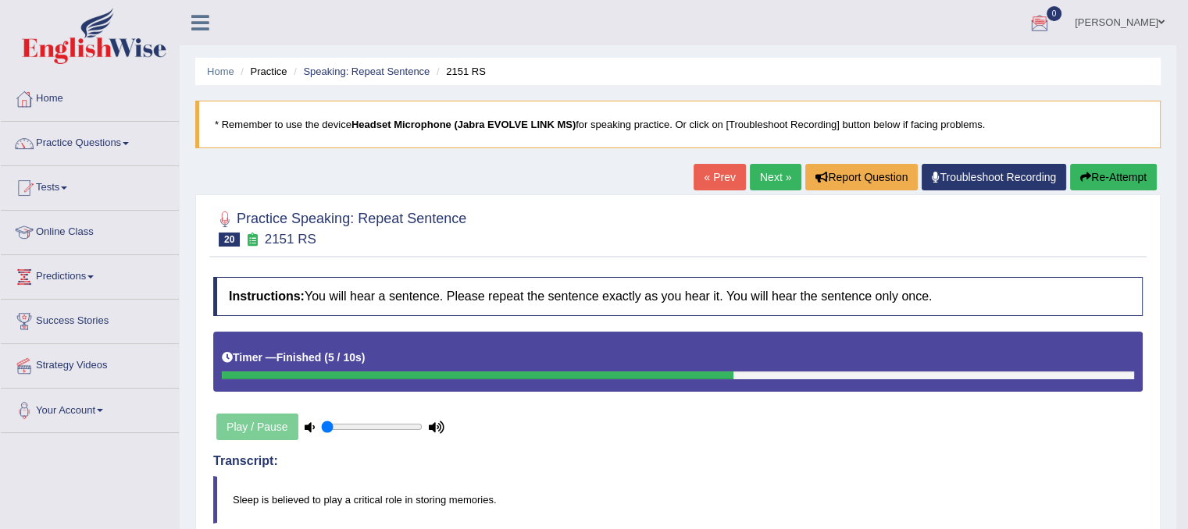
click at [762, 176] on link "Next »" at bounding box center [776, 177] width 52 height 27
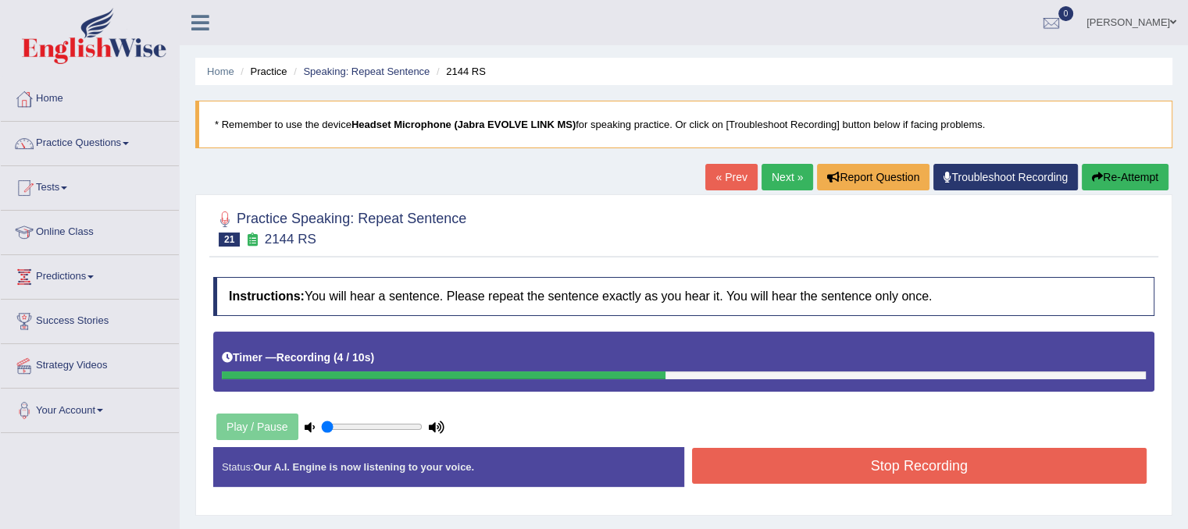
click at [809, 462] on button "Stop Recording" at bounding box center [919, 466] width 455 height 36
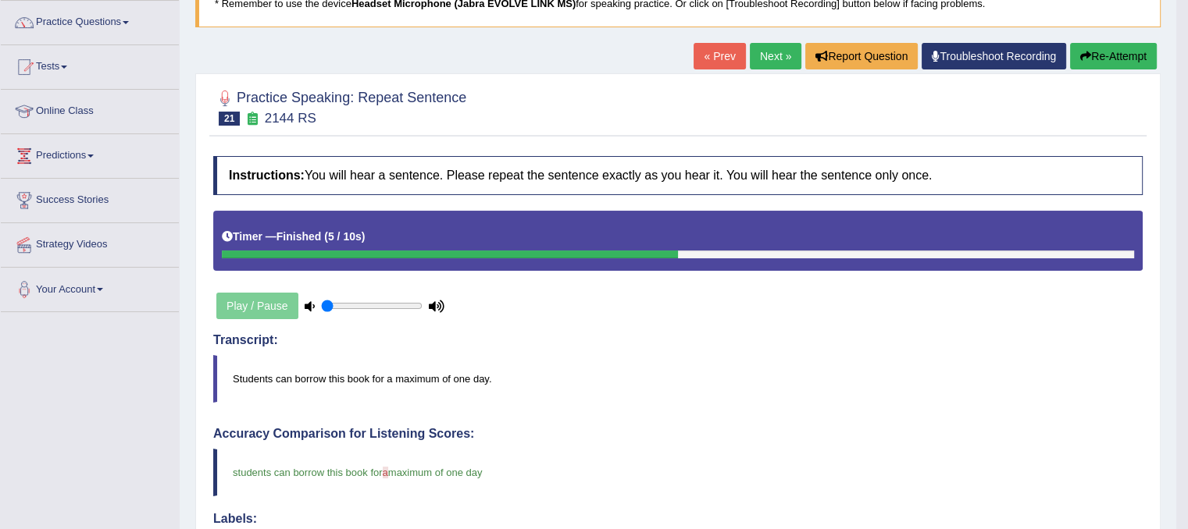
scroll to position [94, 0]
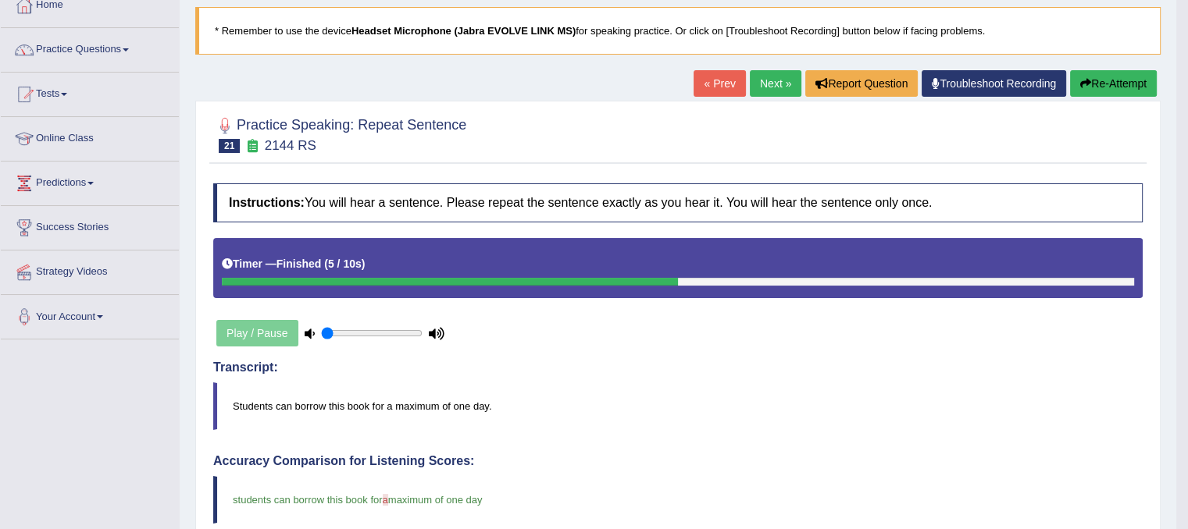
click at [768, 77] on link "Next »" at bounding box center [776, 83] width 52 height 27
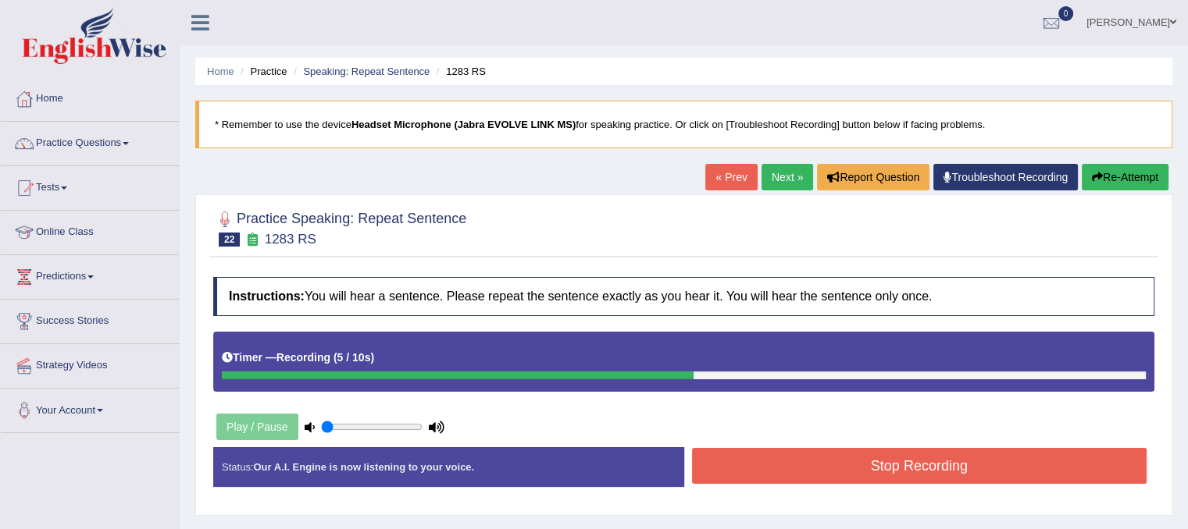
click at [1096, 178] on icon "button" at bounding box center [1097, 177] width 11 height 11
click at [757, 466] on button "Stop Recording" at bounding box center [919, 466] width 455 height 36
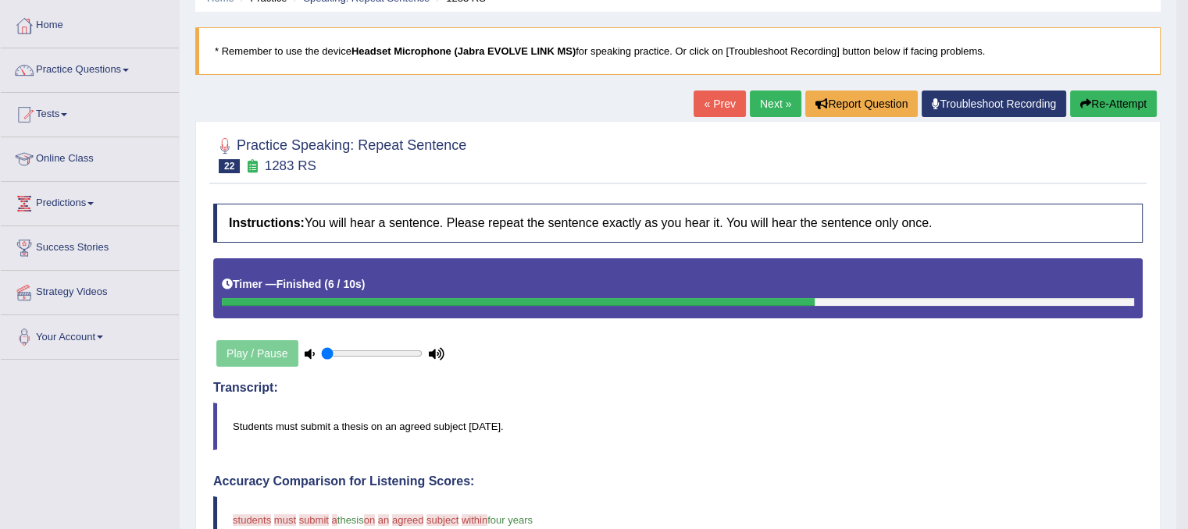
scroll to position [62, 0]
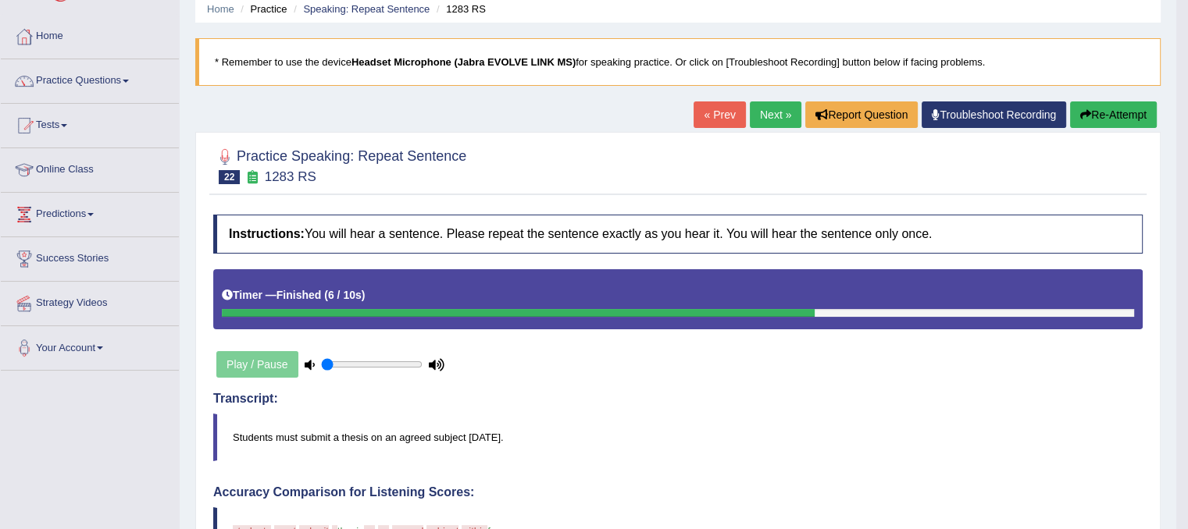
click at [757, 105] on link "Next »" at bounding box center [776, 115] width 52 height 27
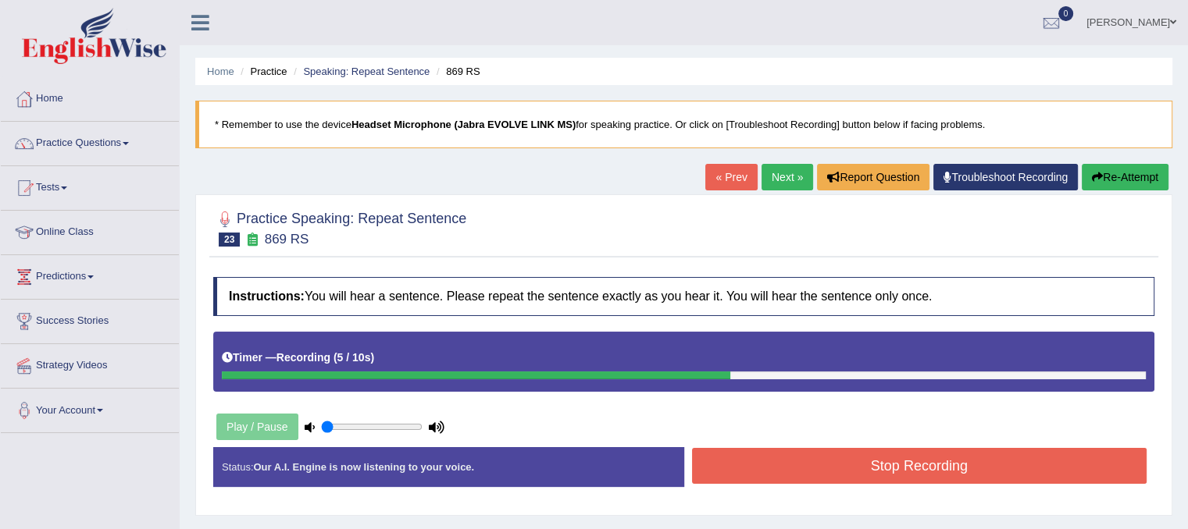
click at [799, 467] on button "Stop Recording" at bounding box center [919, 466] width 455 height 36
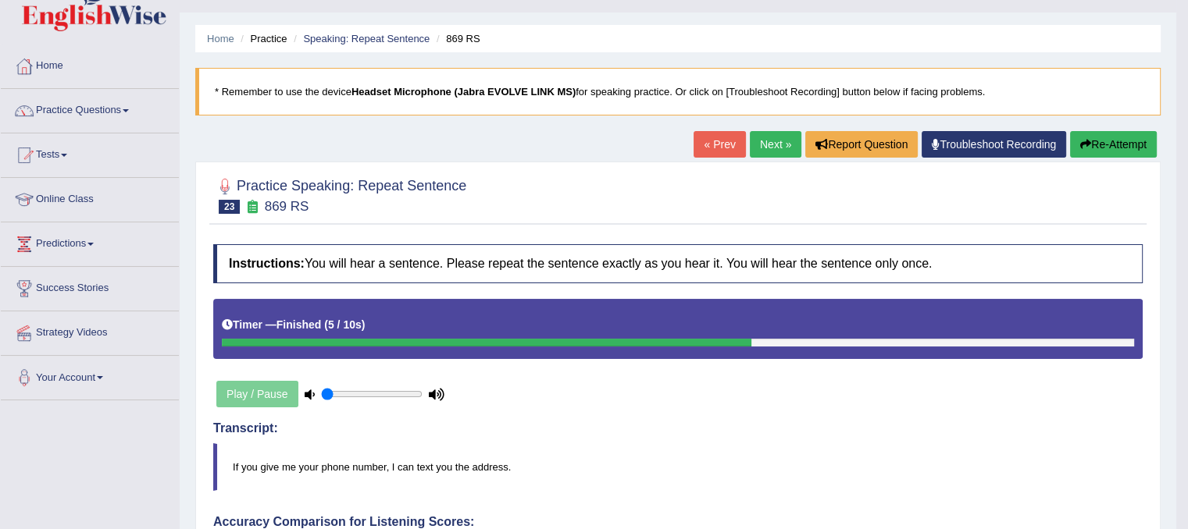
scroll to position [31, 0]
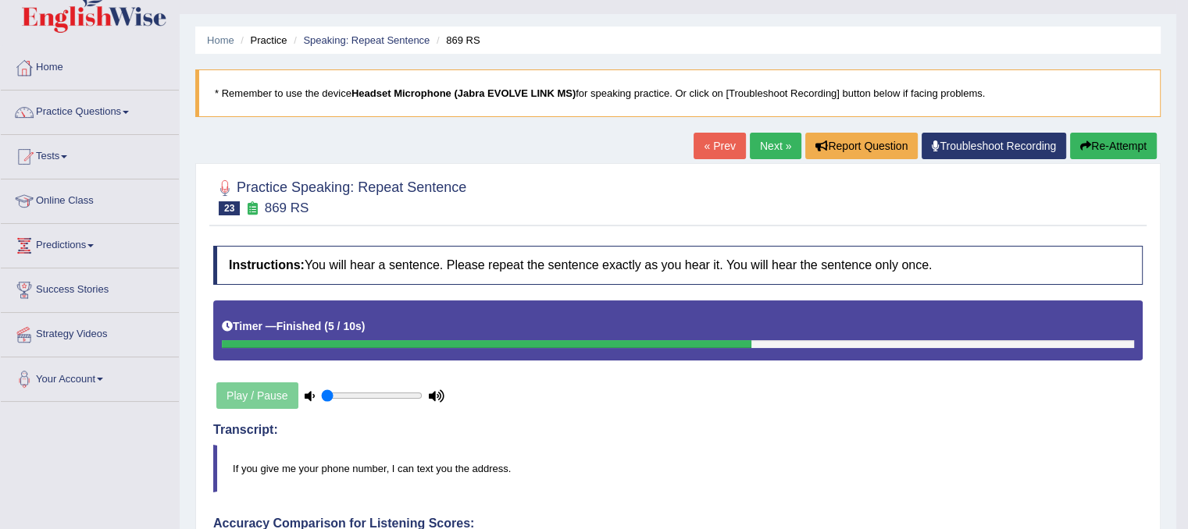
click at [754, 144] on link "Next »" at bounding box center [776, 146] width 52 height 27
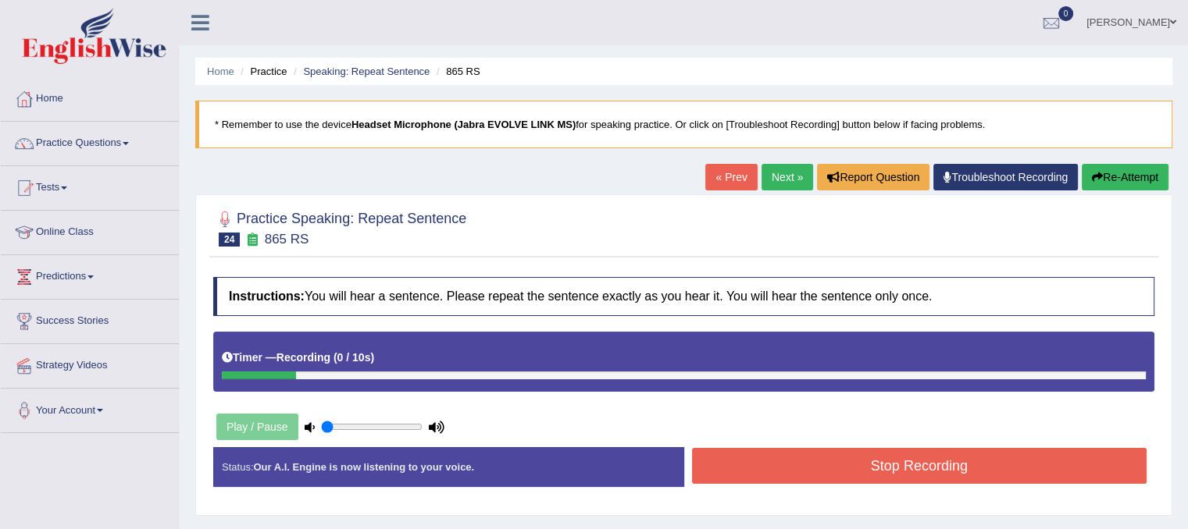
click at [1120, 179] on button "Re-Attempt" at bounding box center [1124, 177] width 87 height 27
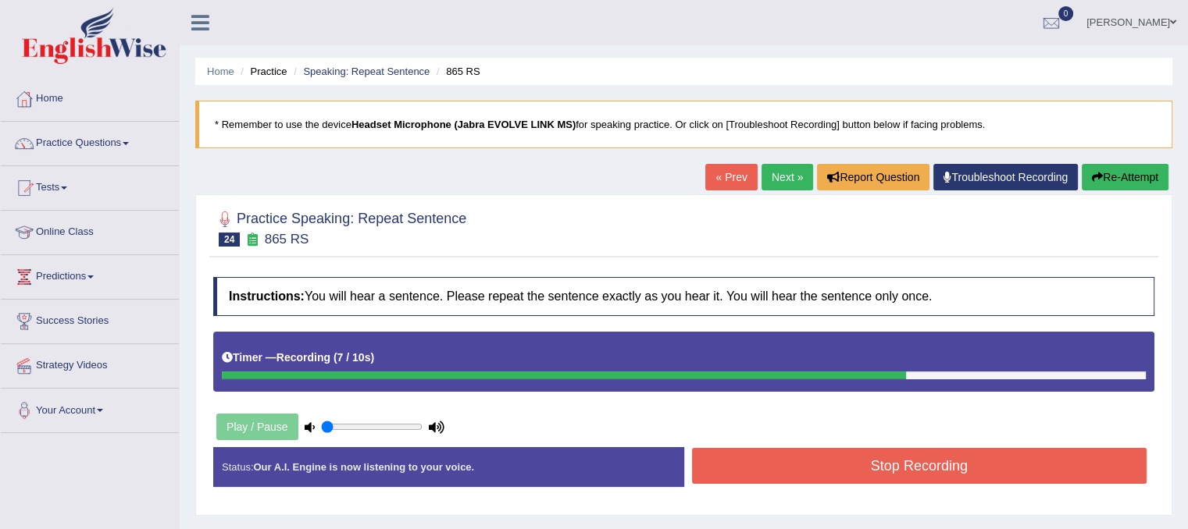
click at [1045, 458] on button "Stop Recording" at bounding box center [919, 466] width 455 height 36
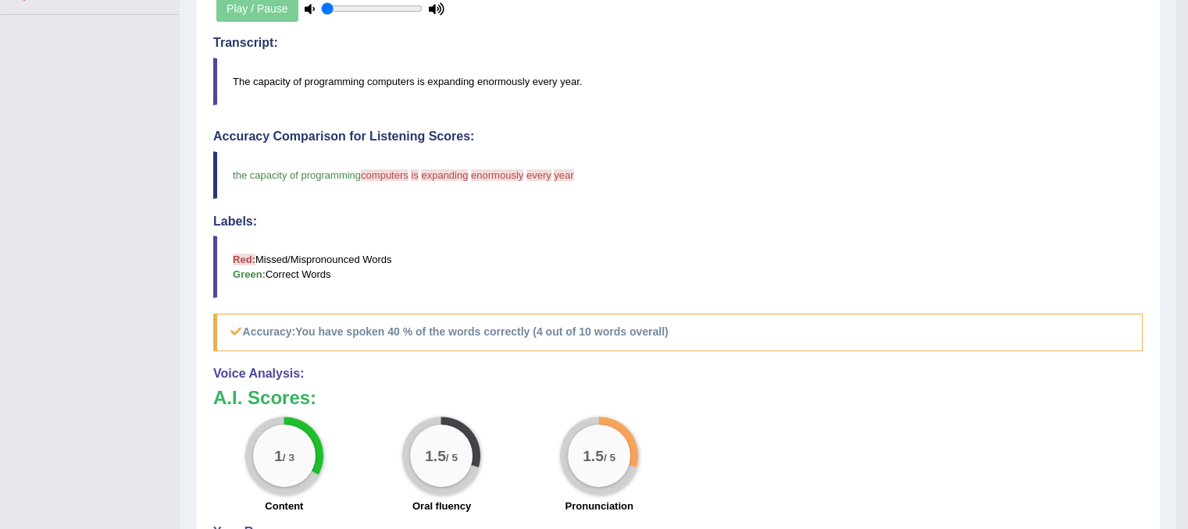
scroll to position [437, 0]
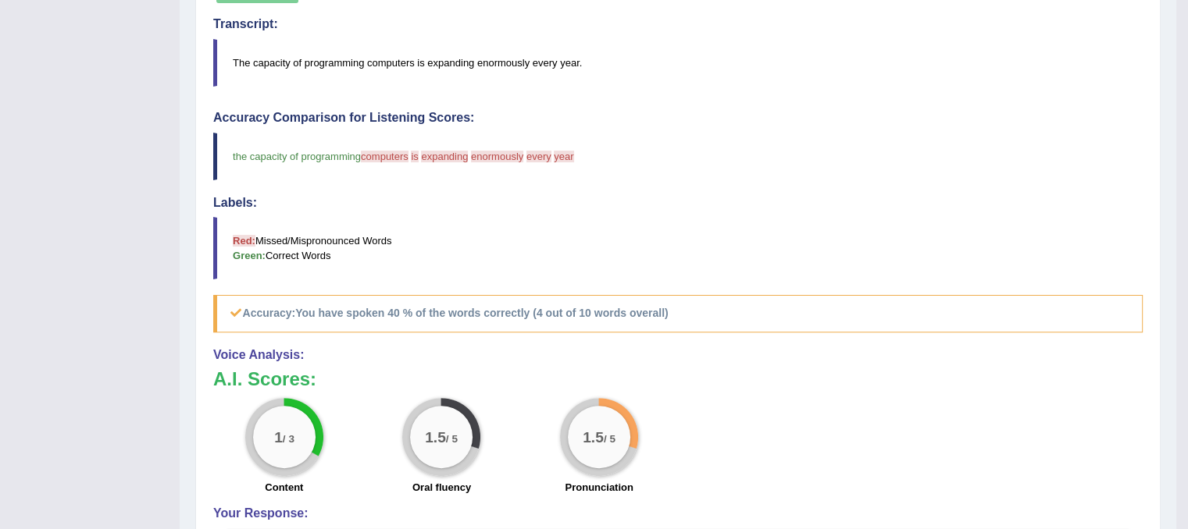
click at [1045, 458] on div "1 / 3 Content 1.5 / 5 Oral fluency 1.5 / 5 Pronunciation" at bounding box center [677, 448] width 945 height 101
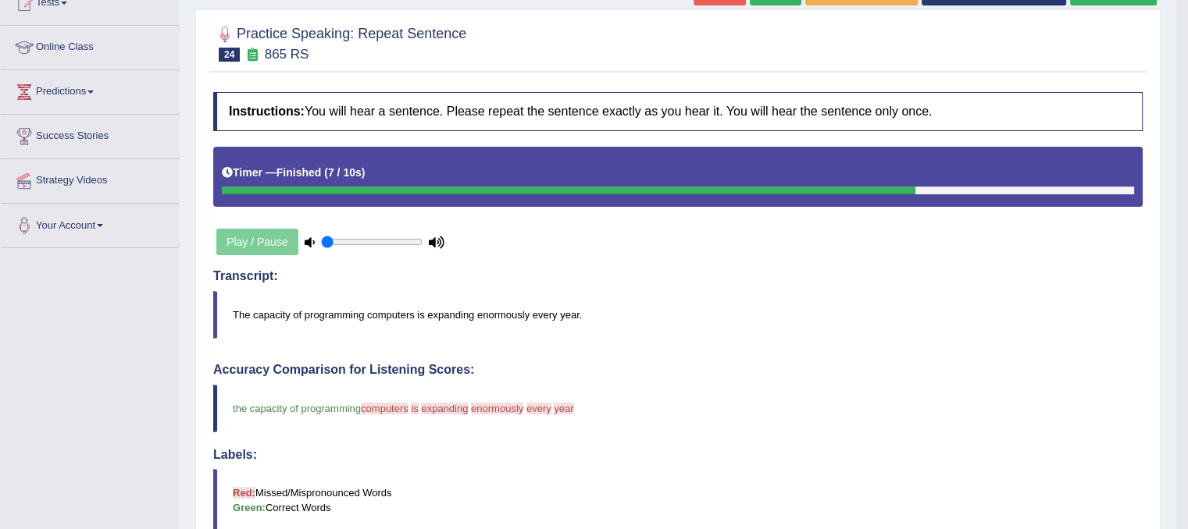
scroll to position [167, 0]
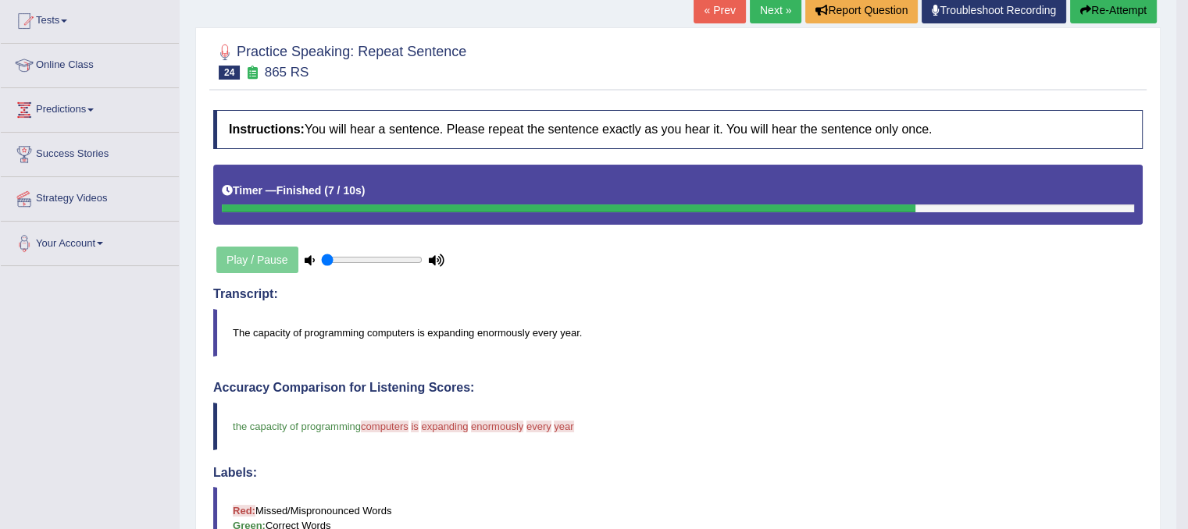
click at [1123, 11] on button "Re-Attempt" at bounding box center [1113, 10] width 87 height 27
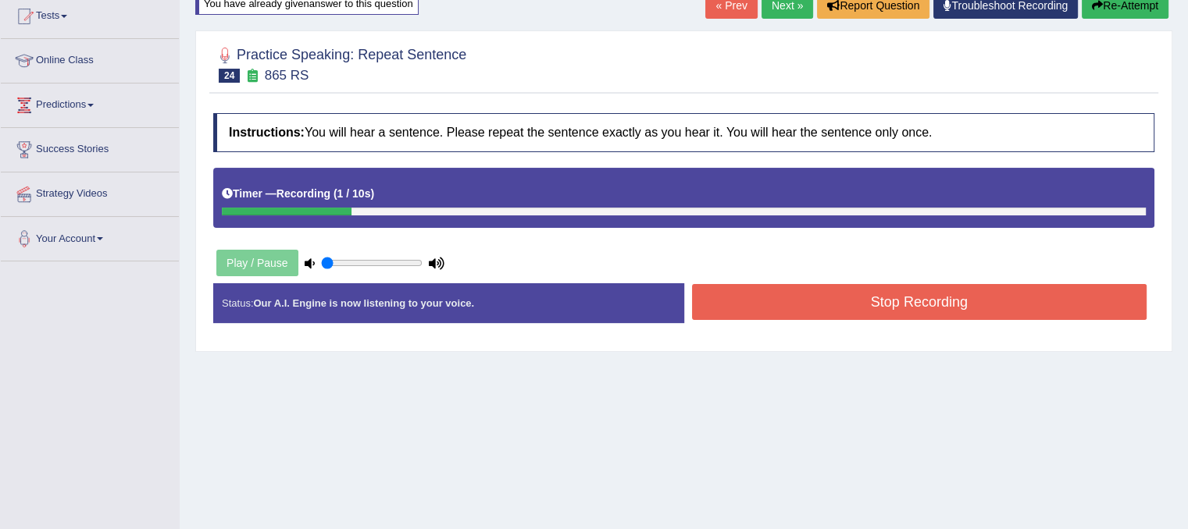
click at [1151, 8] on button "Re-Attempt" at bounding box center [1124, 5] width 87 height 27
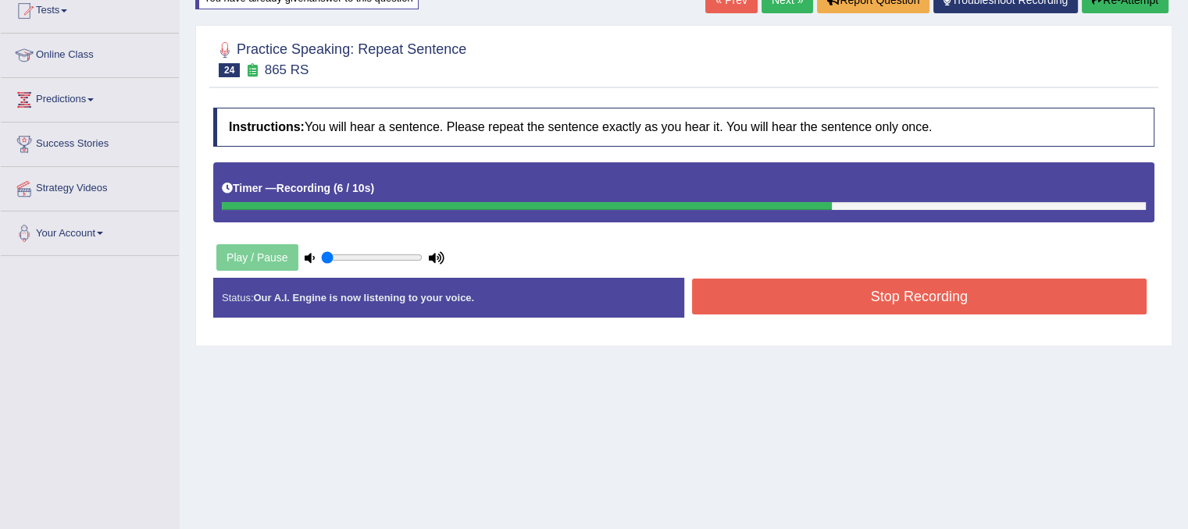
click at [921, 290] on button "Stop Recording" at bounding box center [919, 297] width 455 height 36
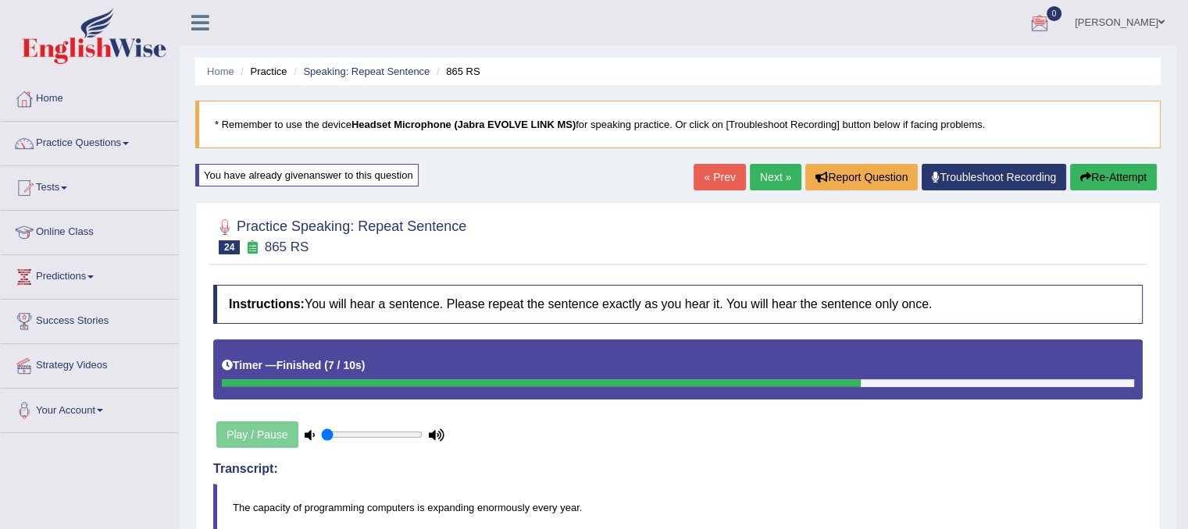
click at [763, 165] on link "Next »" at bounding box center [776, 177] width 52 height 27
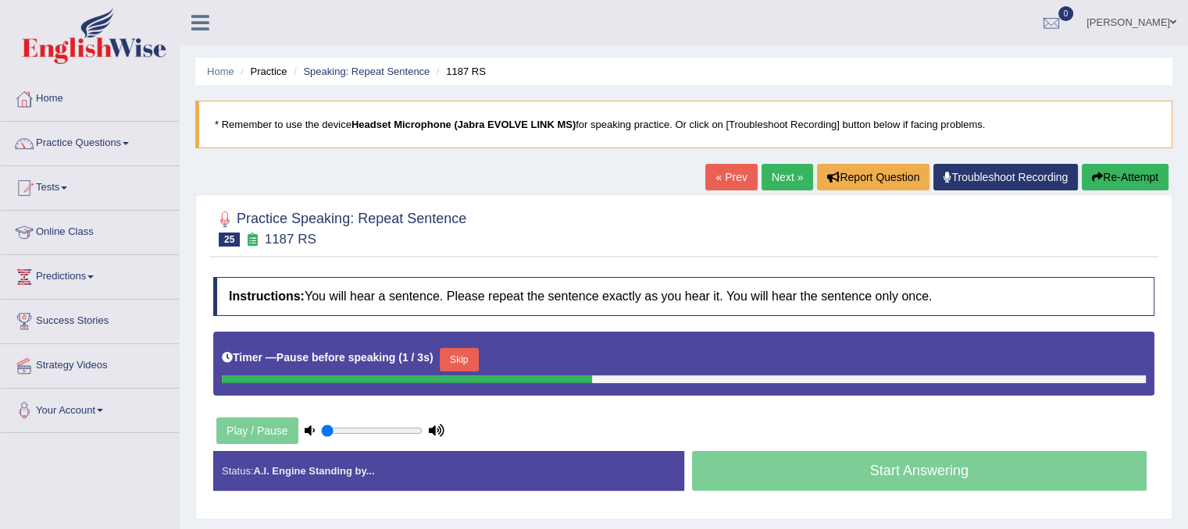
click at [1100, 166] on button "Re-Attempt" at bounding box center [1124, 177] width 87 height 27
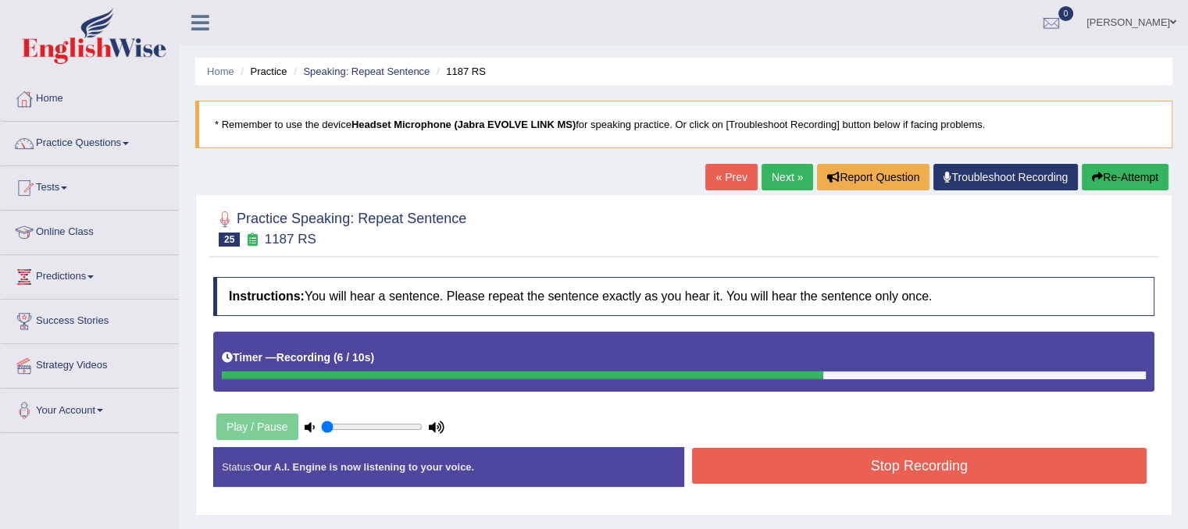
click at [917, 469] on button "Stop Recording" at bounding box center [919, 466] width 455 height 36
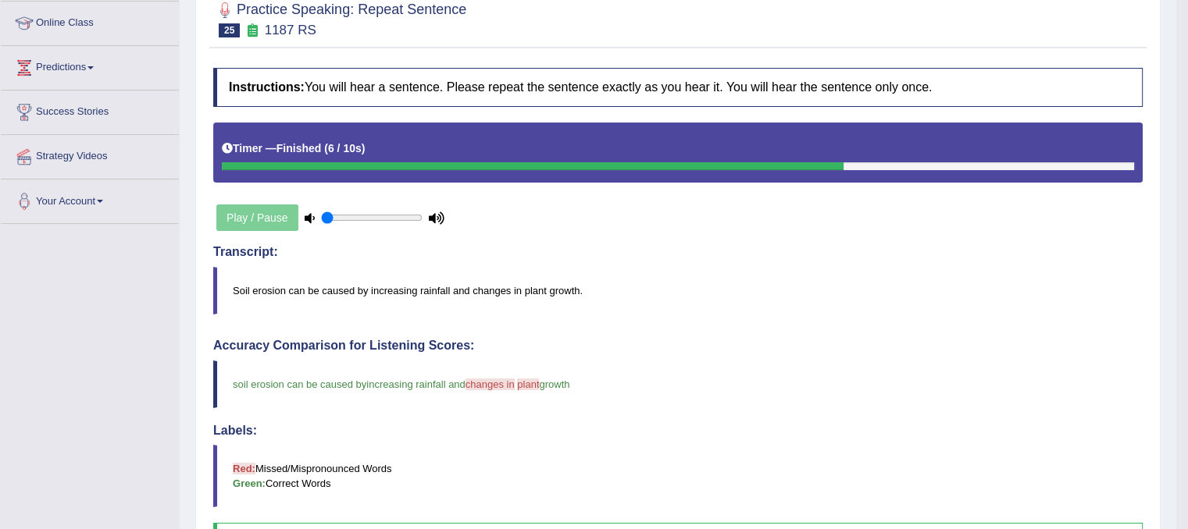
scroll to position [120, 0]
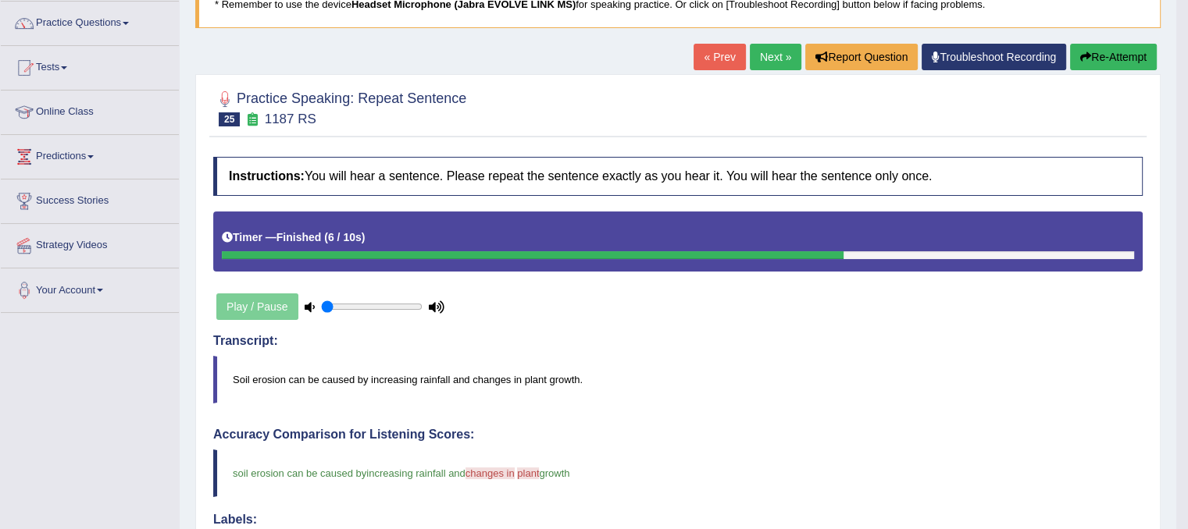
click at [765, 48] on link "Next »" at bounding box center [776, 57] width 52 height 27
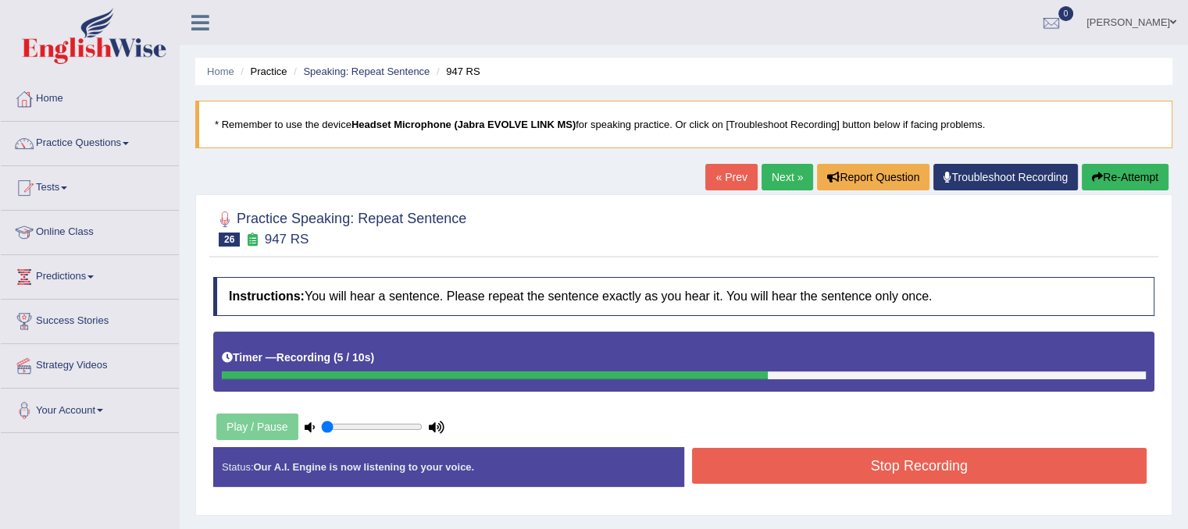
click at [754, 470] on button "Stop Recording" at bounding box center [919, 466] width 455 height 36
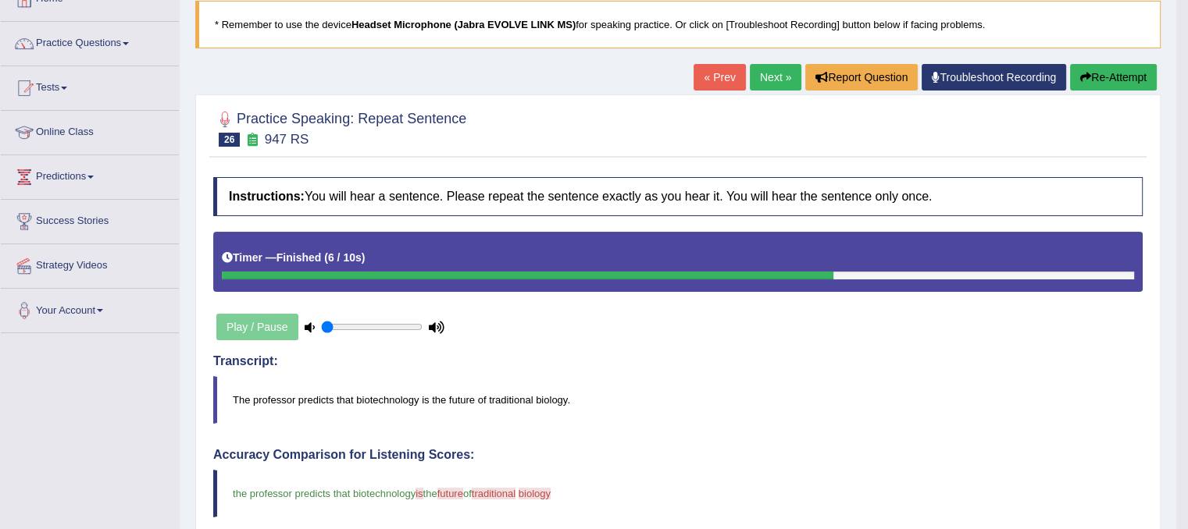
scroll to position [94, 0]
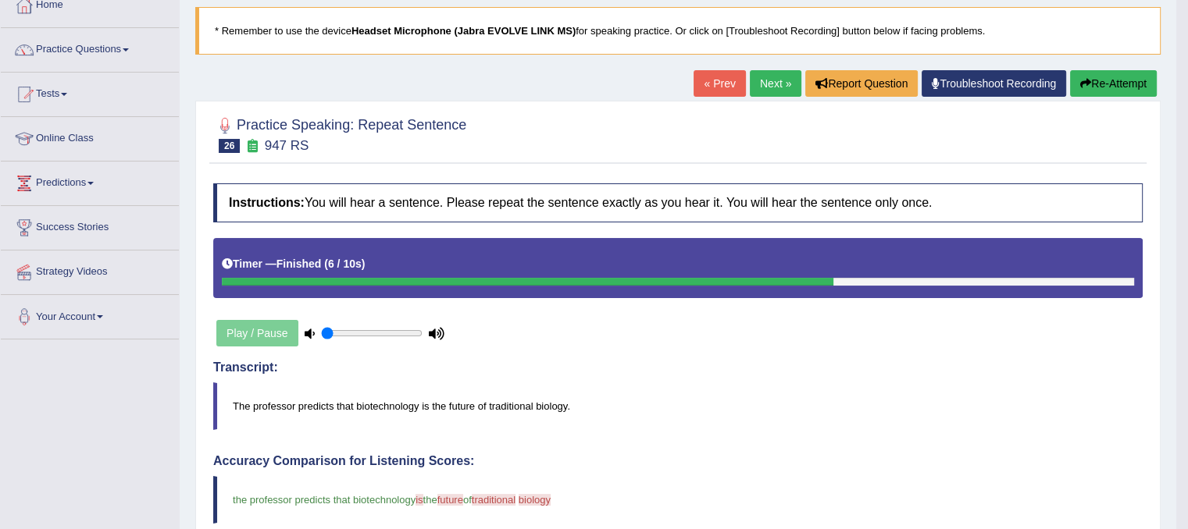
click at [768, 85] on link "Next »" at bounding box center [776, 83] width 52 height 27
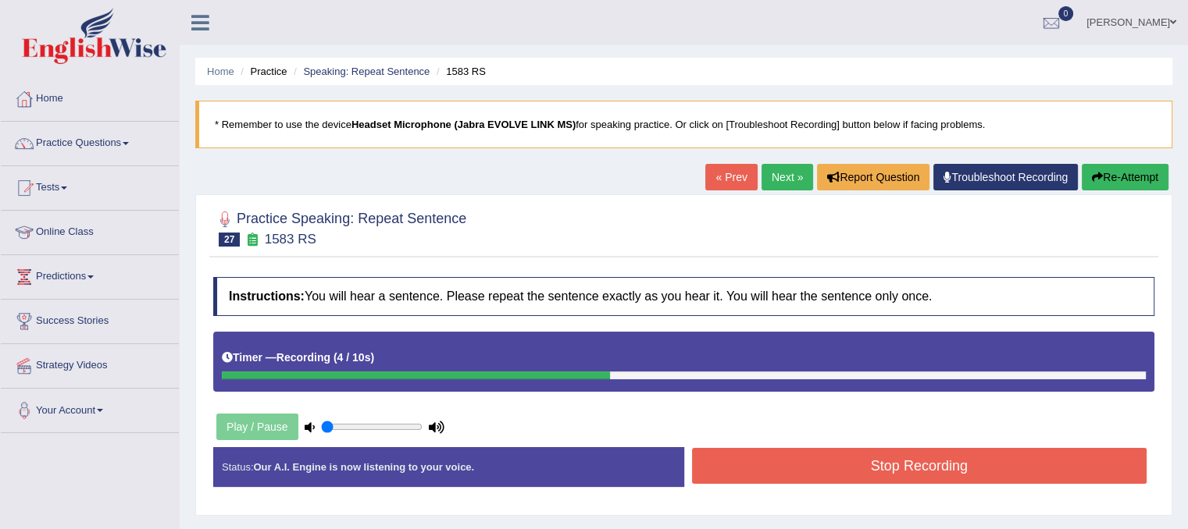
click at [970, 465] on button "Stop Recording" at bounding box center [919, 466] width 455 height 36
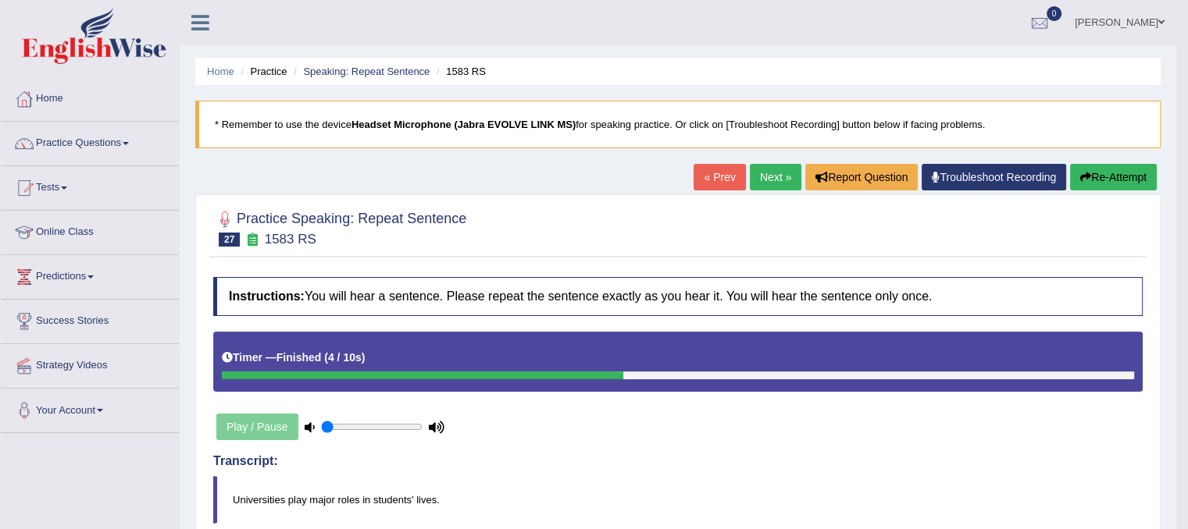
click at [768, 174] on link "Next »" at bounding box center [776, 177] width 52 height 27
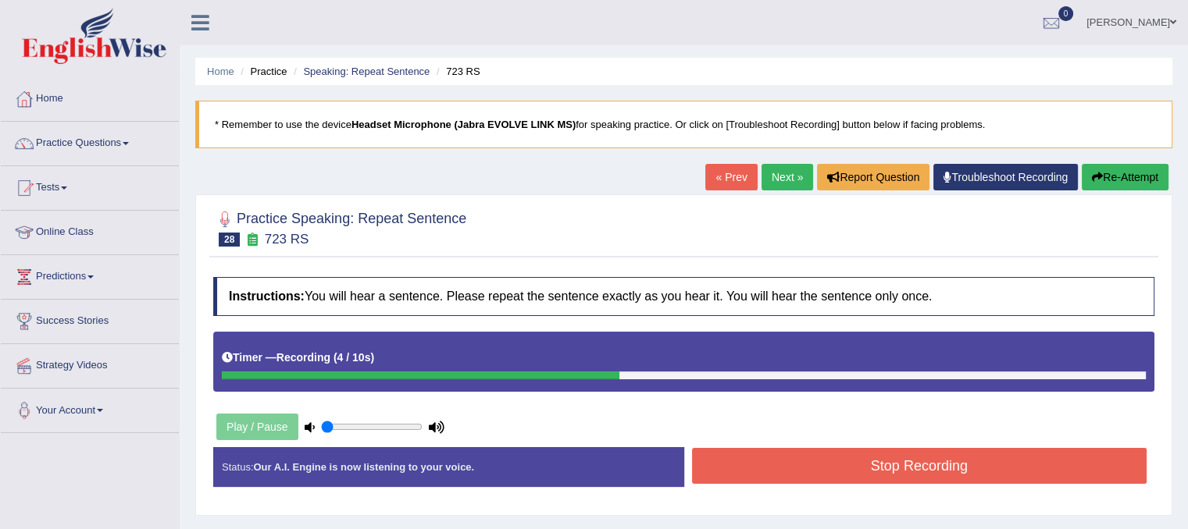
click at [854, 471] on button "Stop Recording" at bounding box center [919, 466] width 455 height 36
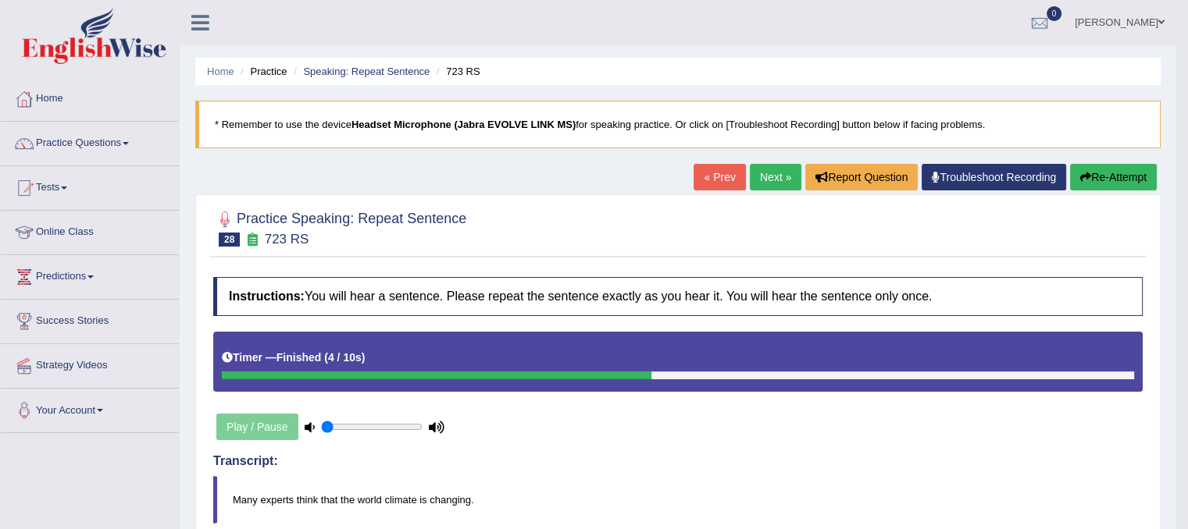
click at [764, 171] on link "Next »" at bounding box center [776, 177] width 52 height 27
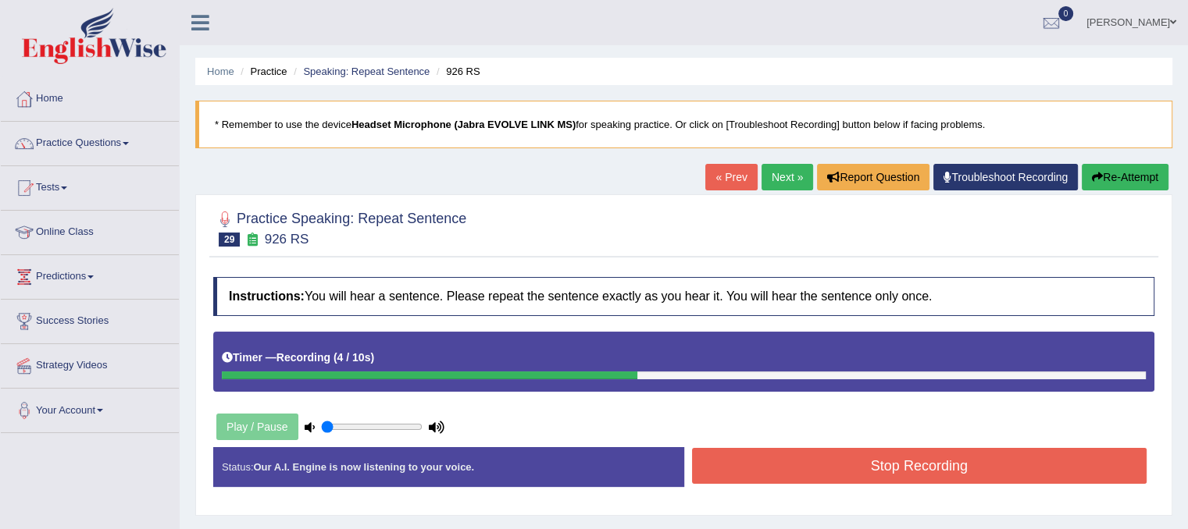
click at [950, 472] on button "Stop Recording" at bounding box center [919, 466] width 455 height 36
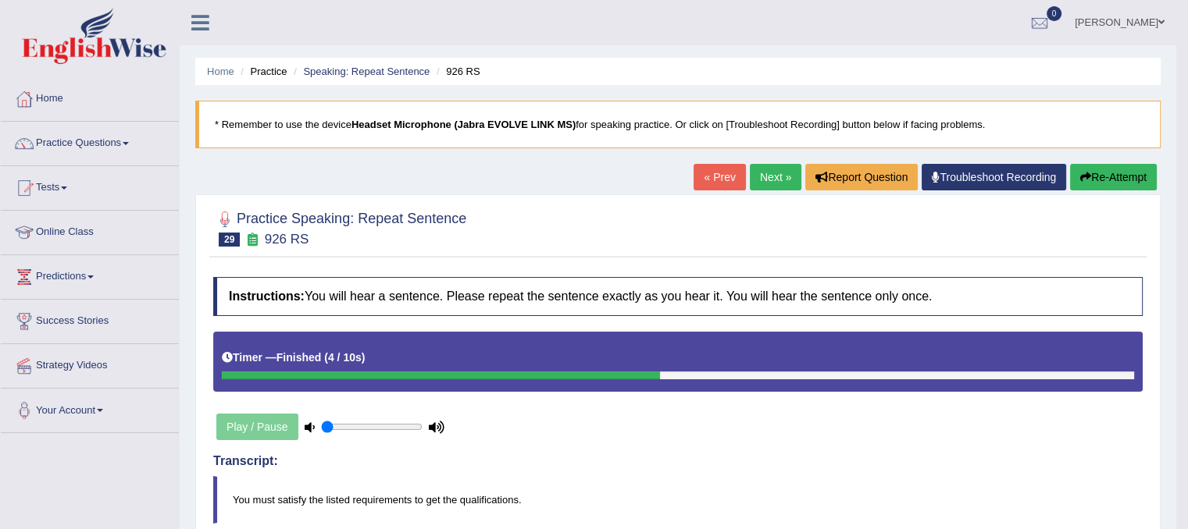
click at [764, 170] on link "Next »" at bounding box center [776, 177] width 52 height 27
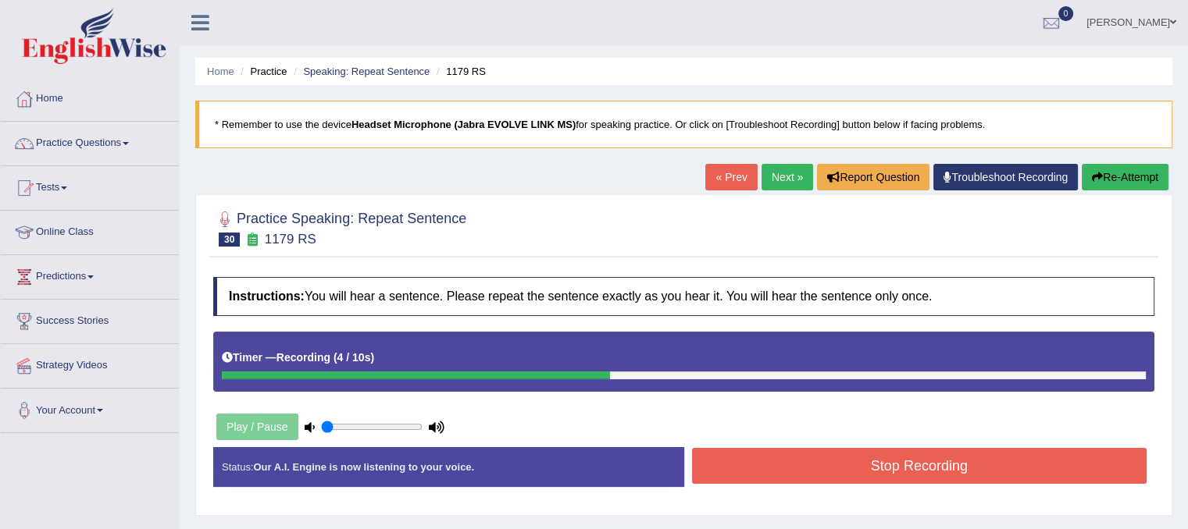
click at [903, 479] on button "Stop Recording" at bounding box center [919, 466] width 455 height 36
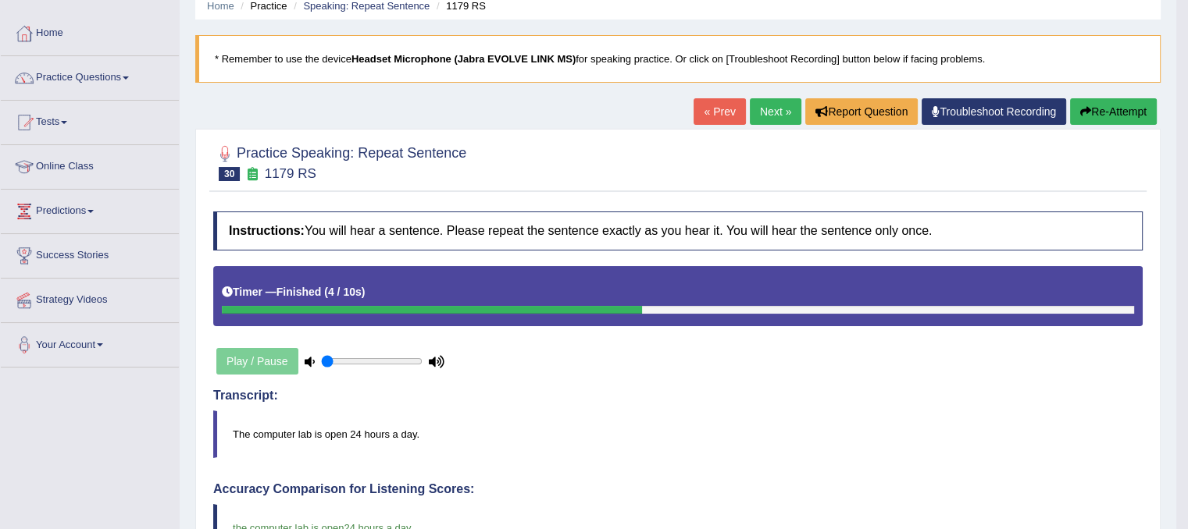
scroll to position [31, 0]
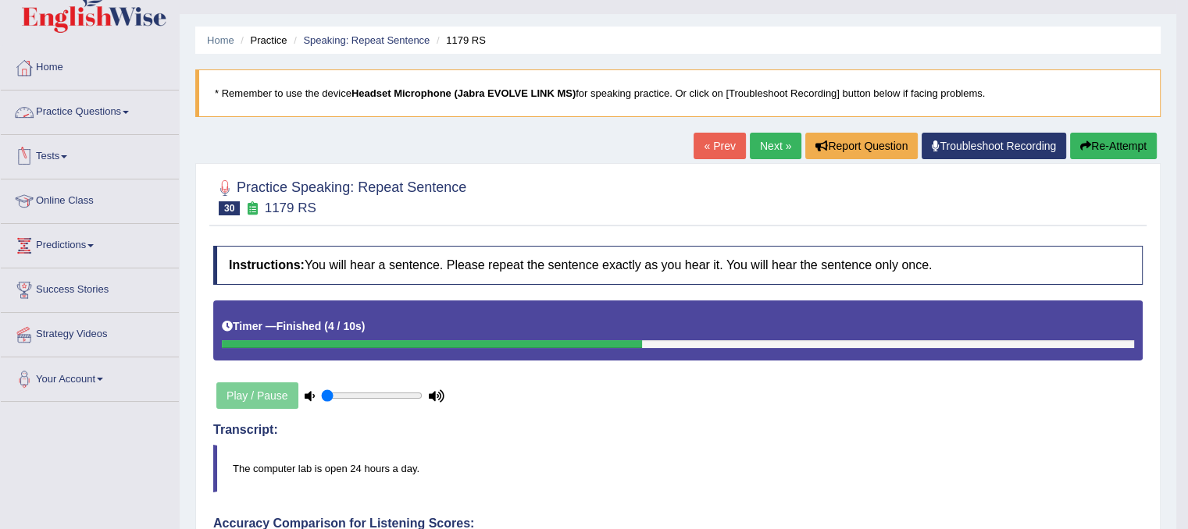
click at [123, 113] on link "Practice Questions" at bounding box center [90, 110] width 178 height 39
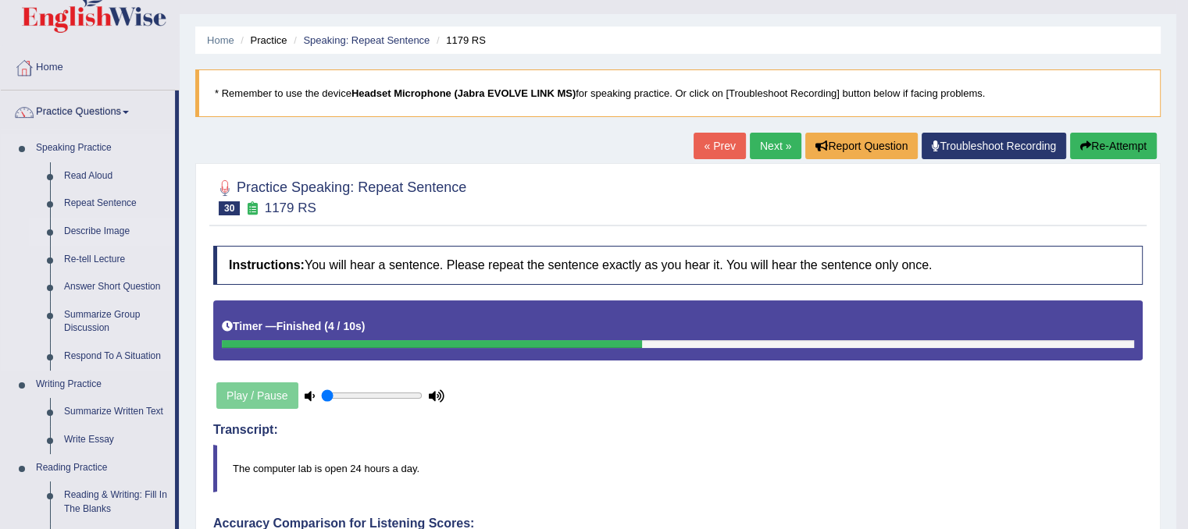
click at [119, 233] on link "Describe Image" at bounding box center [116, 232] width 118 height 28
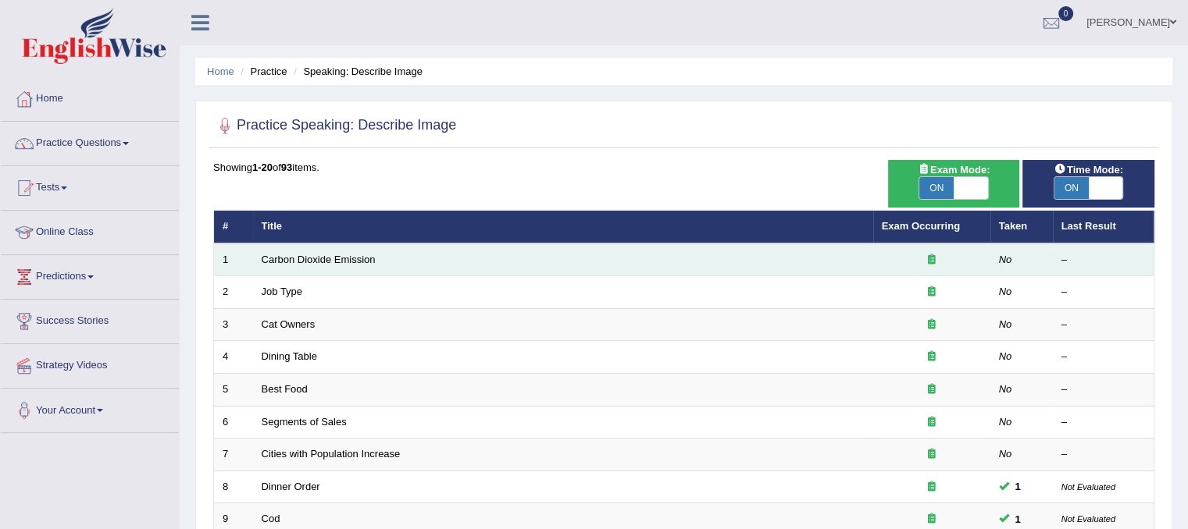
click at [375, 263] on link "Carbon Dioxide Emission" at bounding box center [319, 260] width 114 height 12
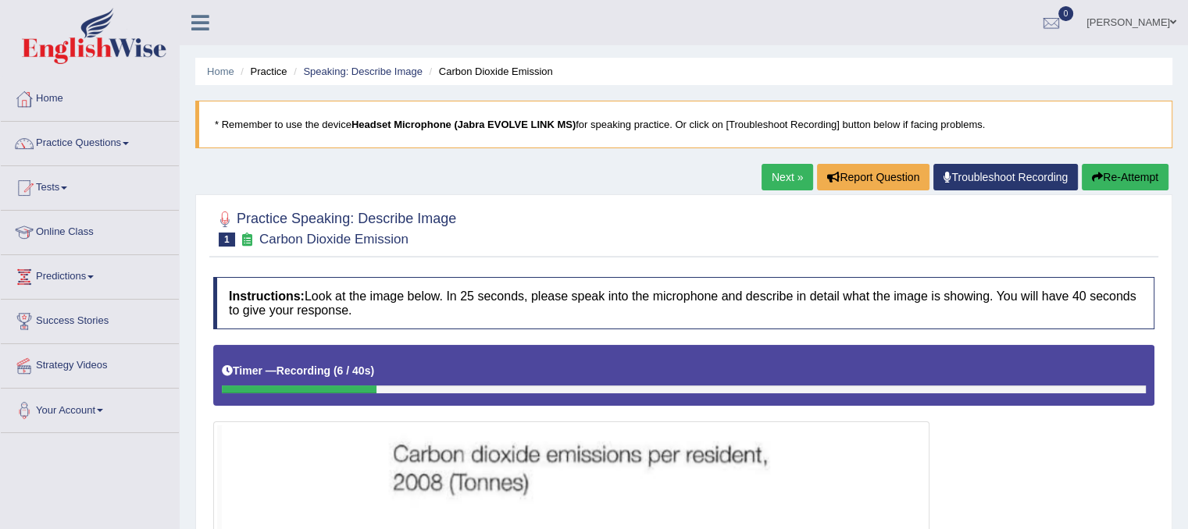
click at [1135, 170] on button "Re-Attempt" at bounding box center [1124, 177] width 87 height 27
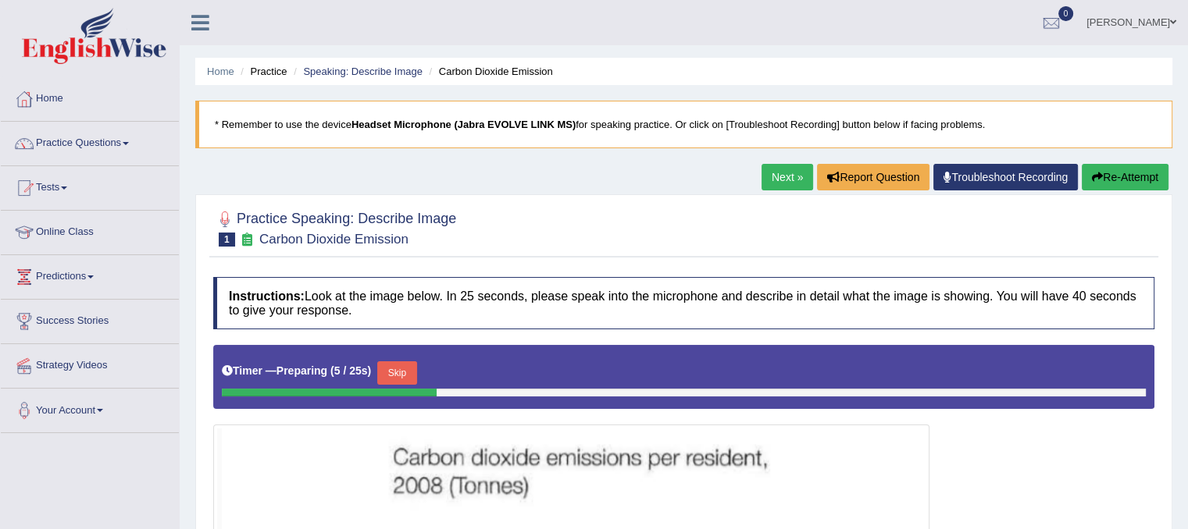
drag, startPoint x: 1185, startPoint y: 194, endPoint x: 1189, endPoint y: 306, distance: 111.8
click at [1187, 306] on html "Toggle navigation Home Practice Questions Speaking Practice Read Aloud Repeat S…" at bounding box center [594, 264] width 1188 height 529
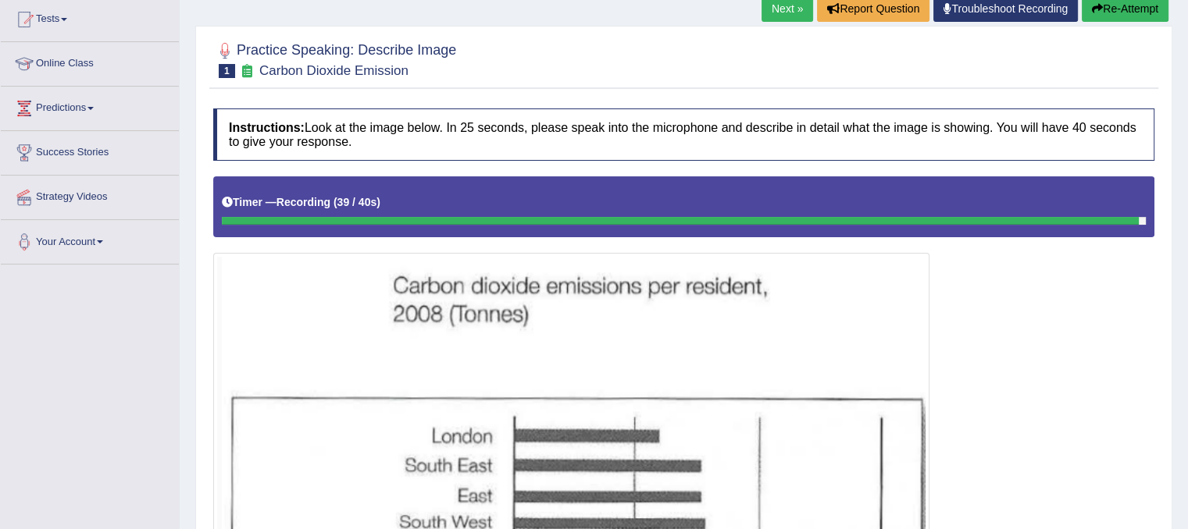
scroll to position [150, 0]
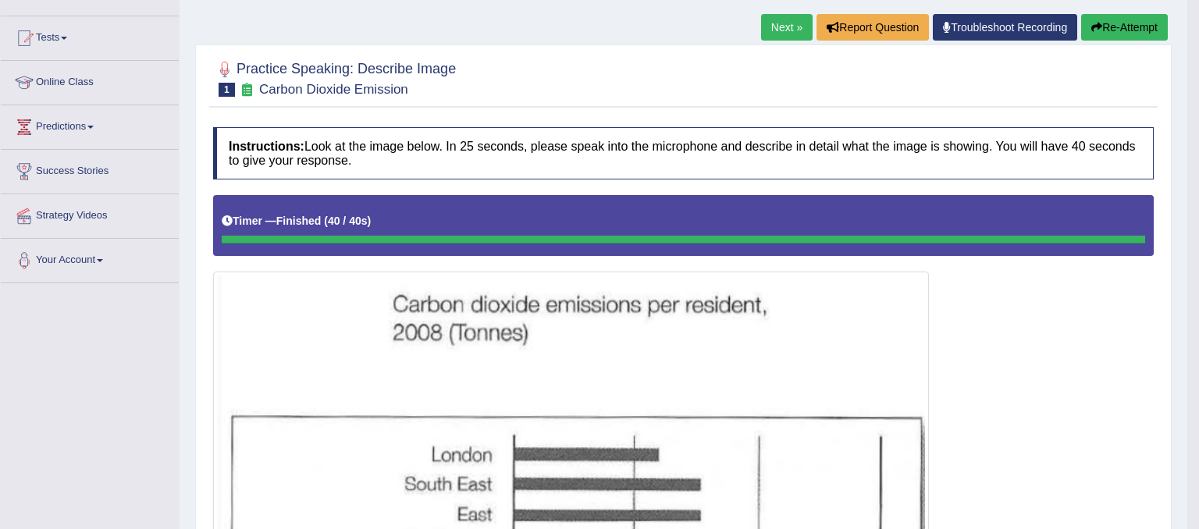
drag, startPoint x: 1195, startPoint y: 372, endPoint x: 1198, endPoint y: 248, distance: 125.0
click at [1178, 379] on html "Toggle navigation Home Practice Questions Speaking Practice Read Aloud Repeat S…" at bounding box center [599, 114] width 1199 height 529
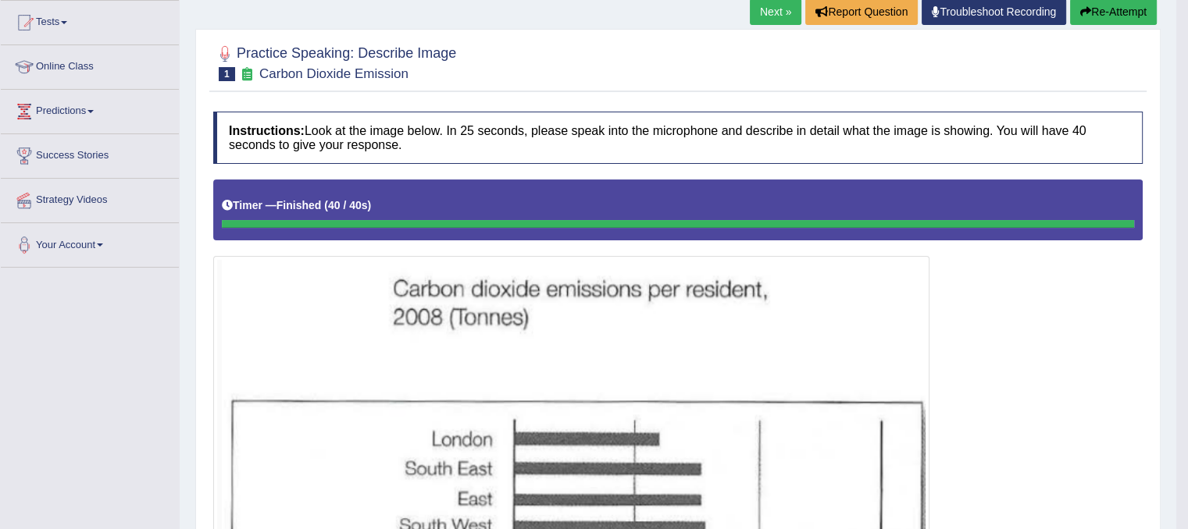
scroll to position [162, 0]
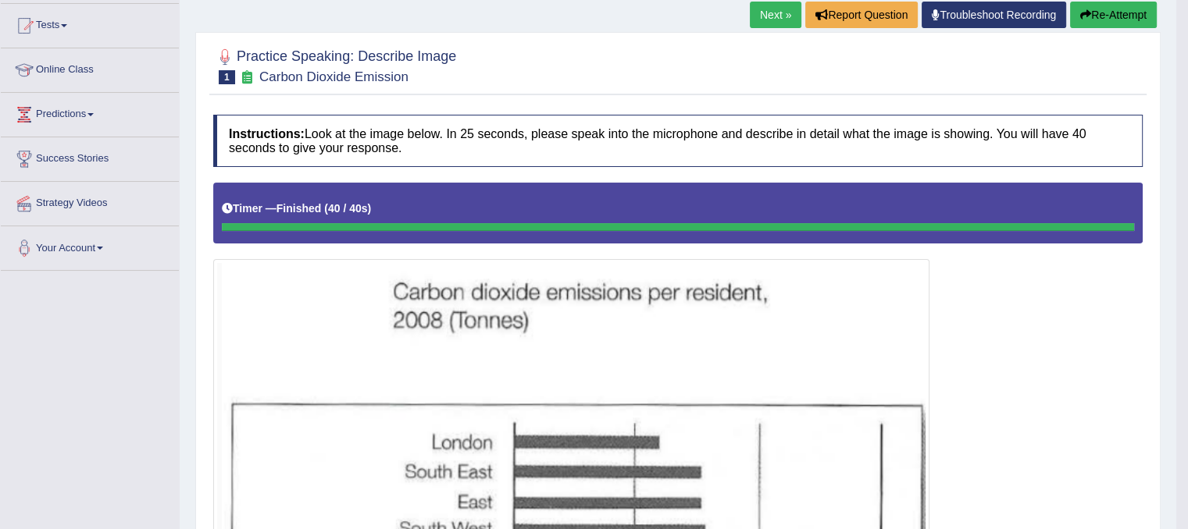
click at [1113, 15] on button "Re-Attempt" at bounding box center [1113, 15] width 87 height 27
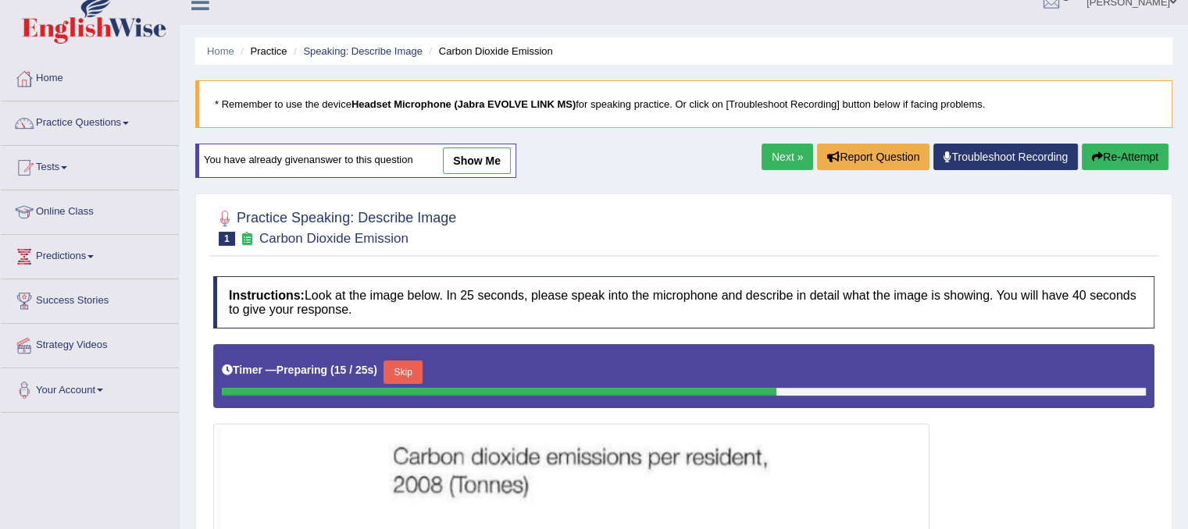
scroll to position [31, 0]
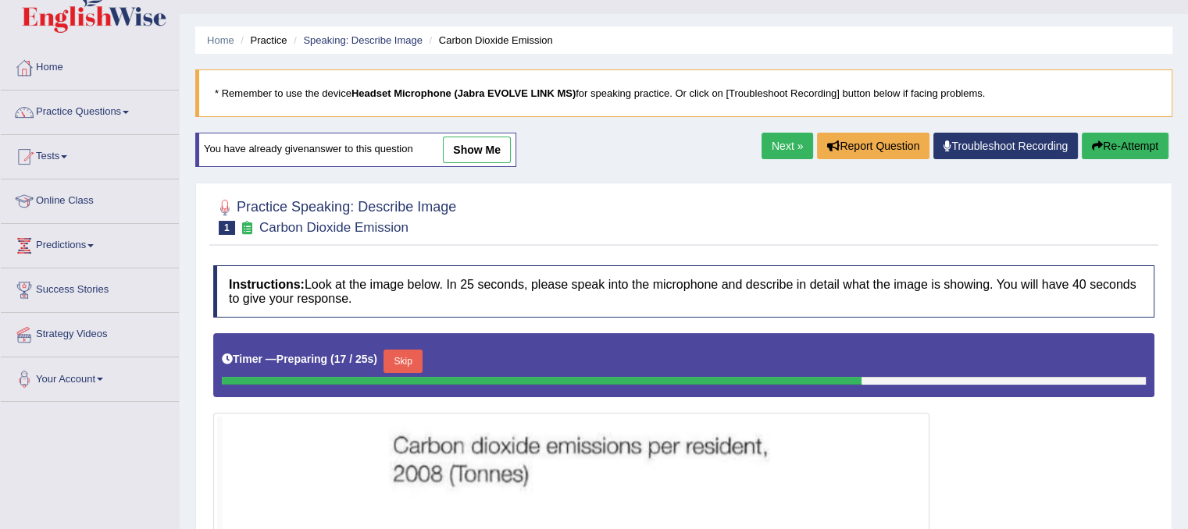
click at [412, 352] on button "Skip" at bounding box center [402, 361] width 39 height 23
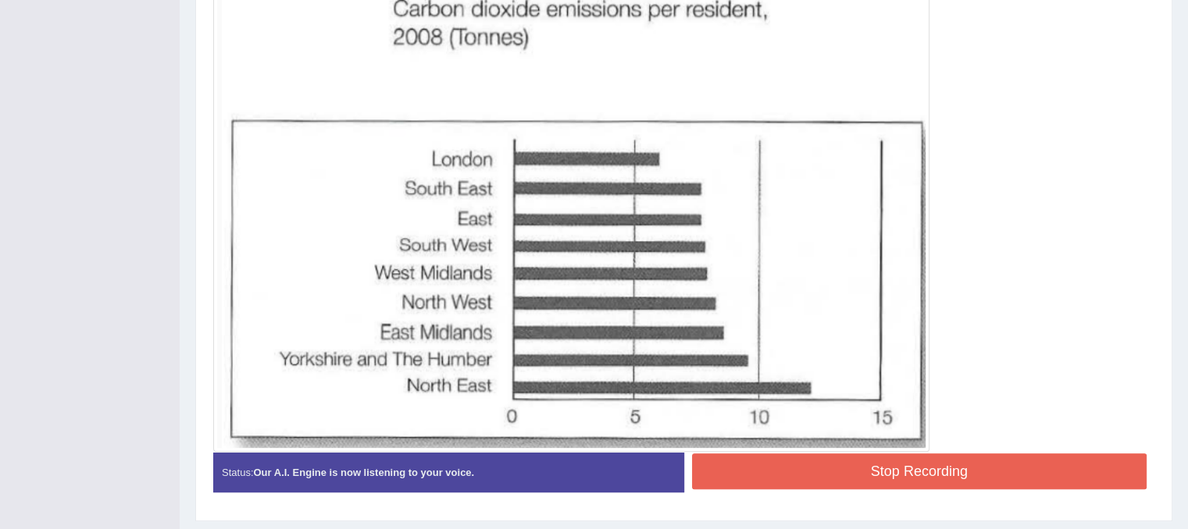
scroll to position [494, 0]
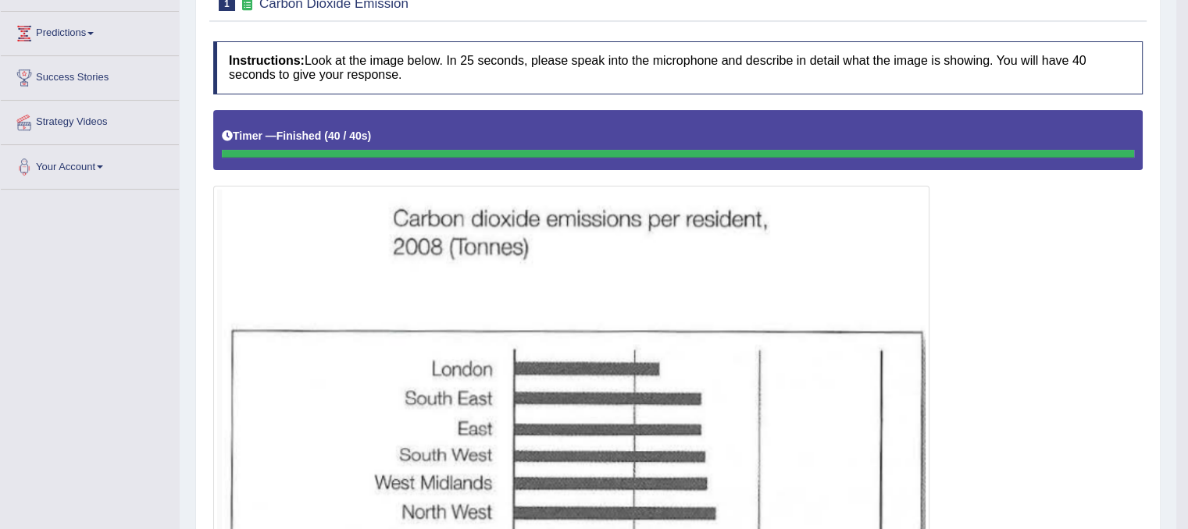
scroll to position [0, 0]
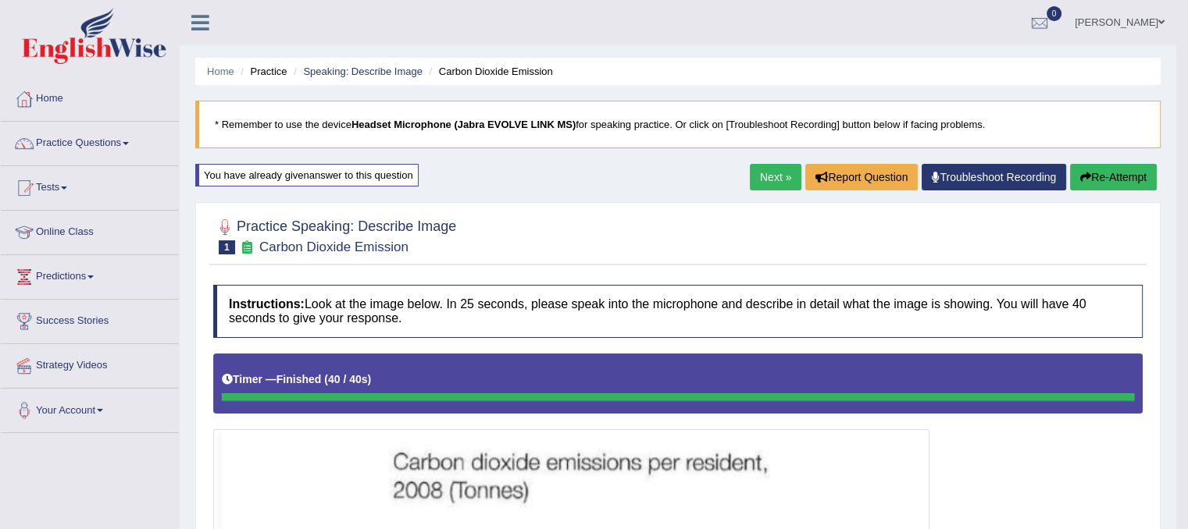
click at [787, 175] on link "Next »" at bounding box center [776, 177] width 52 height 27
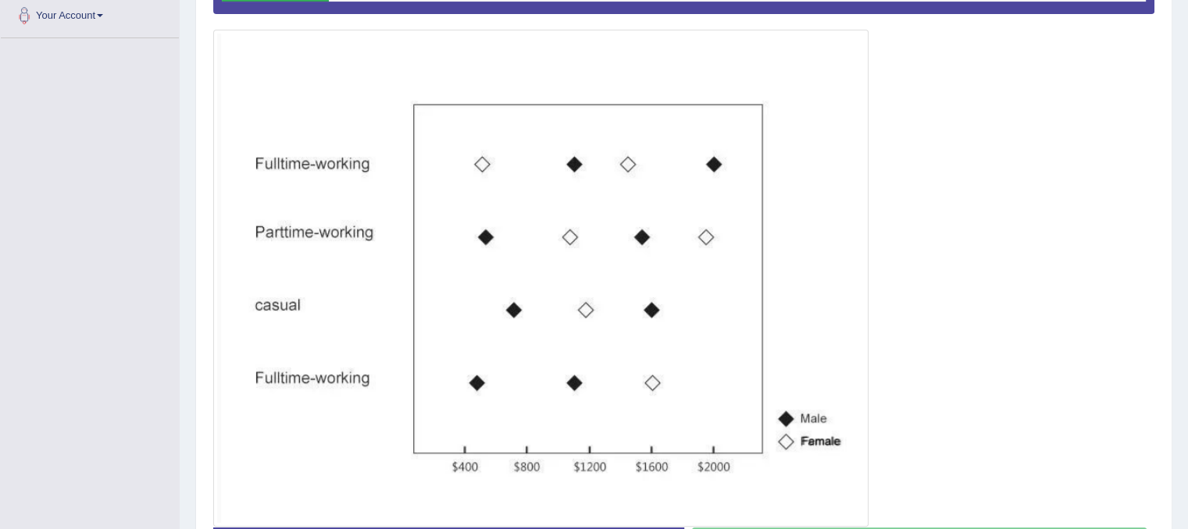
scroll to position [397, 0]
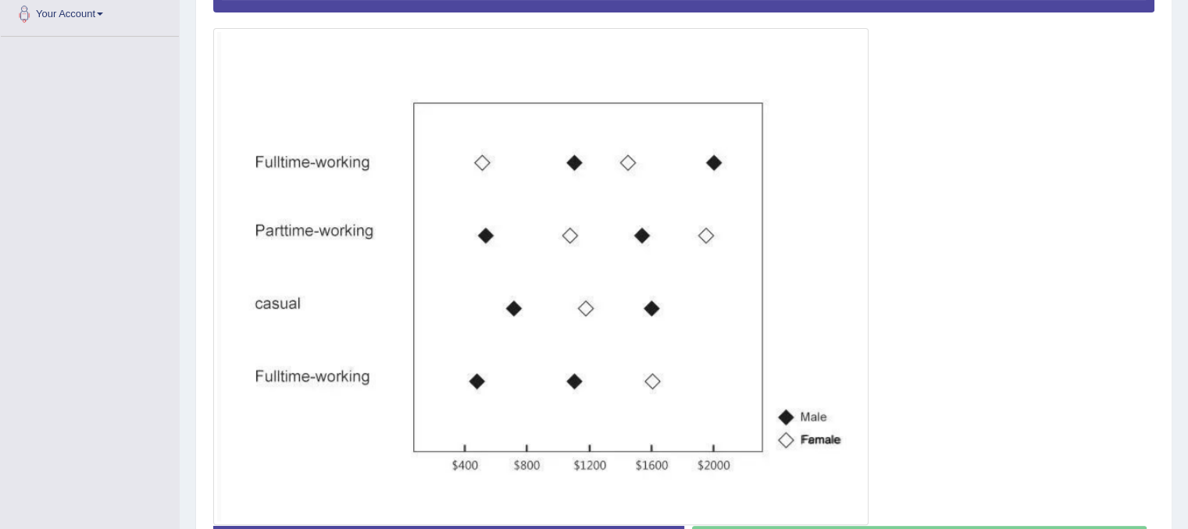
drag, startPoint x: 1187, startPoint y: 483, endPoint x: 1197, endPoint y: 407, distance: 76.4
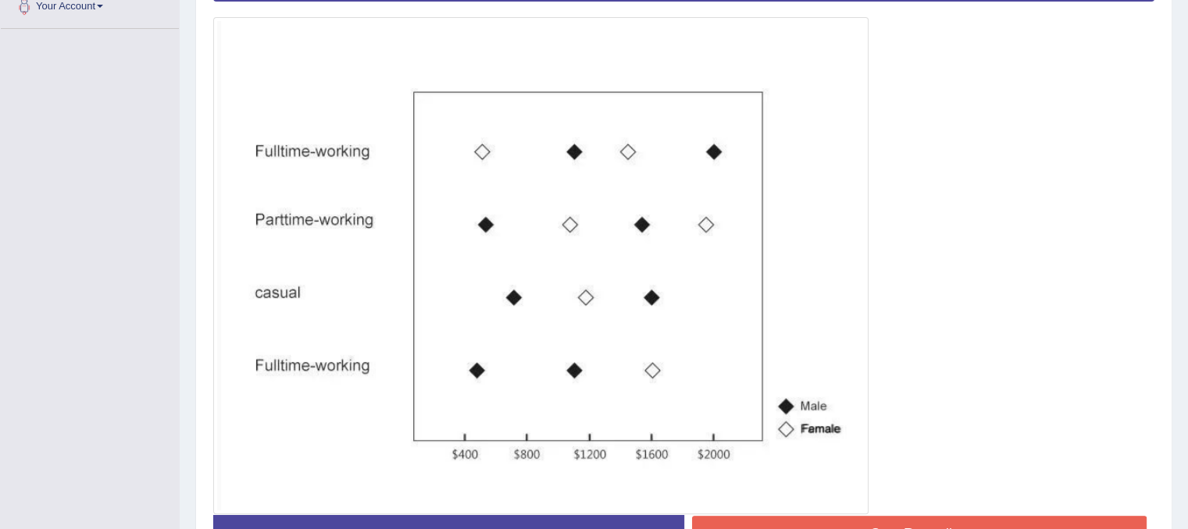
scroll to position [394, 0]
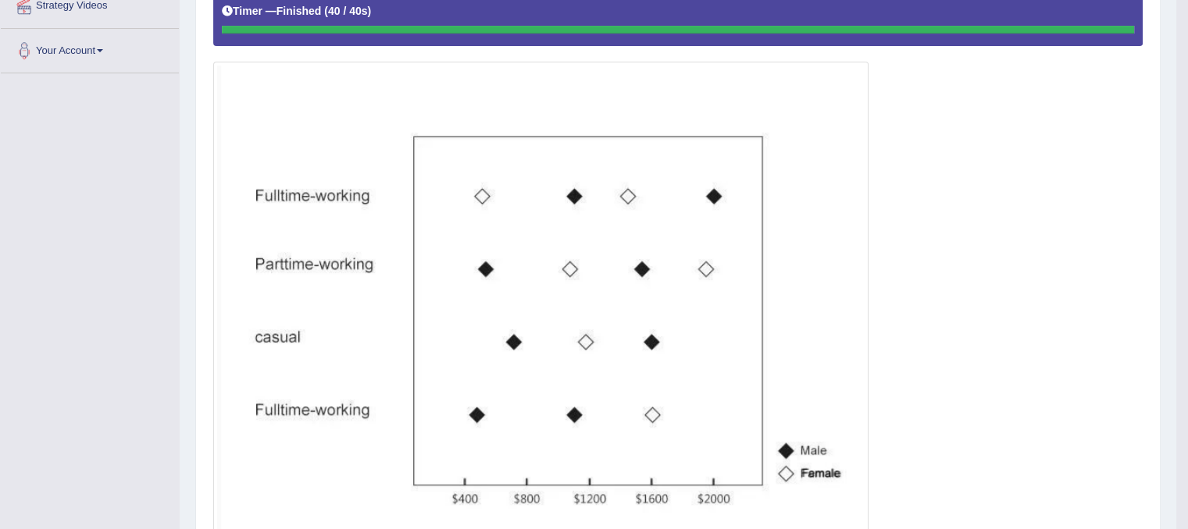
scroll to position [326, 0]
